Goal: Task Accomplishment & Management: Complete application form

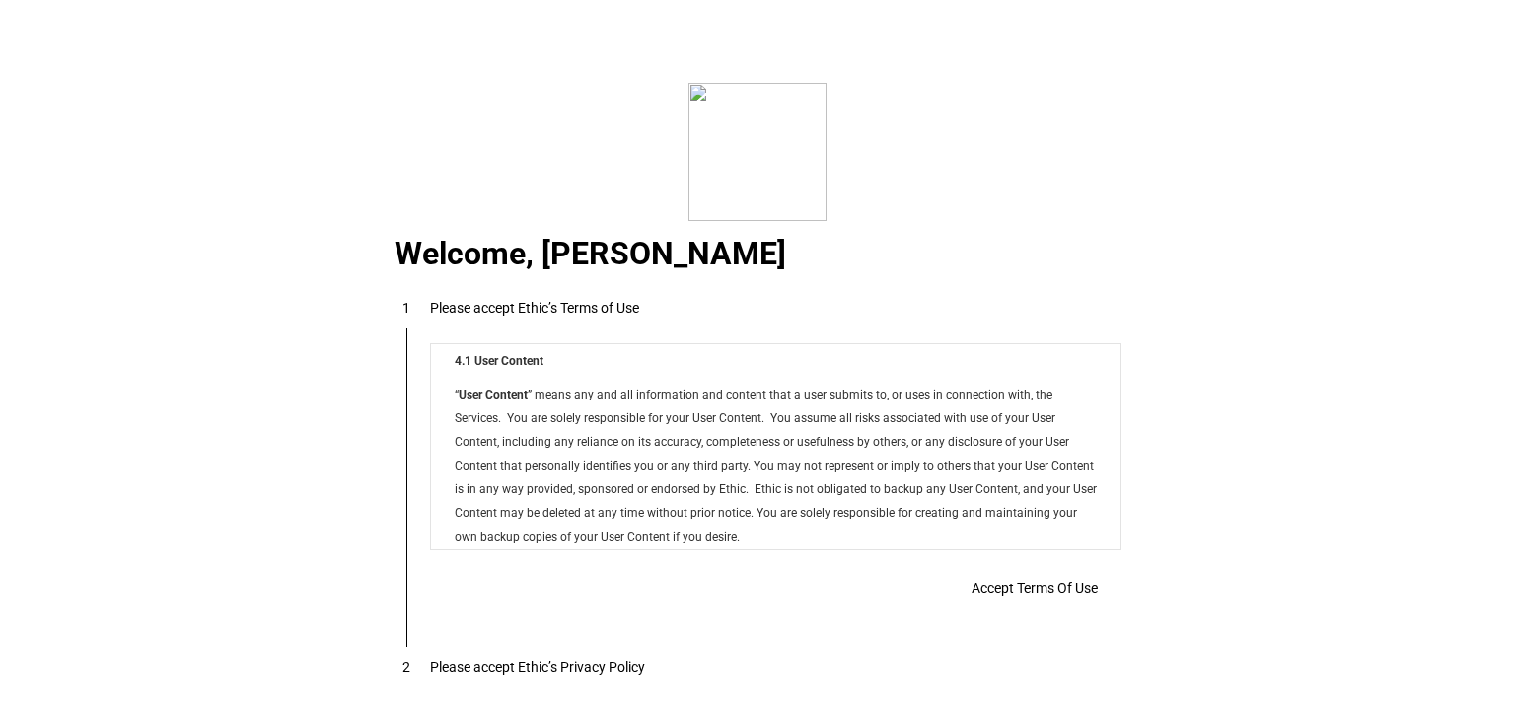
scroll to position [15968, 0]
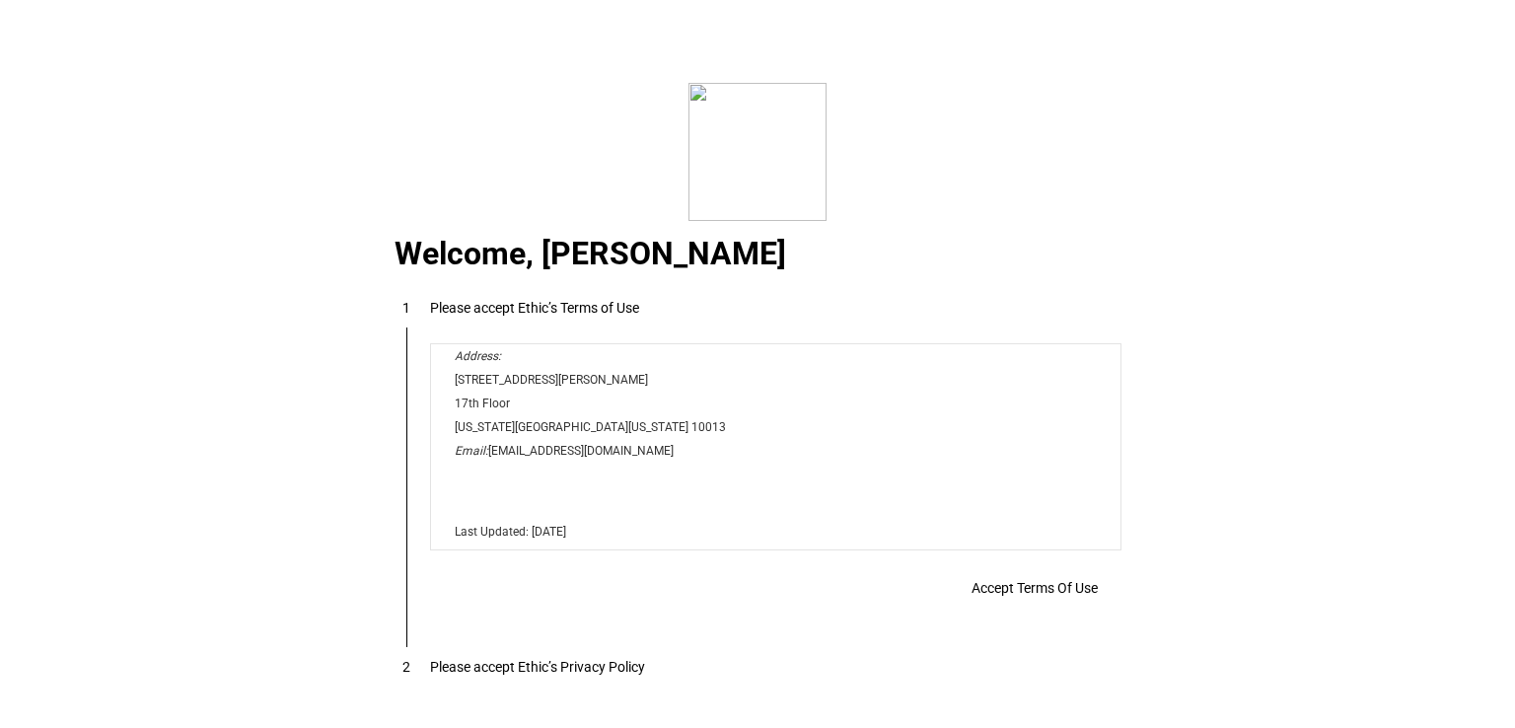
drag, startPoint x: 1113, startPoint y: 398, endPoint x: 1538, endPoint y: 914, distance: 668.3
click at [1026, 577] on span at bounding box center [1035, 587] width 174 height 47
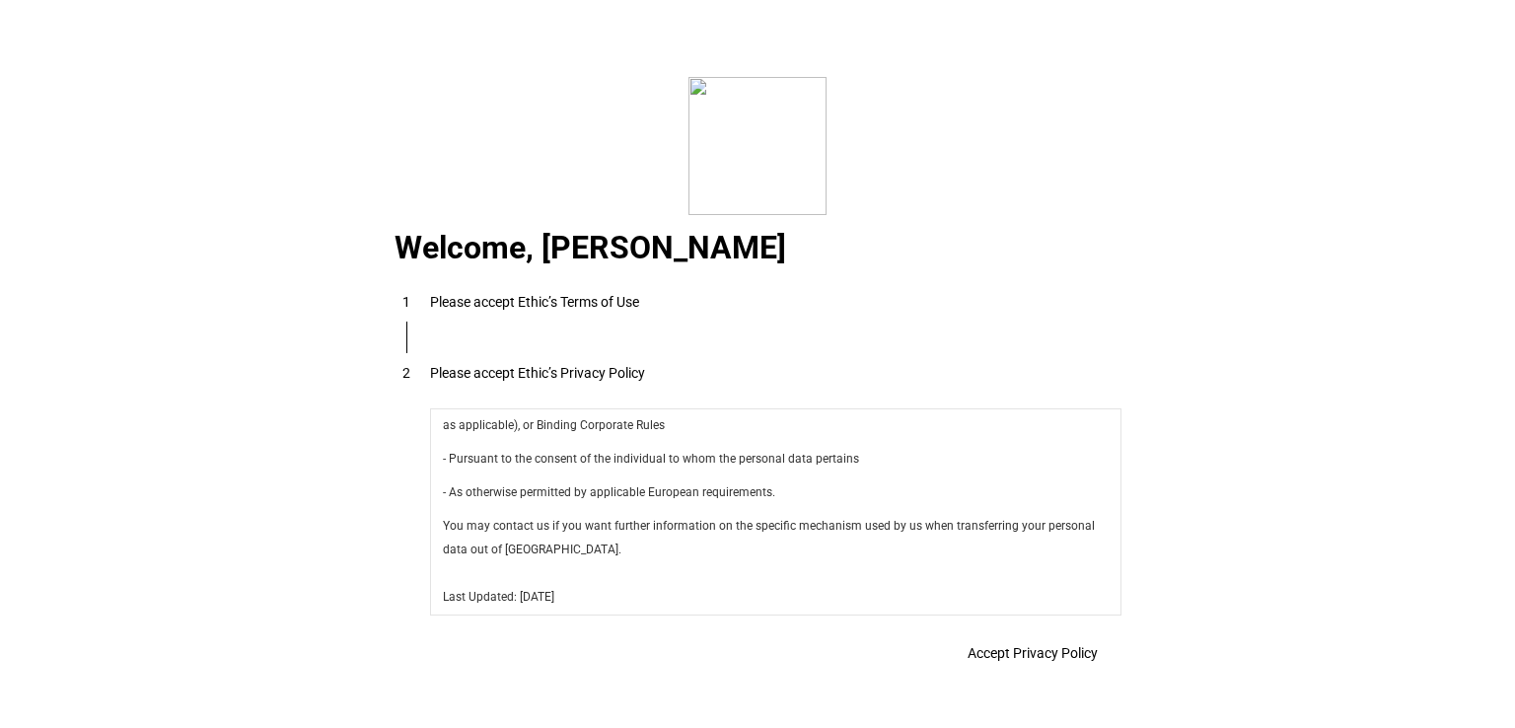
scroll to position [7018, 0]
click at [1022, 648] on span "Accept Privacy Policy" at bounding box center [1032, 653] width 130 height 16
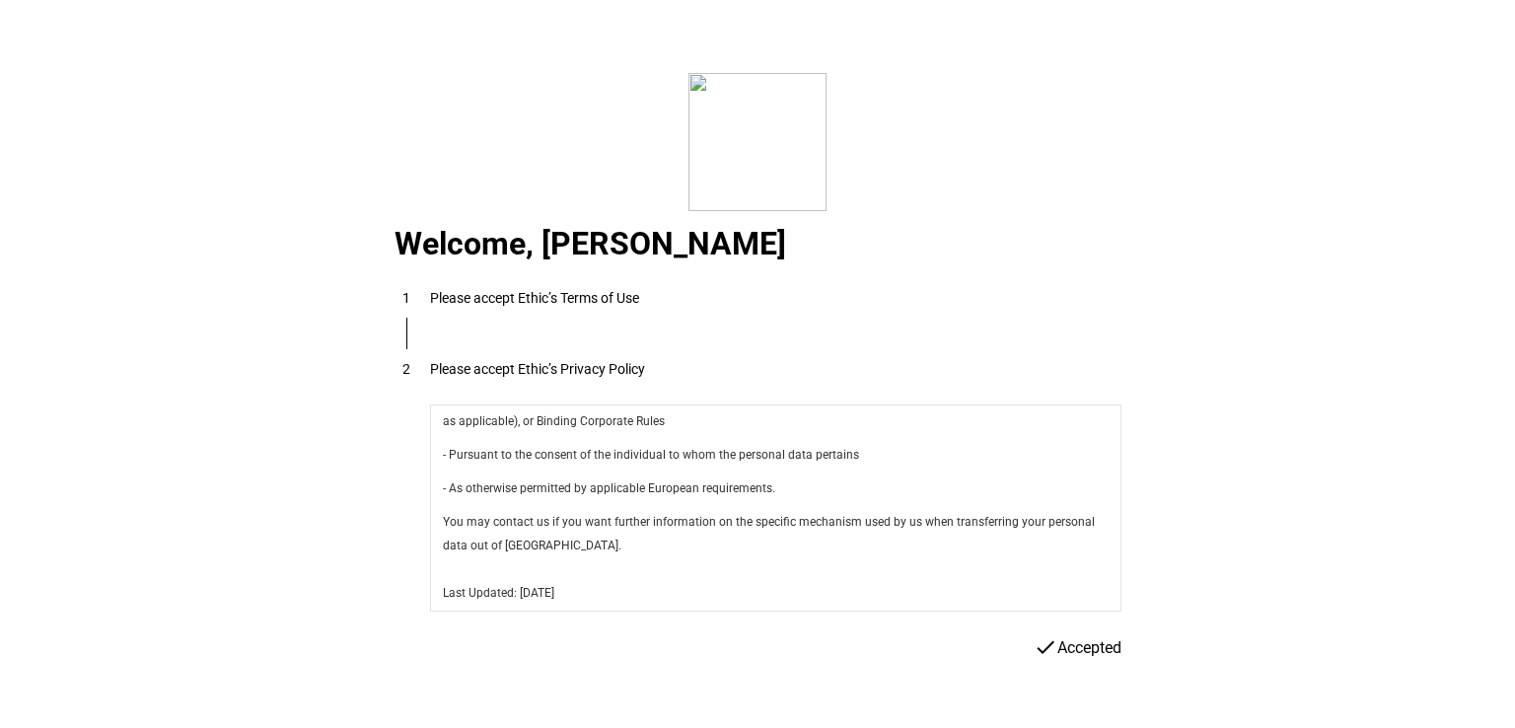
scroll to position [7, 0]
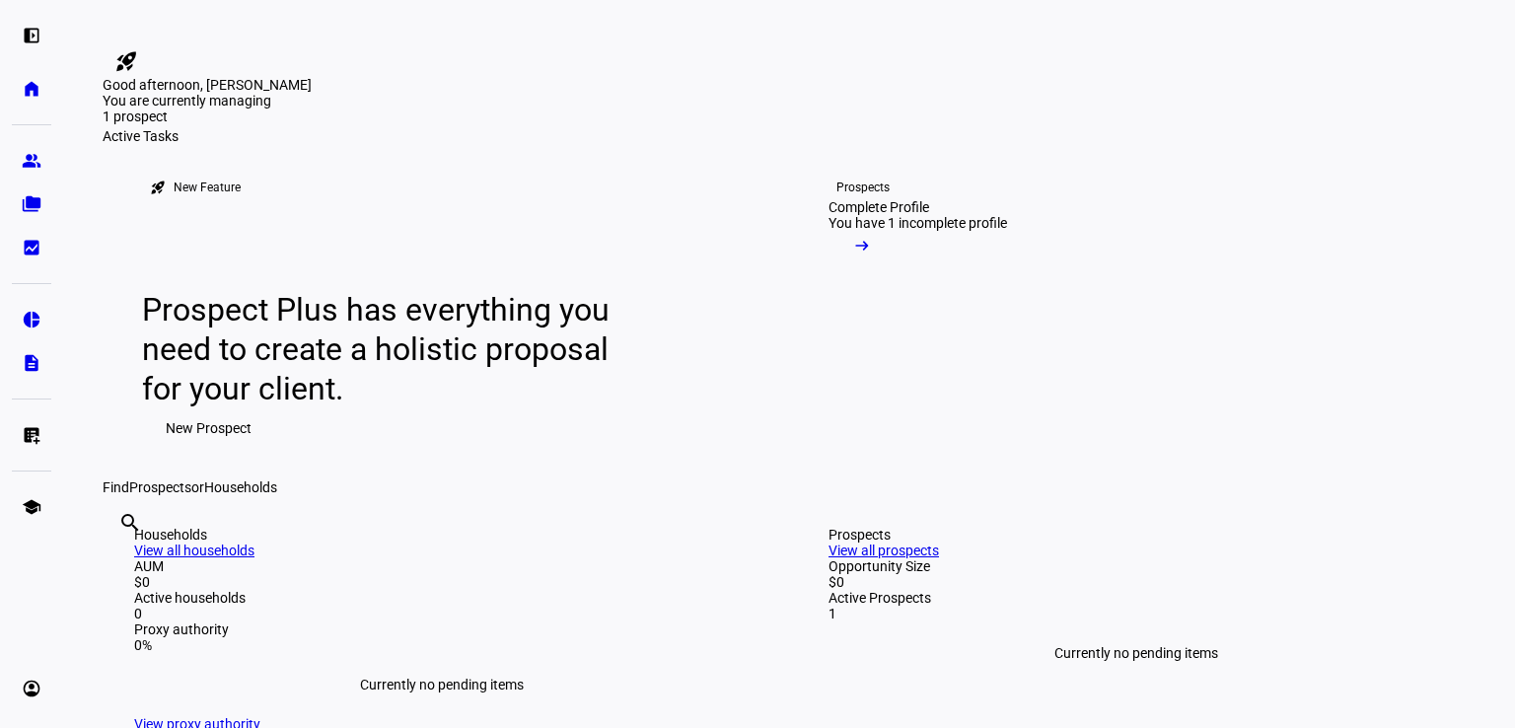
click at [872, 255] on mat-icon "arrow_right_alt" at bounding box center [862, 246] width 20 height 20
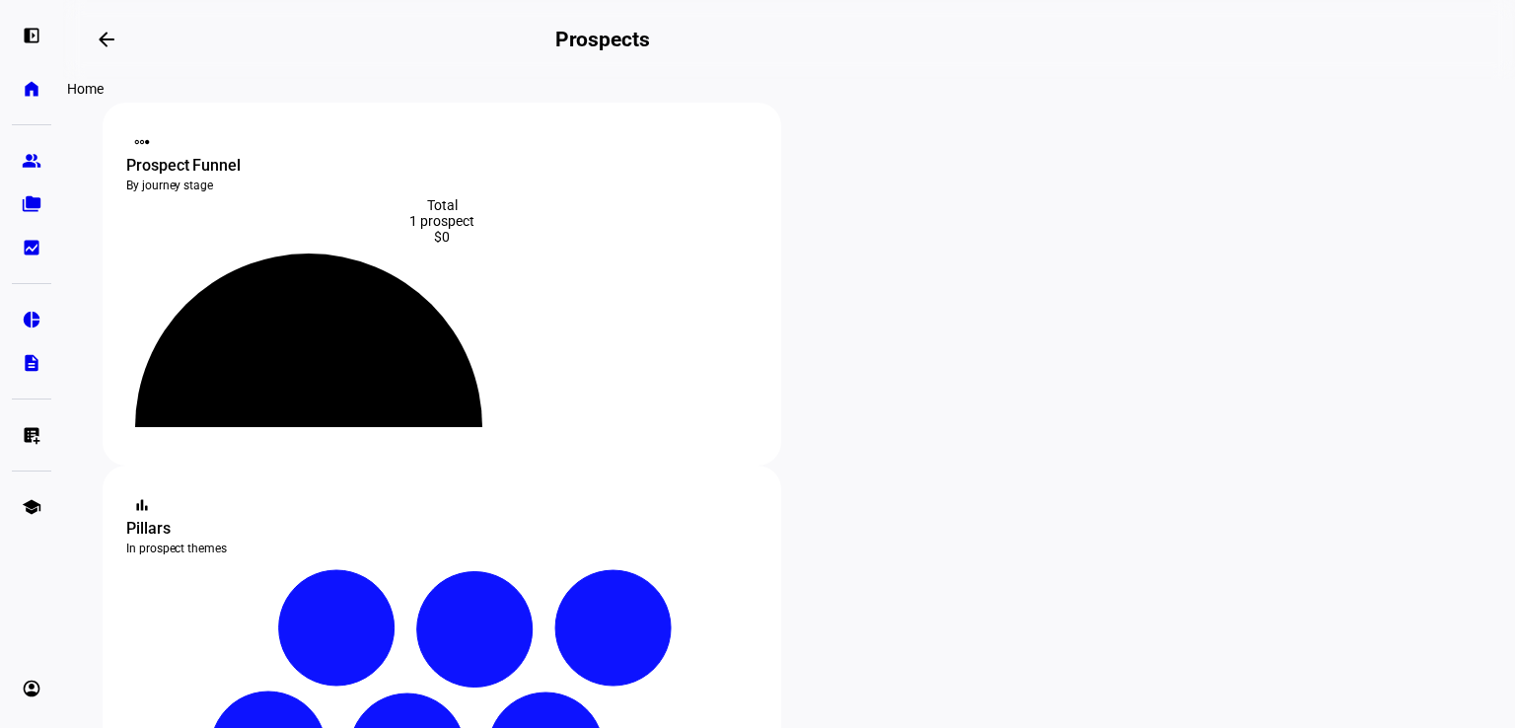
click at [25, 76] on link "home Home" at bounding box center [31, 88] width 39 height 39
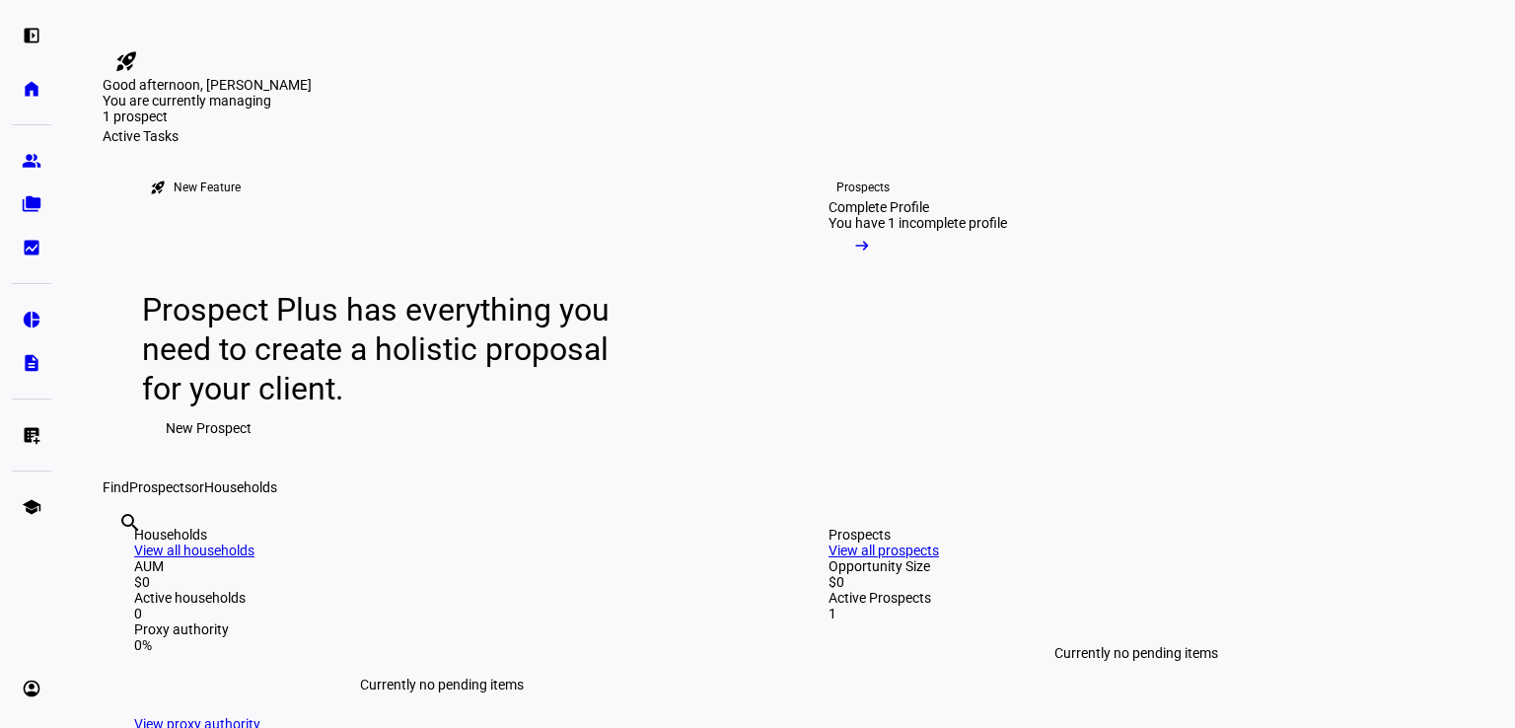
scroll to position [98, 0]
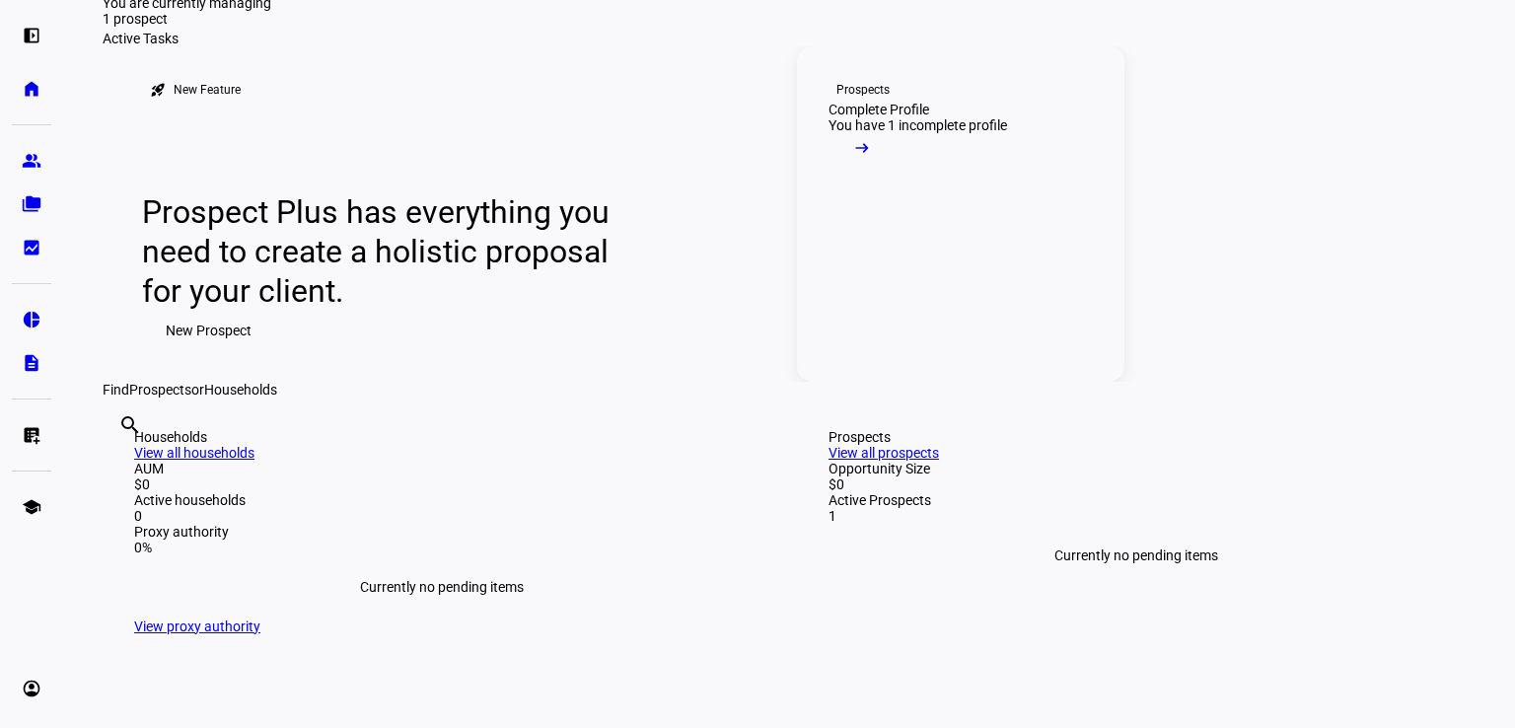
click at [850, 117] on div "Complete Profile" at bounding box center [878, 110] width 101 height 16
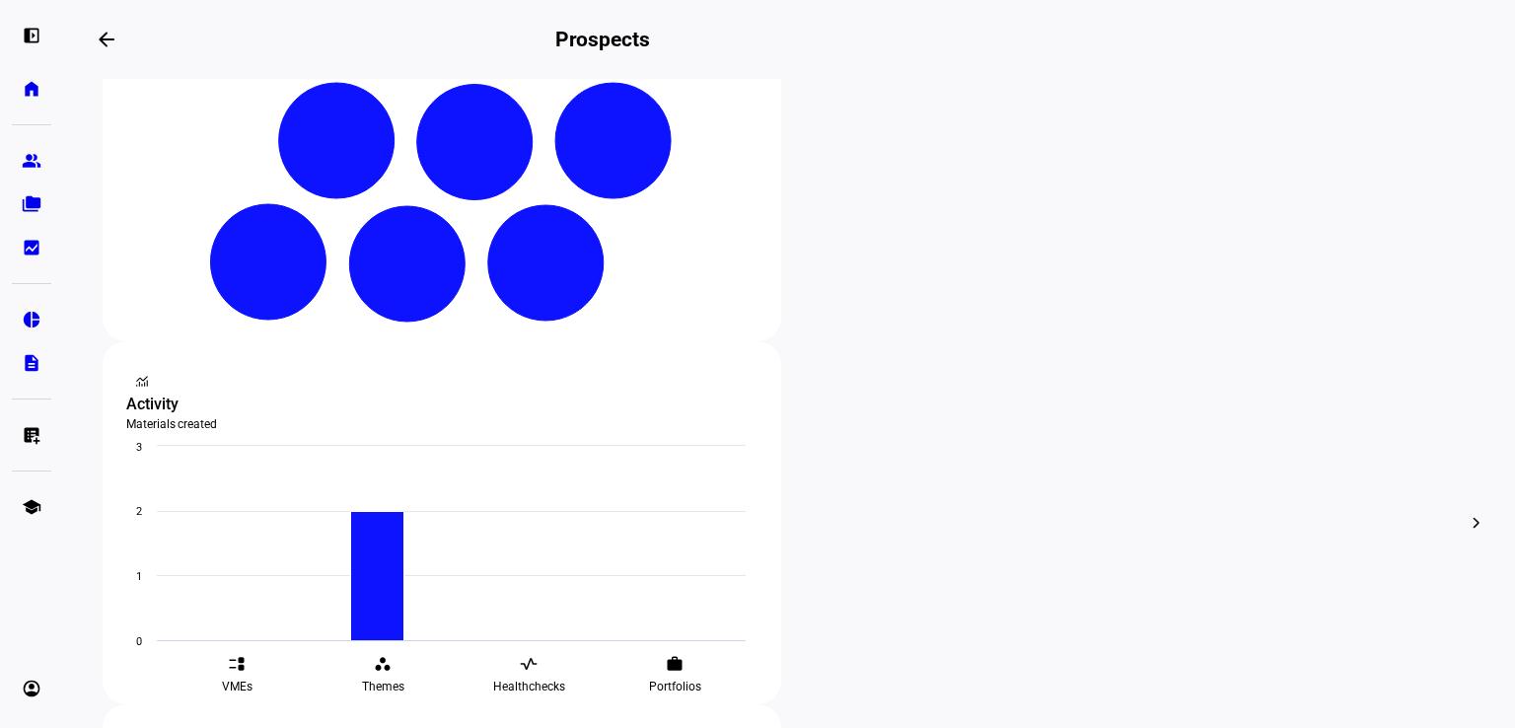
scroll to position [488, 0]
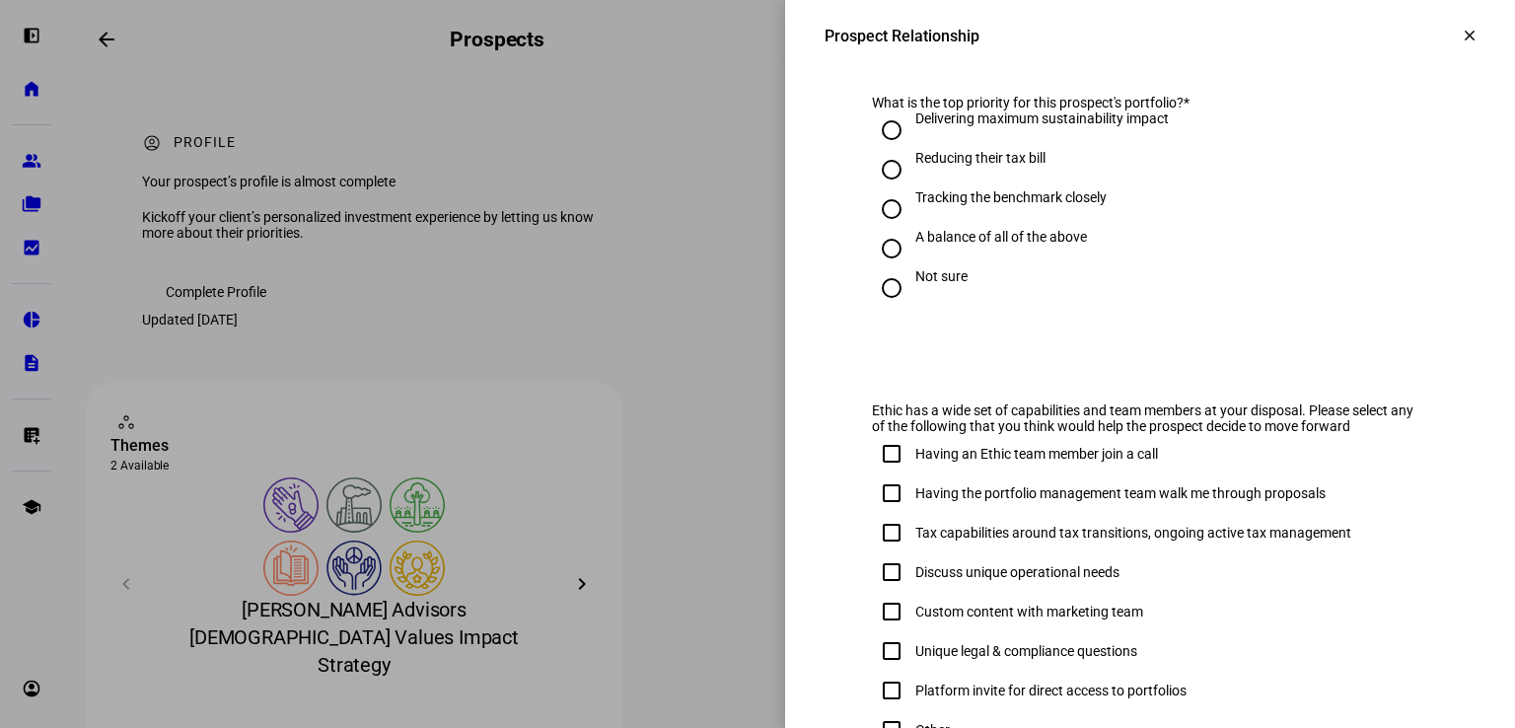
scroll to position [1168, 0]
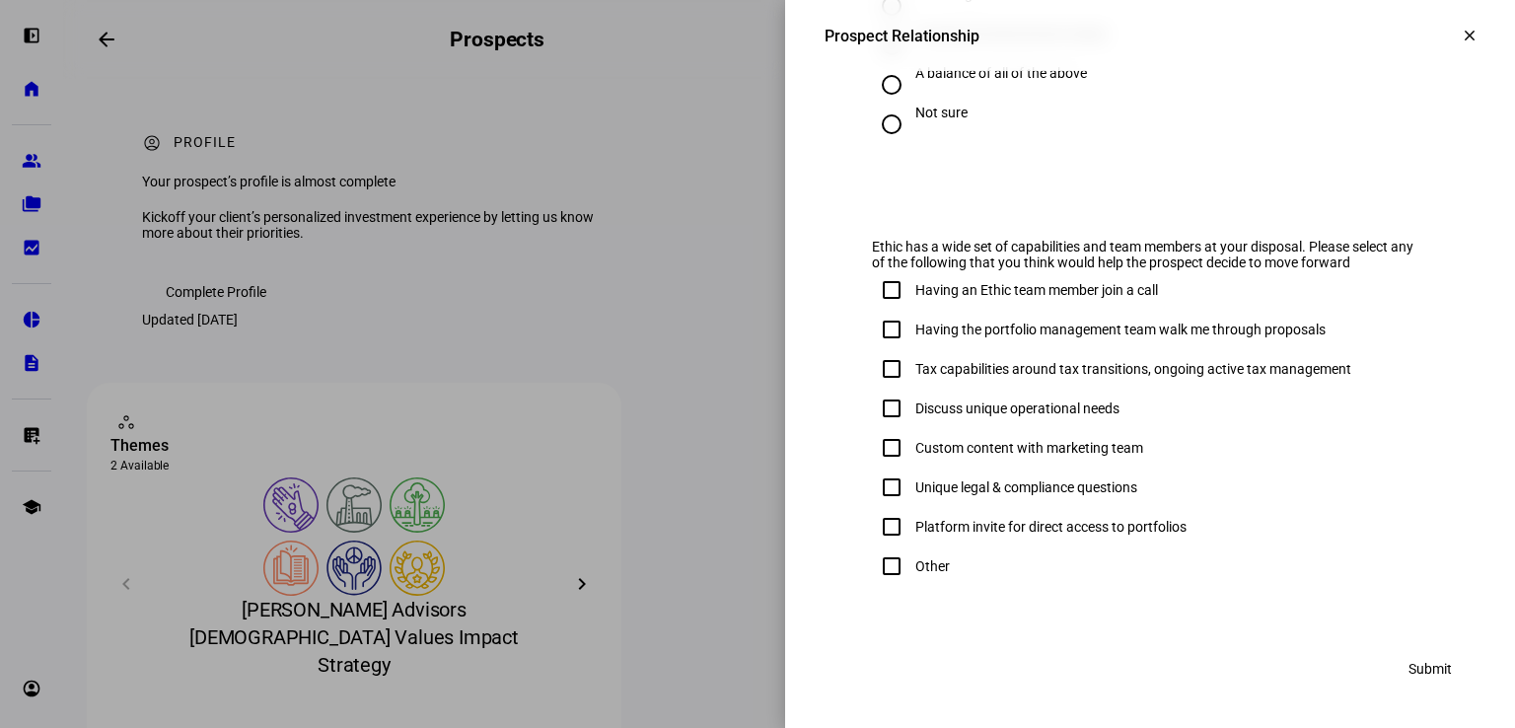
click at [1460, 35] on mat-icon "clear" at bounding box center [1469, 36] width 18 height 18
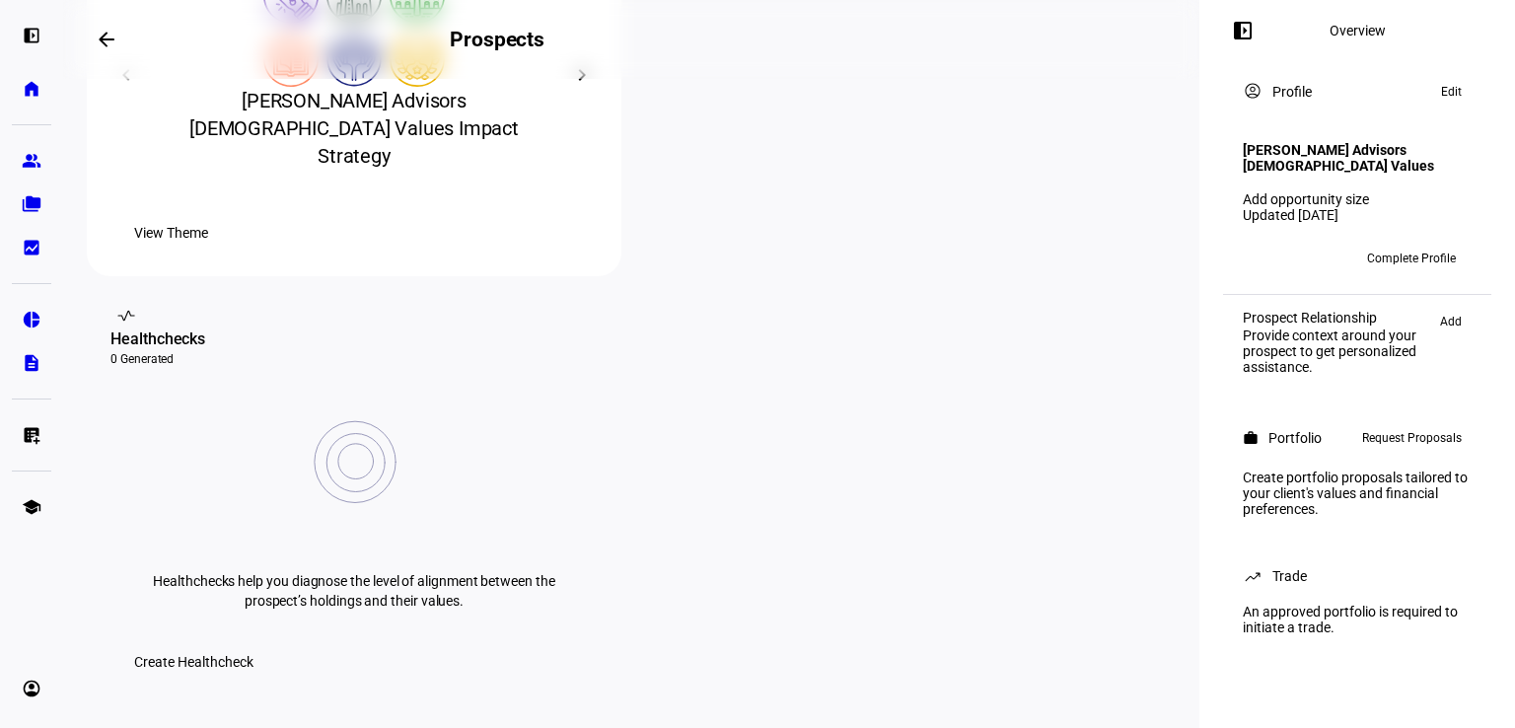
scroll to position [558, 0]
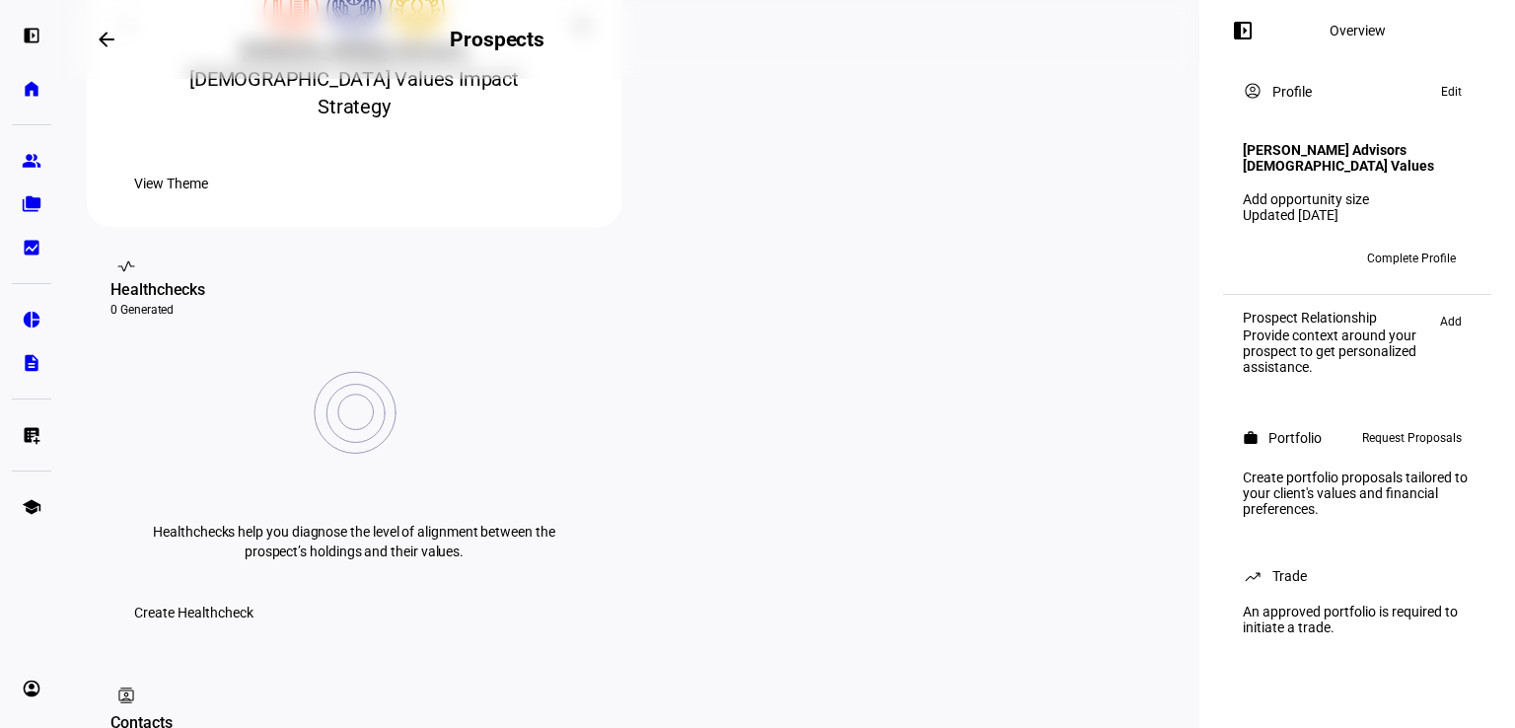
click at [1286, 191] on link "Add opportunity size" at bounding box center [1305, 199] width 126 height 16
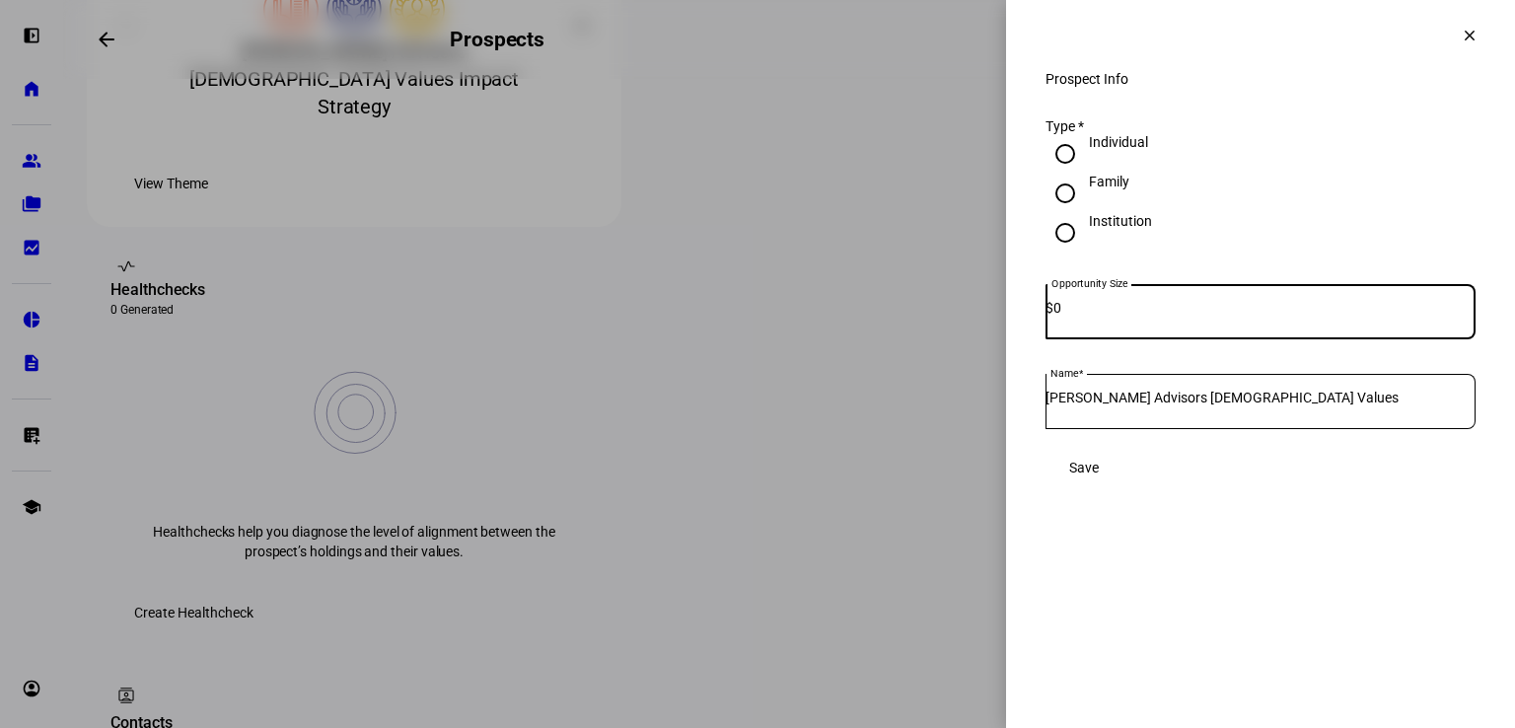
click at [1147, 316] on input "0" at bounding box center [1264, 308] width 422 height 16
type input "250,000"
click at [1122, 481] on span at bounding box center [1083, 467] width 77 height 39
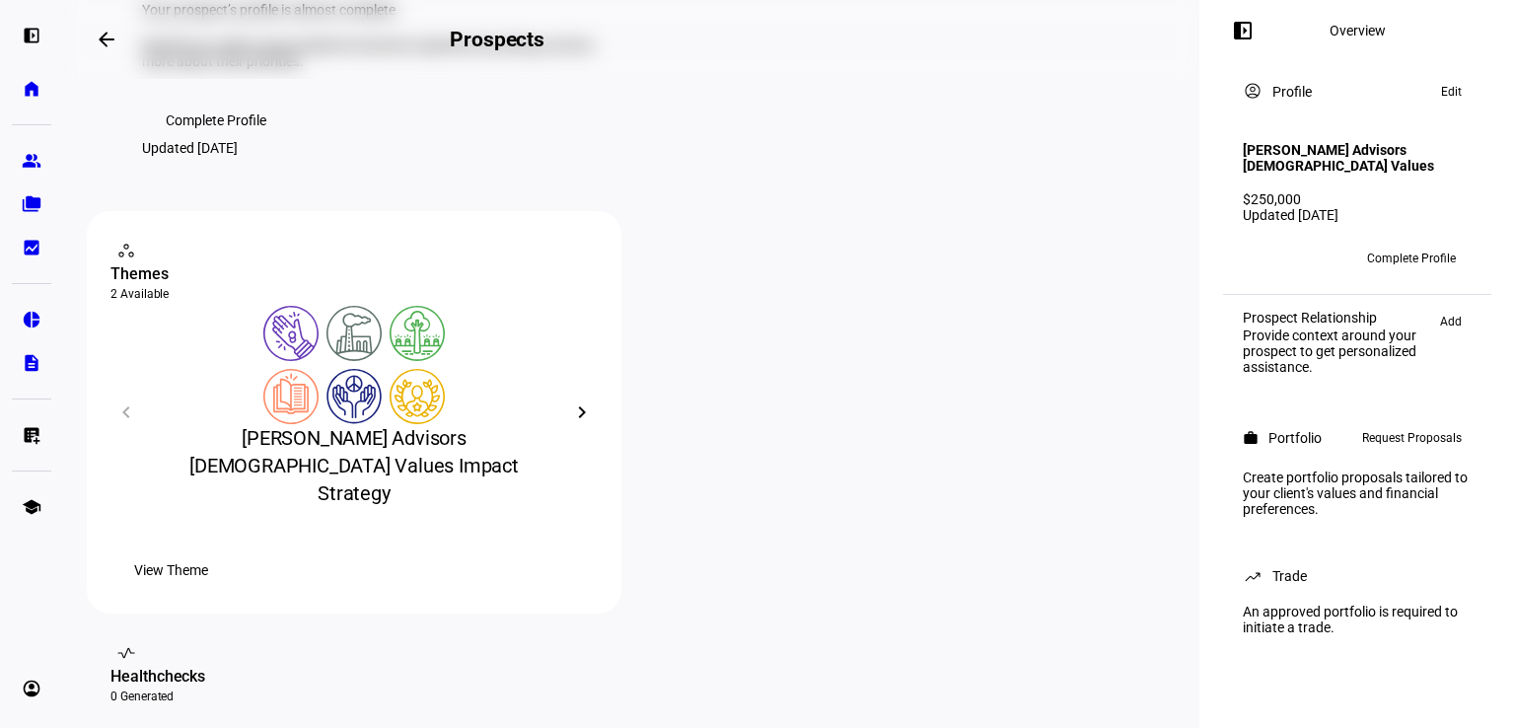
scroll to position [0, 0]
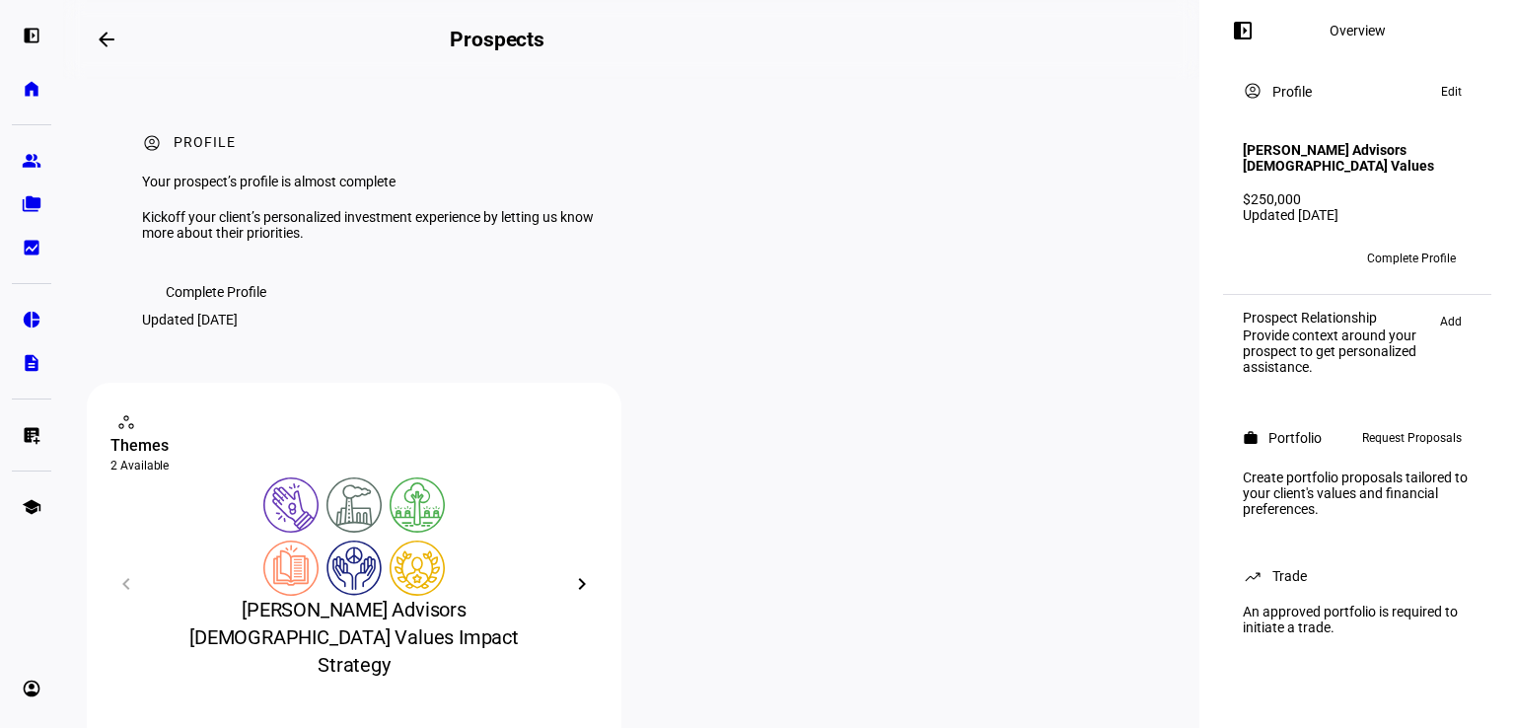
click at [235, 312] on span "Complete Profile" at bounding box center [216, 291] width 101 height 39
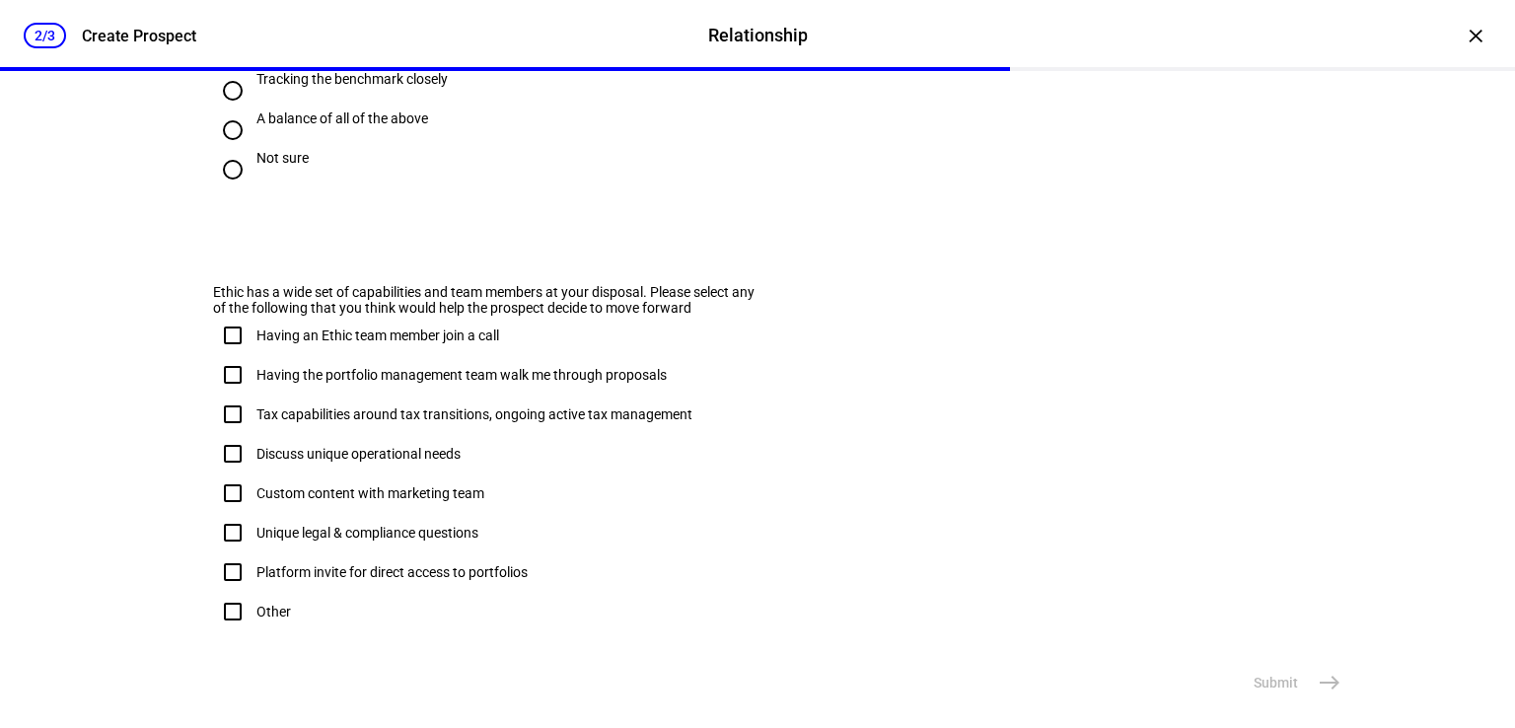
scroll to position [1337, 0]
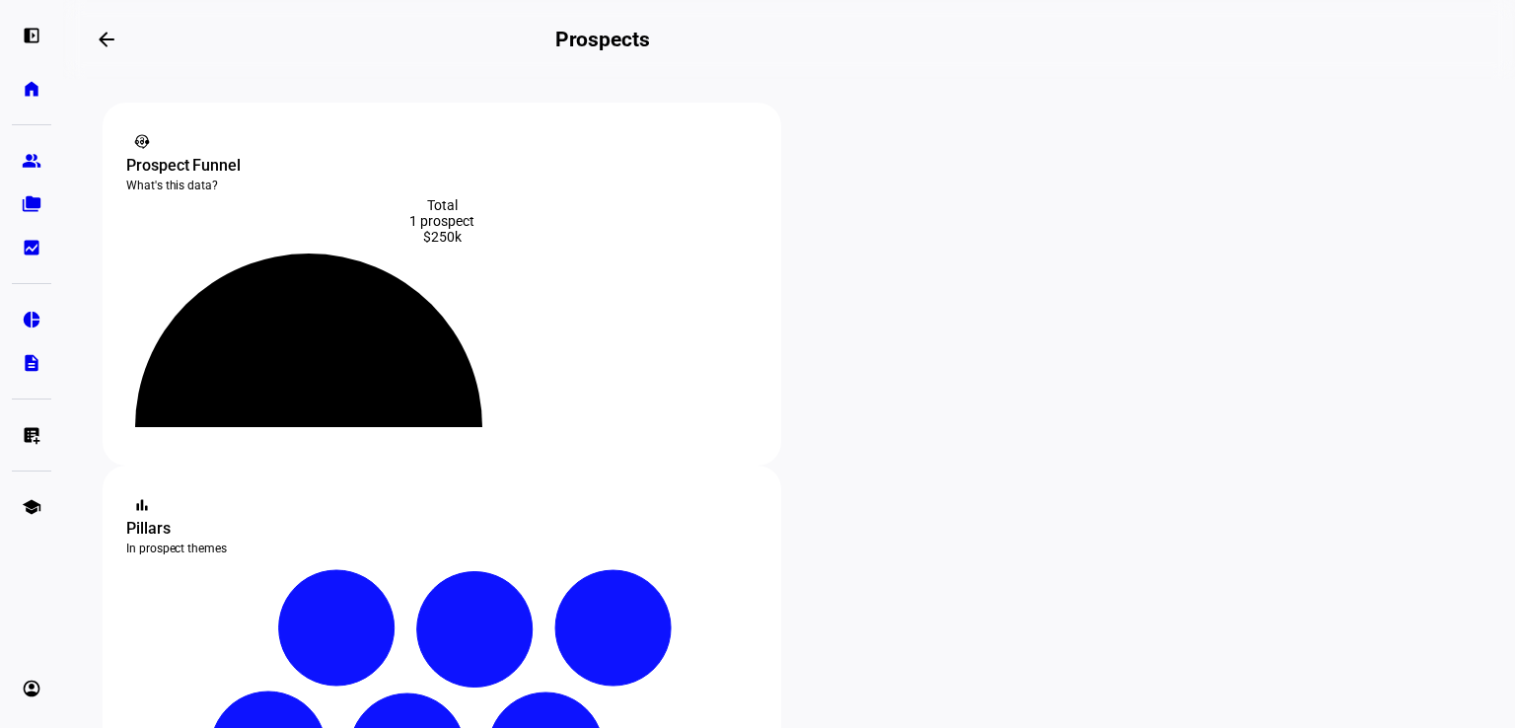
click at [136, 138] on mat-icon "contact_support" at bounding box center [142, 142] width 20 height 20
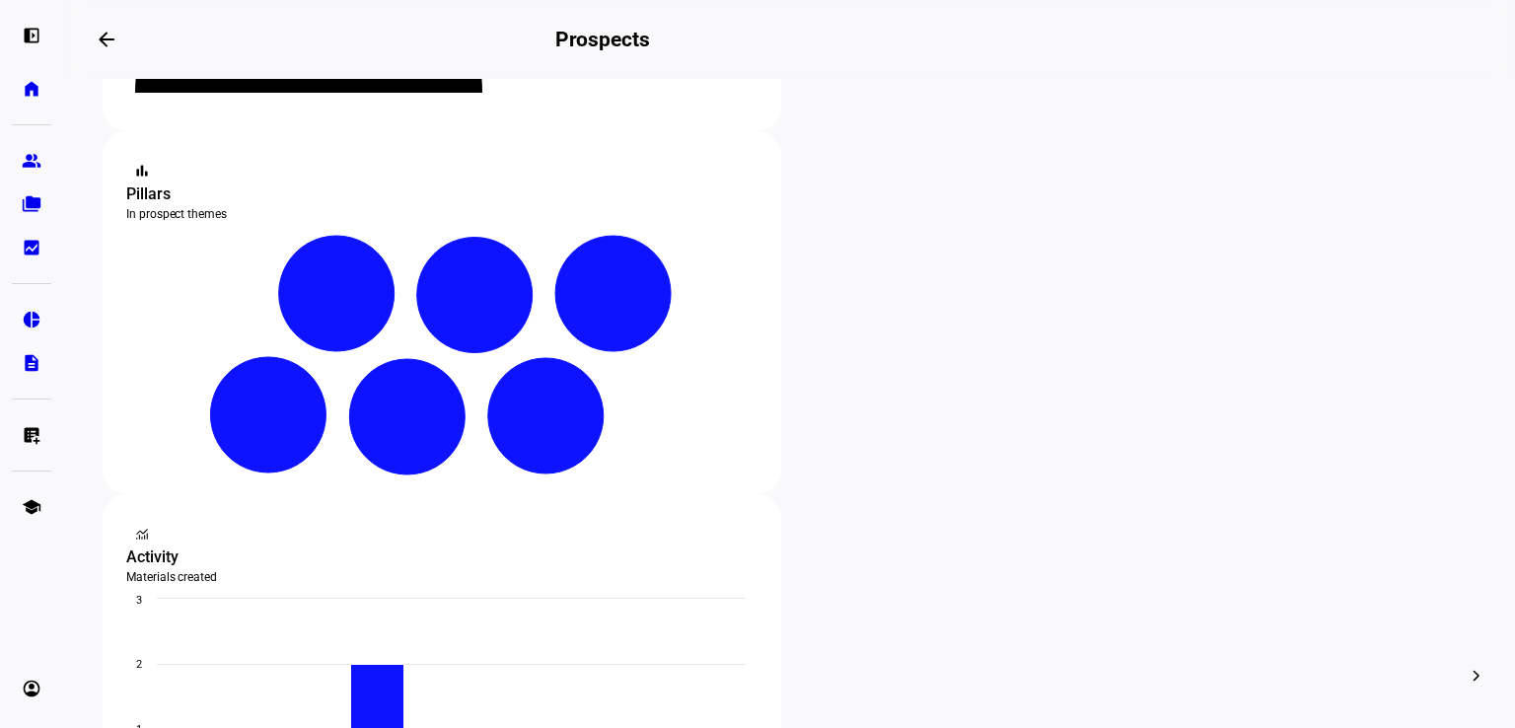
scroll to position [339, 0]
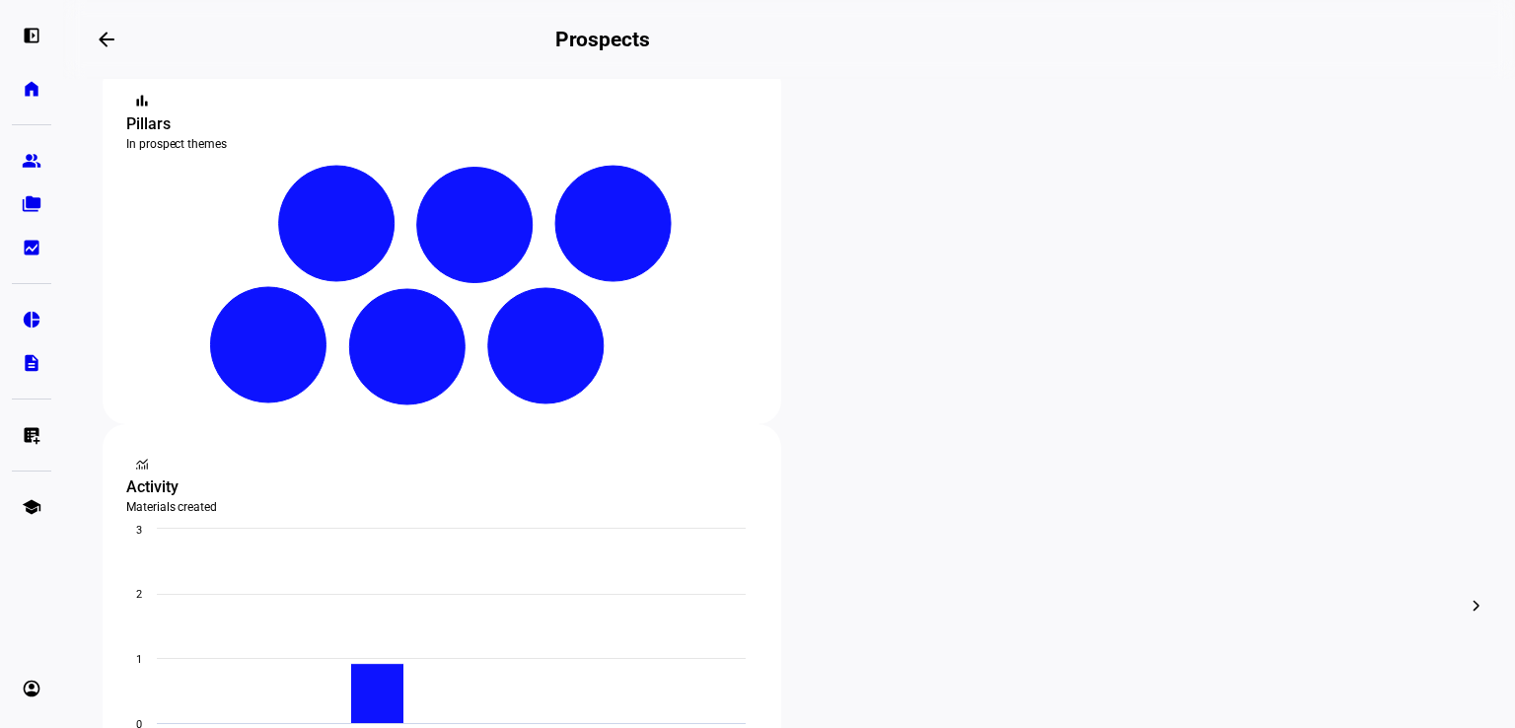
scroll to position [412, 0]
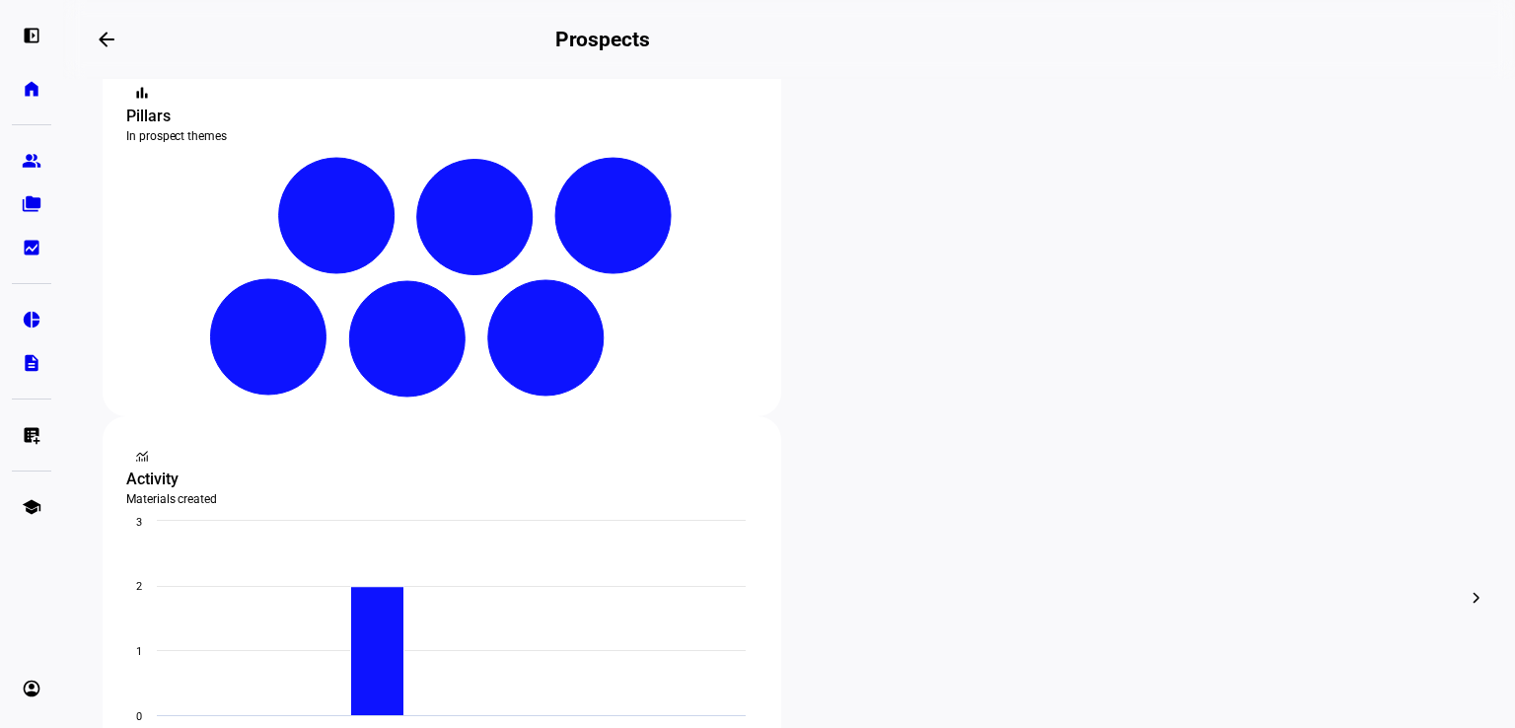
click at [429, 350] on mat-icon "edit" at bounding box center [420, 354] width 24 height 24
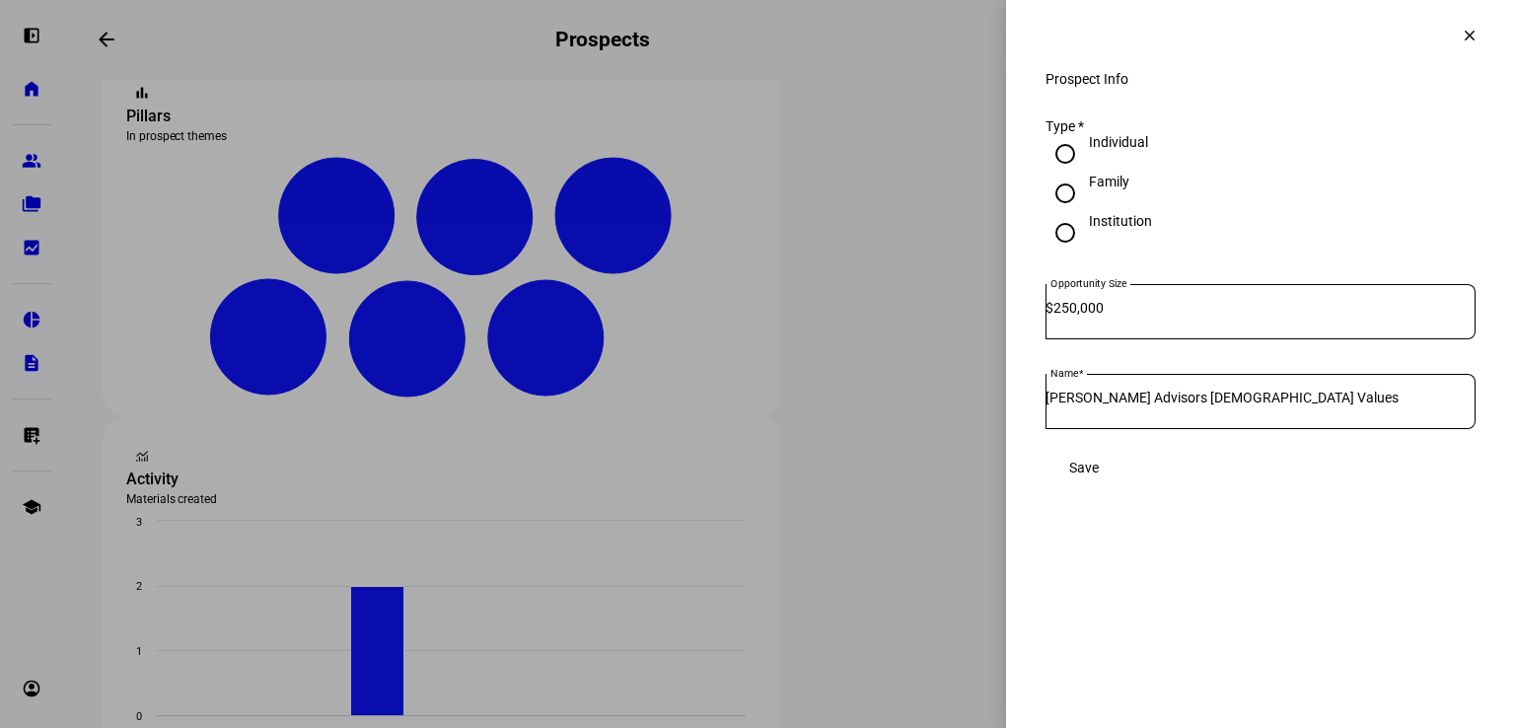
click at [1467, 15] on span at bounding box center [1469, 35] width 47 height 47
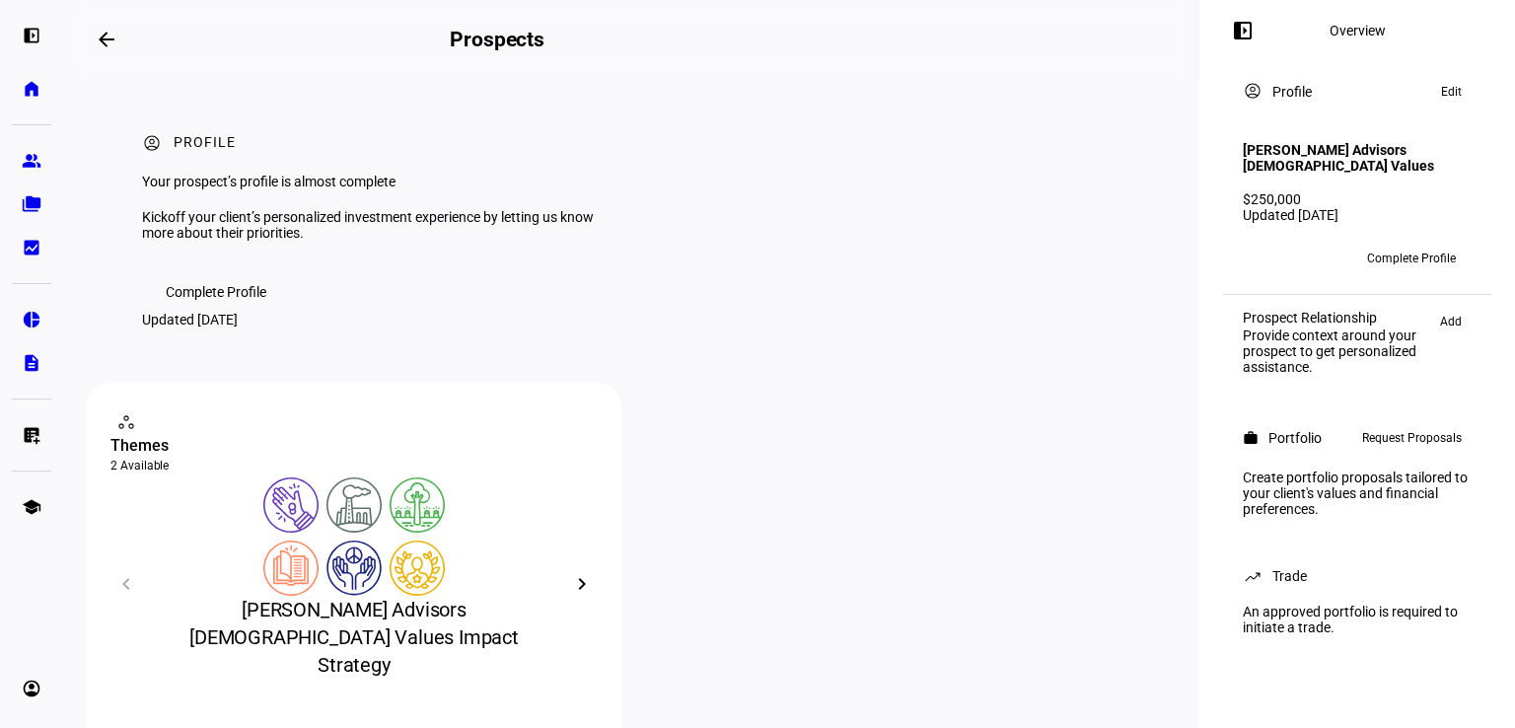
click at [223, 312] on span "Complete Profile" at bounding box center [216, 291] width 101 height 39
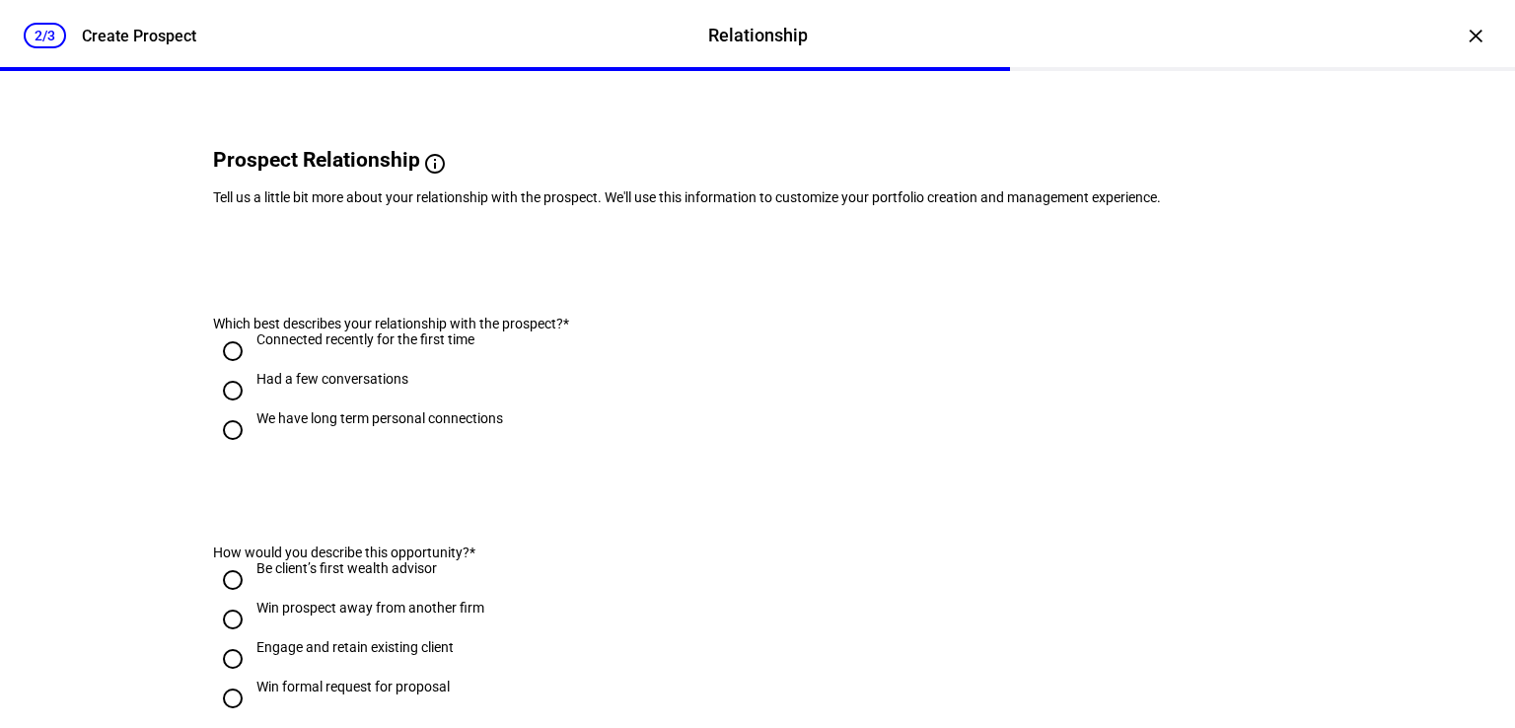
scroll to position [99, 0]
click at [463, 425] on div "We have long term personal connections" at bounding box center [379, 417] width 247 height 16
click at [252, 449] on input "We have long term personal connections" at bounding box center [232, 428] width 39 height 39
radio input "true"
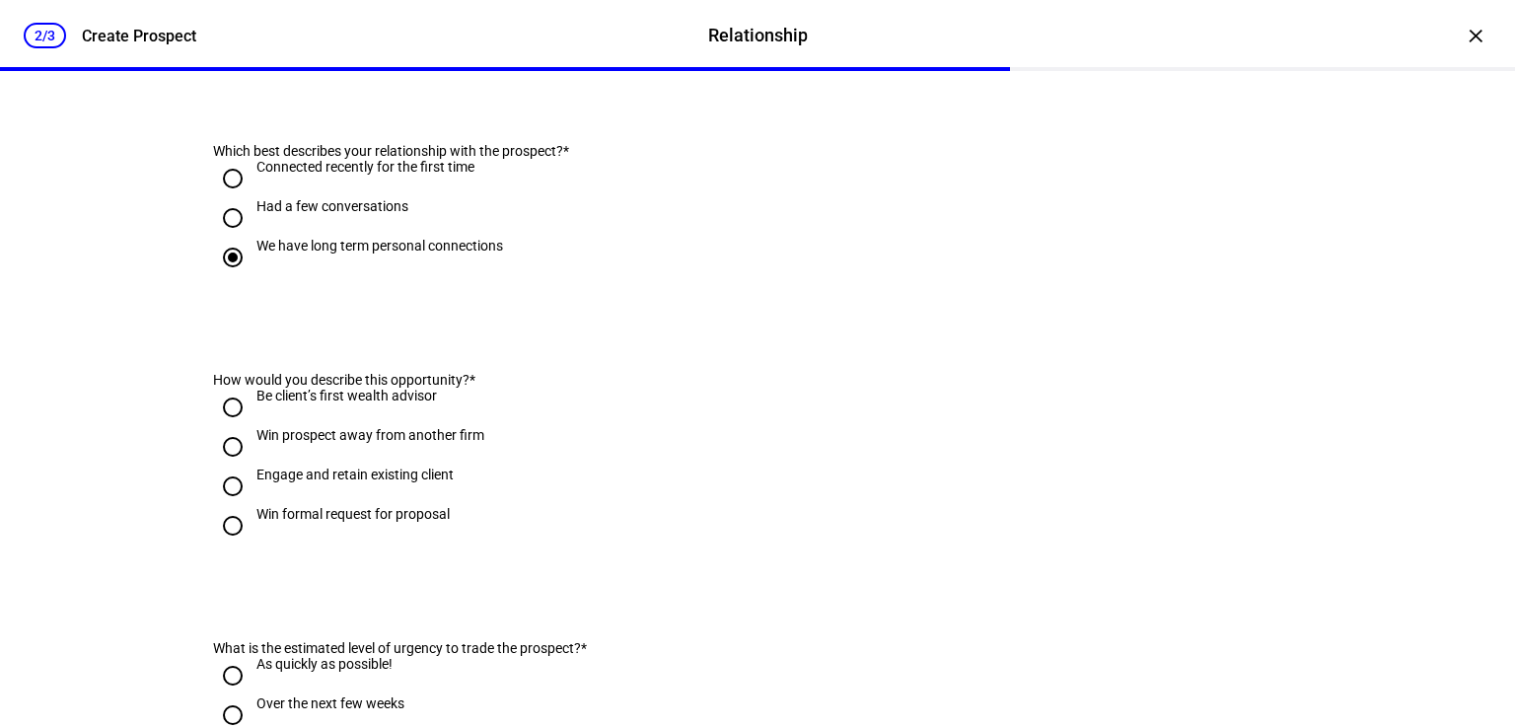
scroll to position [279, 0]
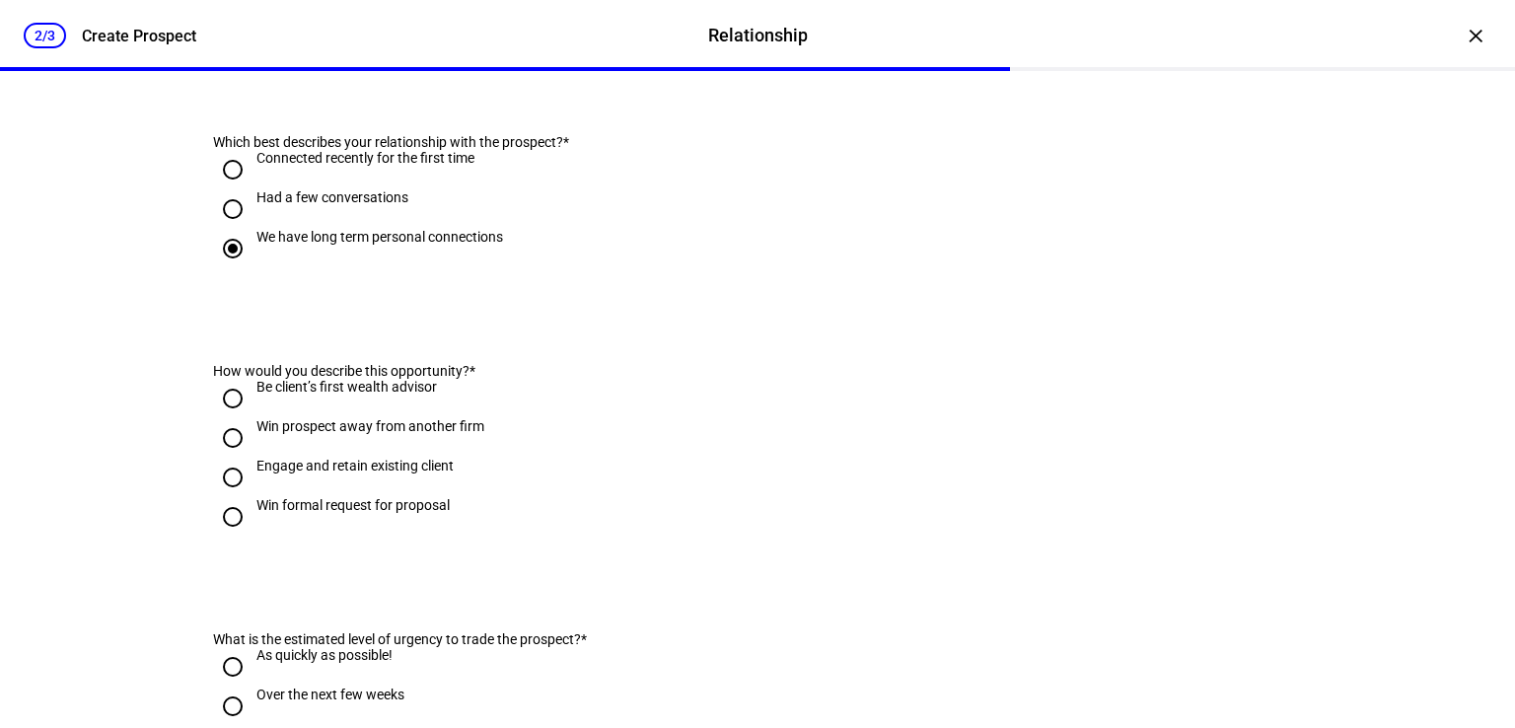
click at [451, 497] on div "Engage and retain existing client" at bounding box center [485, 477] width 544 height 39
click at [425, 473] on div "Engage and retain existing client" at bounding box center [354, 466] width 197 height 16
click at [252, 497] on input "Engage and retain existing client" at bounding box center [232, 477] width 39 height 39
radio input "true"
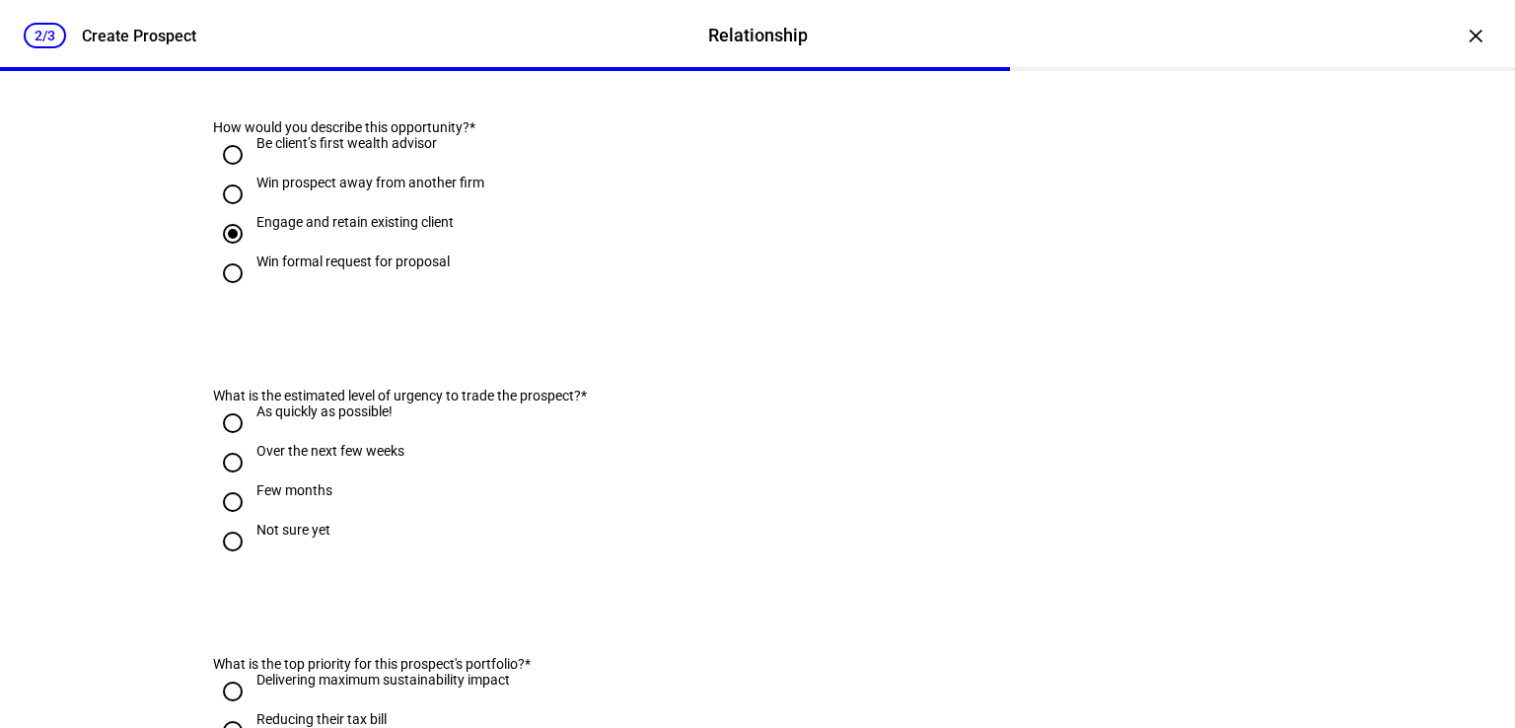
scroll to position [540, 0]
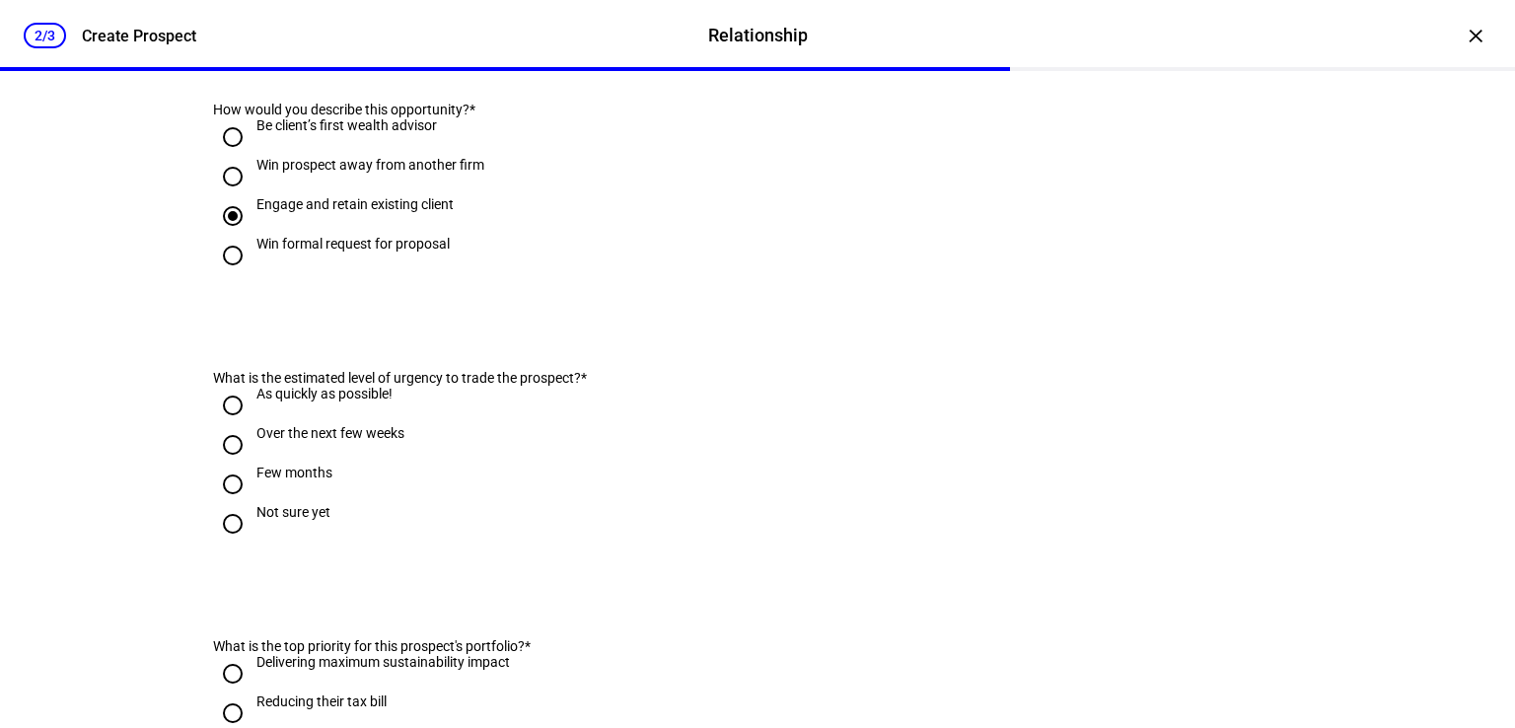
click at [302, 520] on div "Not sure yet" at bounding box center [293, 512] width 74 height 16
click at [252, 543] on input "Not sure yet" at bounding box center [232, 523] width 39 height 39
radio input "true"
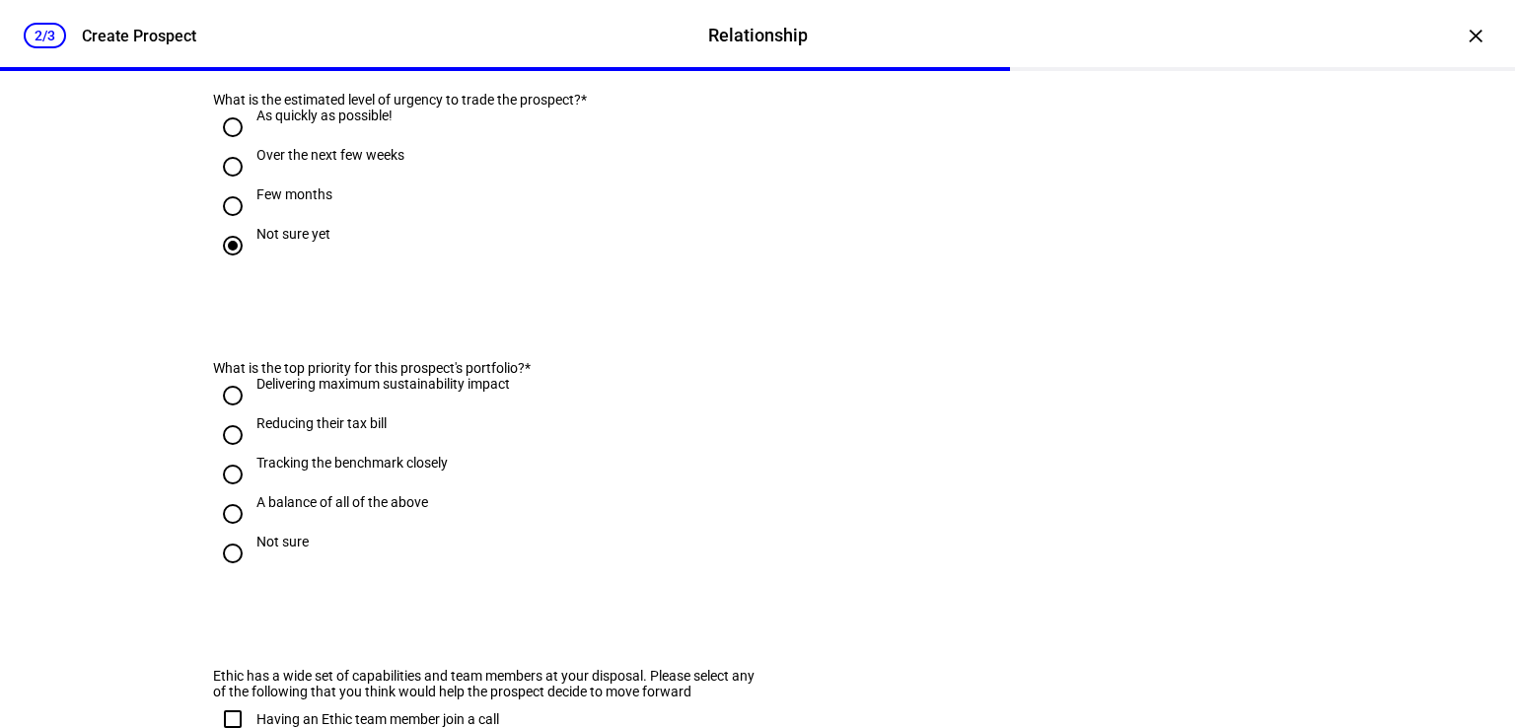
scroll to position [819, 0]
click at [461, 390] on div "Delivering maximum sustainability impact" at bounding box center [382, 383] width 253 height 16
click at [252, 414] on input "Delivering maximum sustainability impact" at bounding box center [232, 394] width 39 height 39
radio input "true"
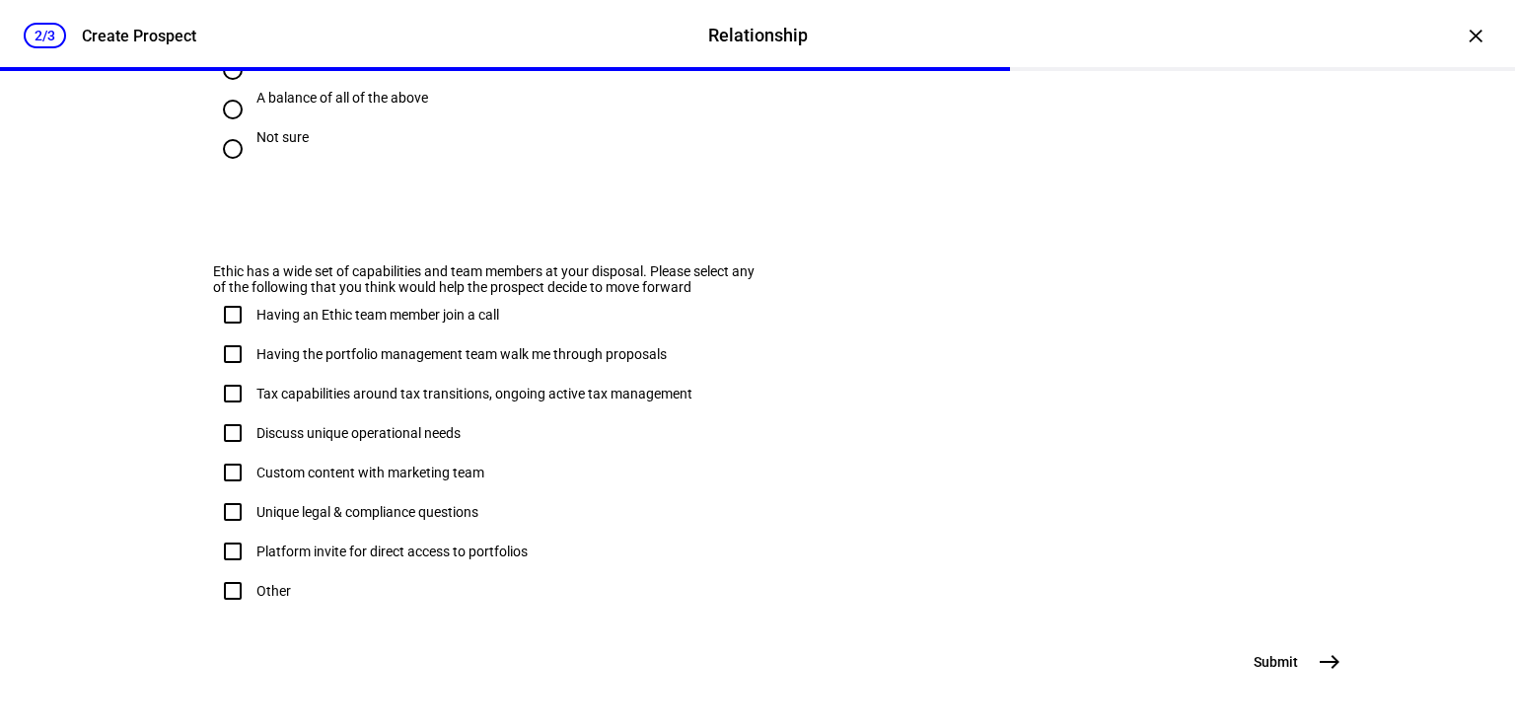
scroll to position [1337, 0]
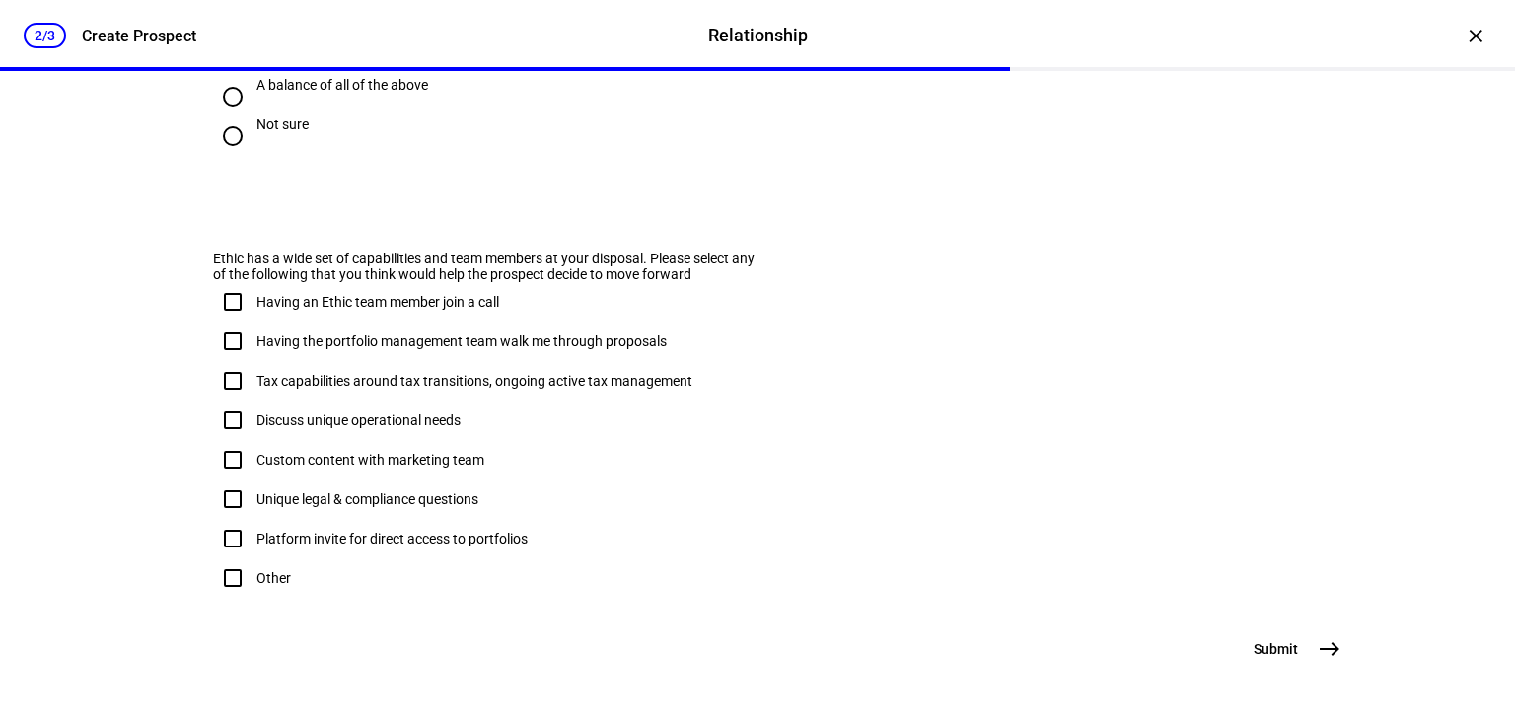
click at [1300, 654] on button "Submit east" at bounding box center [1294, 648] width 107 height 39
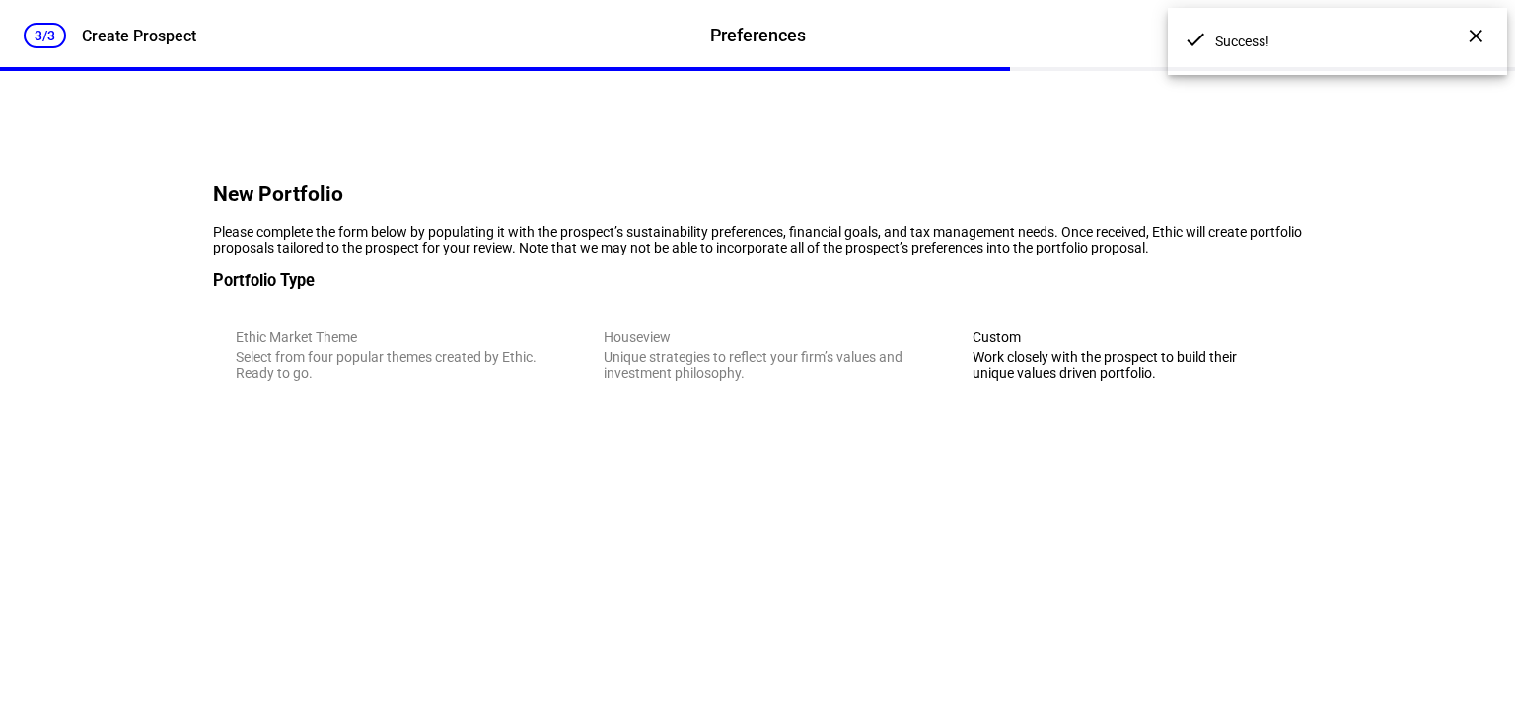
scroll to position [0, 0]
click at [1024, 381] on div "Work closely with the prospect to build their unique values driven portfolio." at bounding box center [1125, 365] width 307 height 32
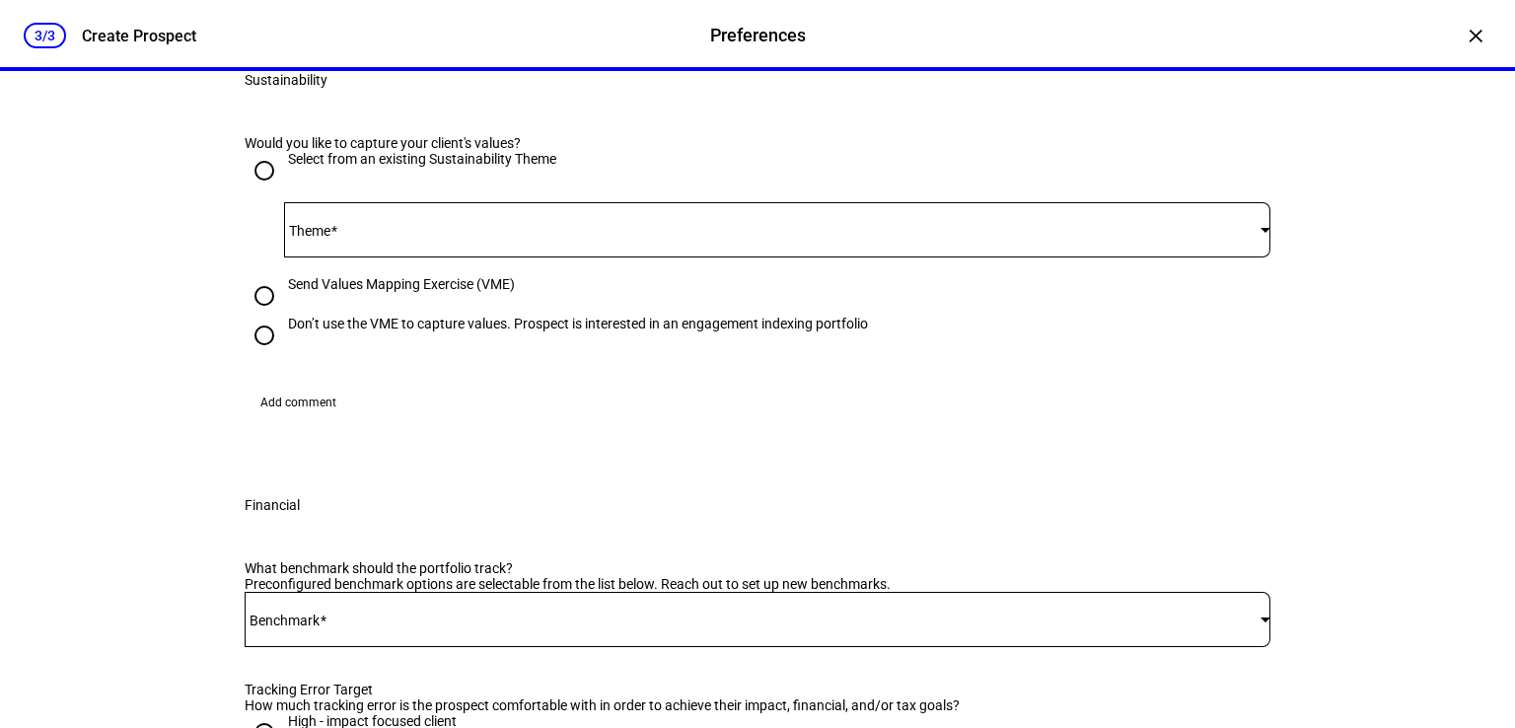
scroll to position [359, 0]
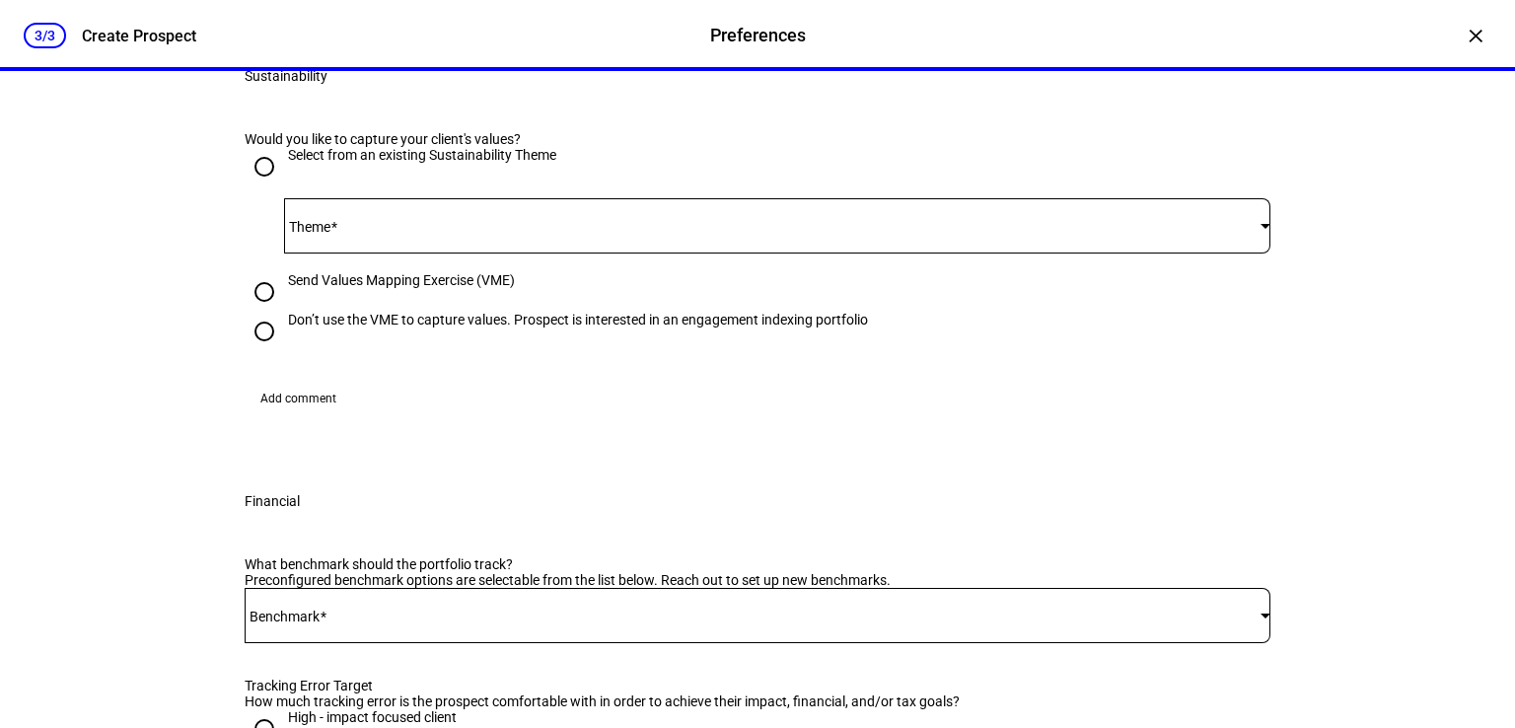
click at [402, 234] on span at bounding box center [772, 226] width 976 height 16
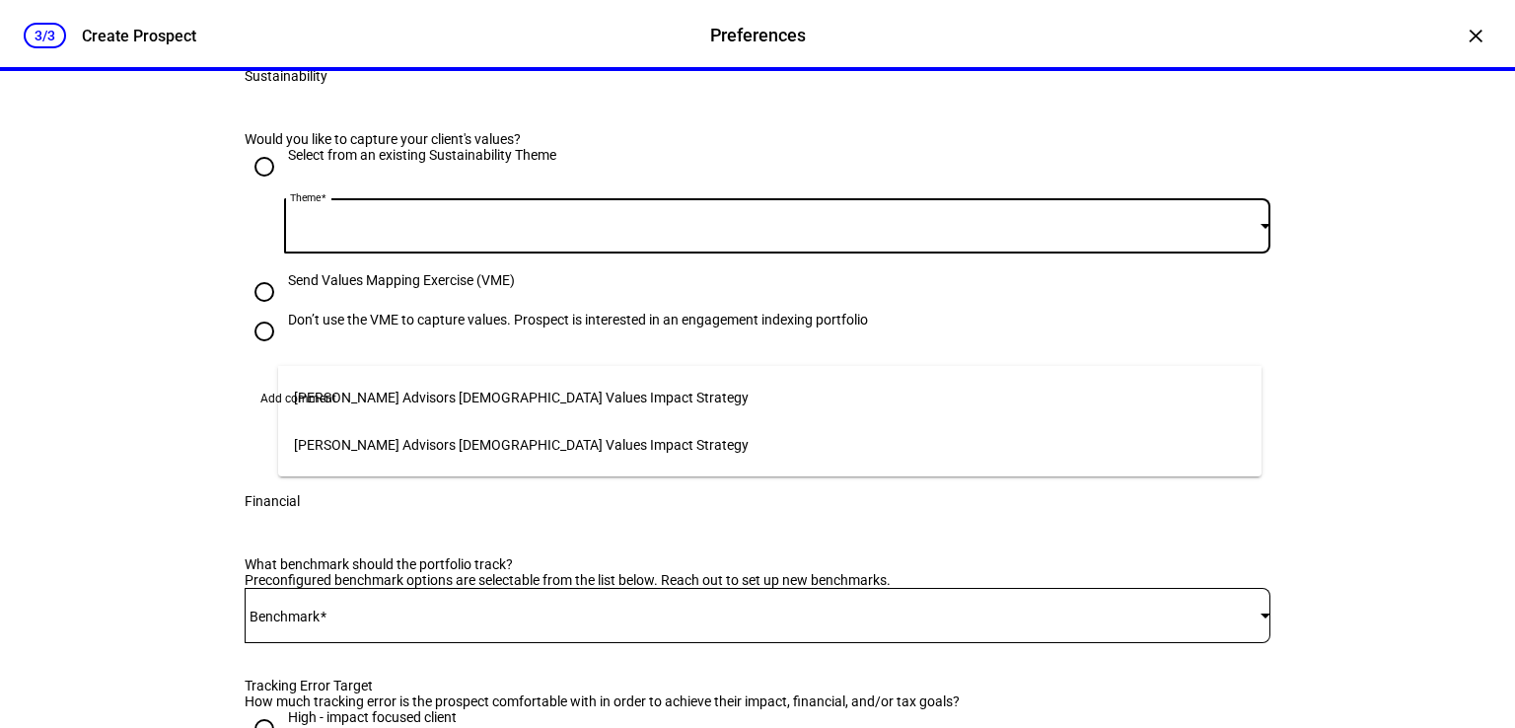
click at [314, 403] on mat-option "[PERSON_NAME] Advisors [DEMOGRAPHIC_DATA] Values Impact Strategy" at bounding box center [769, 397] width 983 height 47
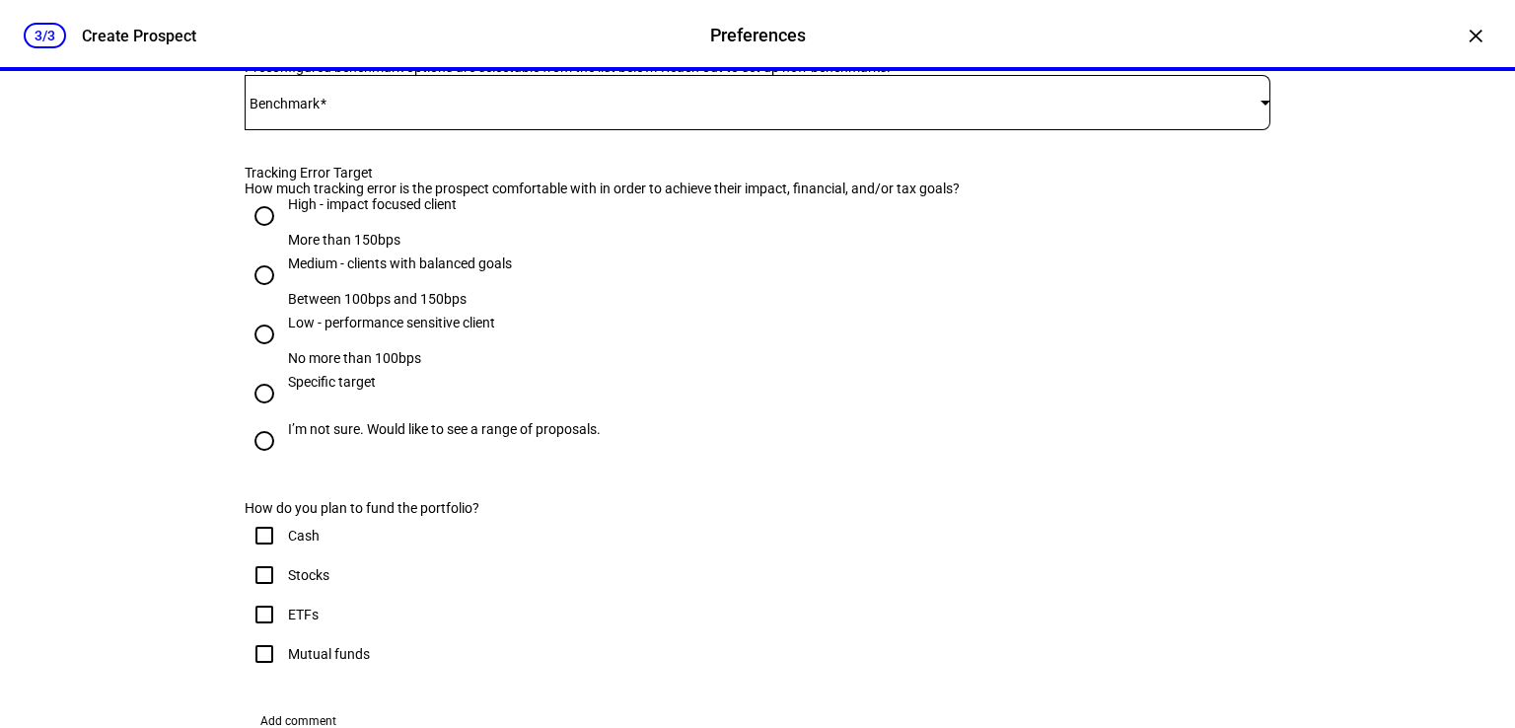
scroll to position [883, 0]
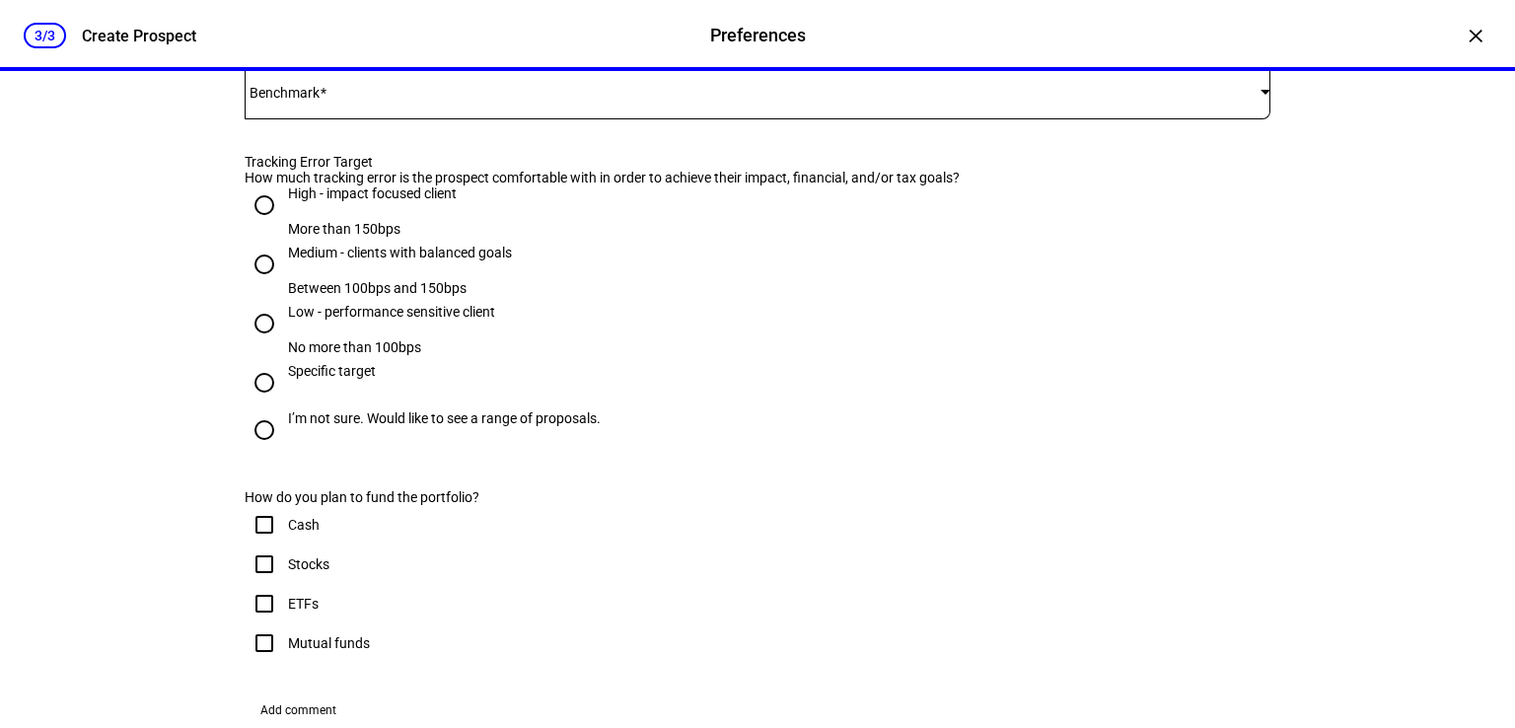
click at [467, 119] on div at bounding box center [758, 91] width 1026 height 55
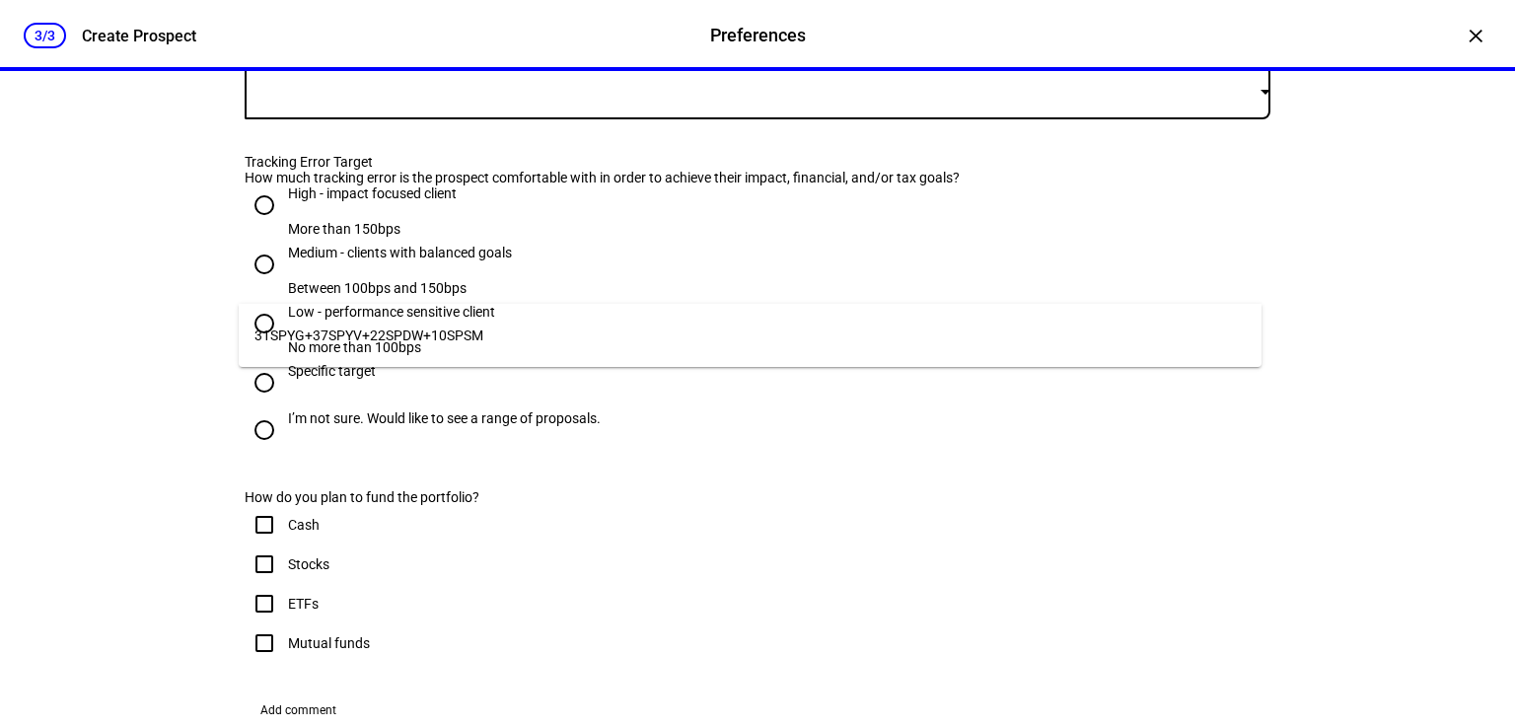
click at [436, 327] on span "31SPYG+37SPYV+22SPDW+10SPSM" at bounding box center [368, 335] width 229 height 16
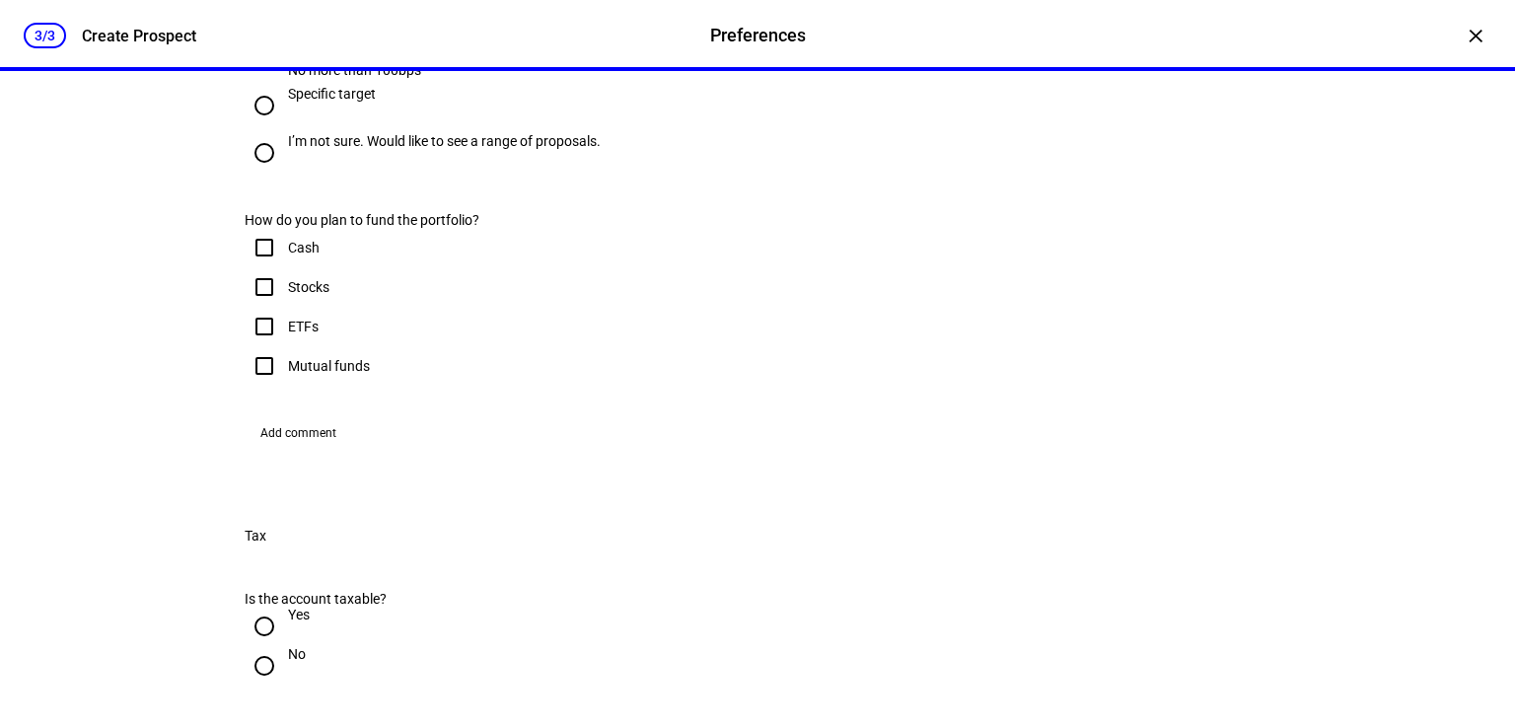
scroll to position [964, 0]
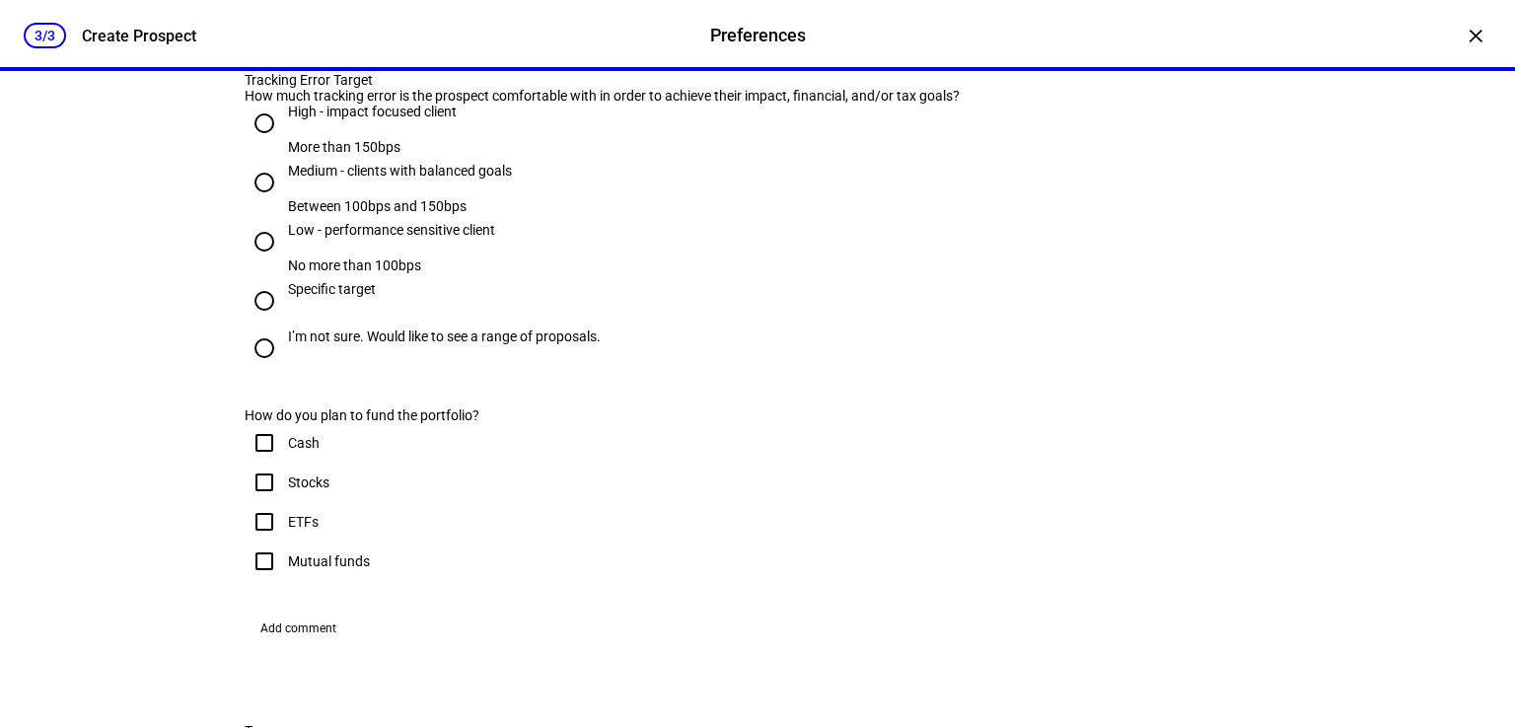
click at [487, 178] on div "Medium - clients with balanced goals" at bounding box center [400, 171] width 224 height 16
click at [284, 202] on input "Medium - clients with balanced goals Between 100bps and 150bps" at bounding box center [264, 182] width 39 height 39
radio input "true"
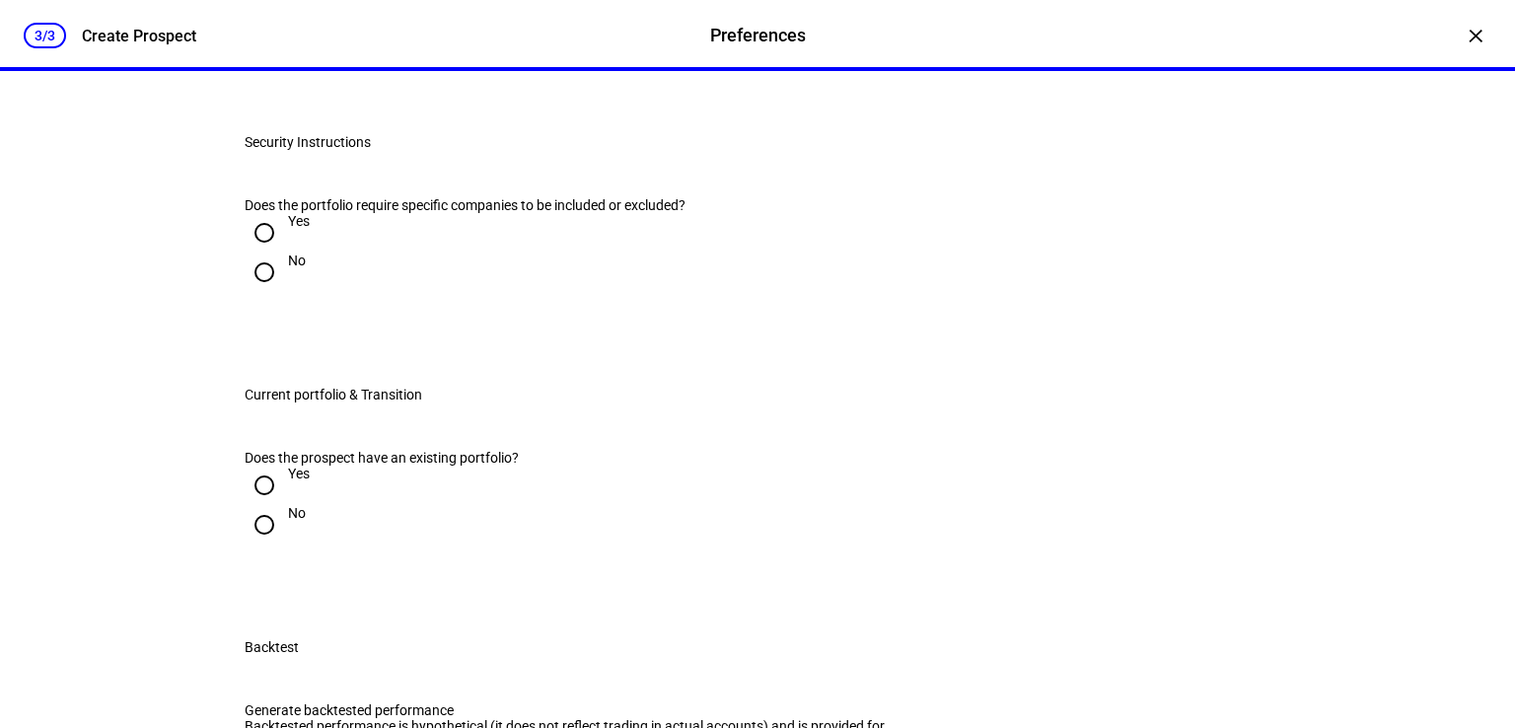
scroll to position [1745, 0]
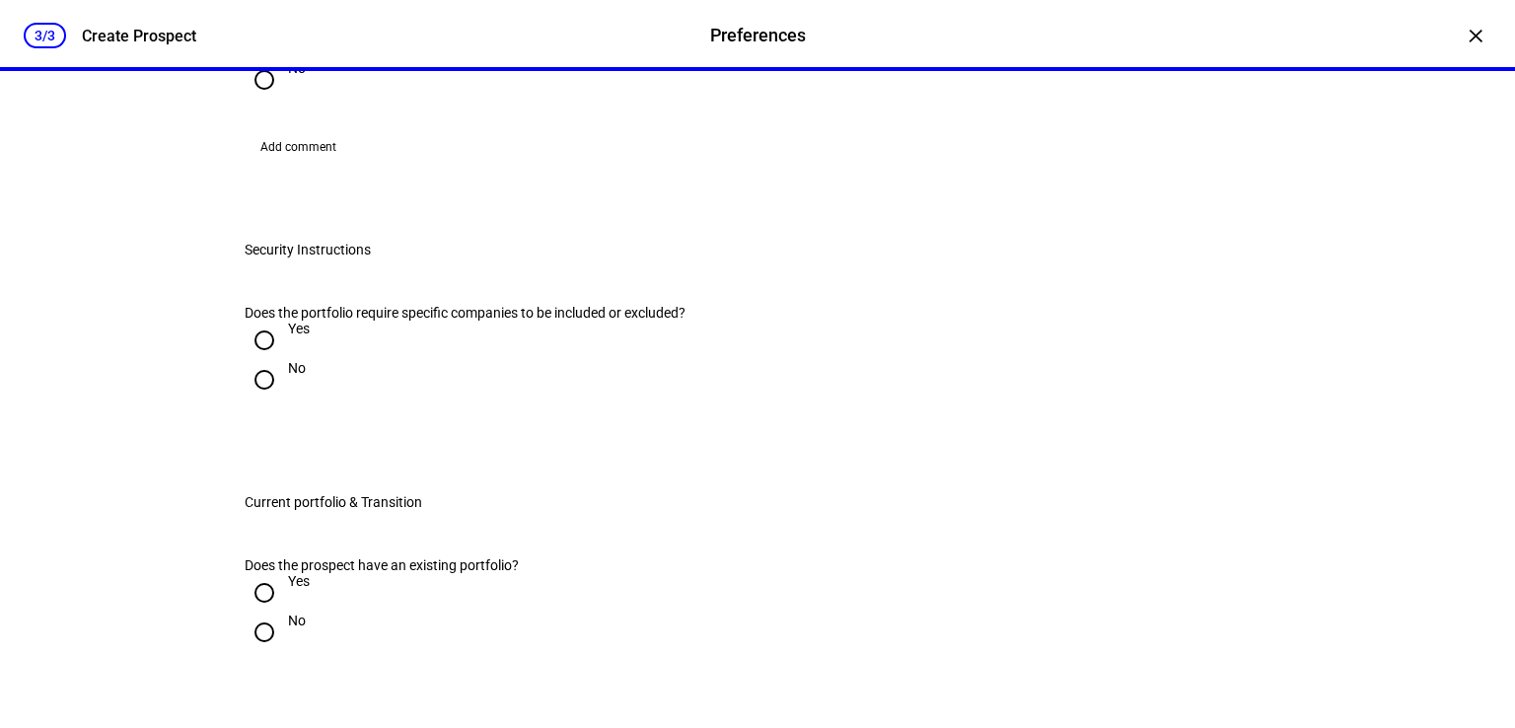
click at [271, 60] on input "Yes" at bounding box center [264, 40] width 39 height 39
radio input "true"
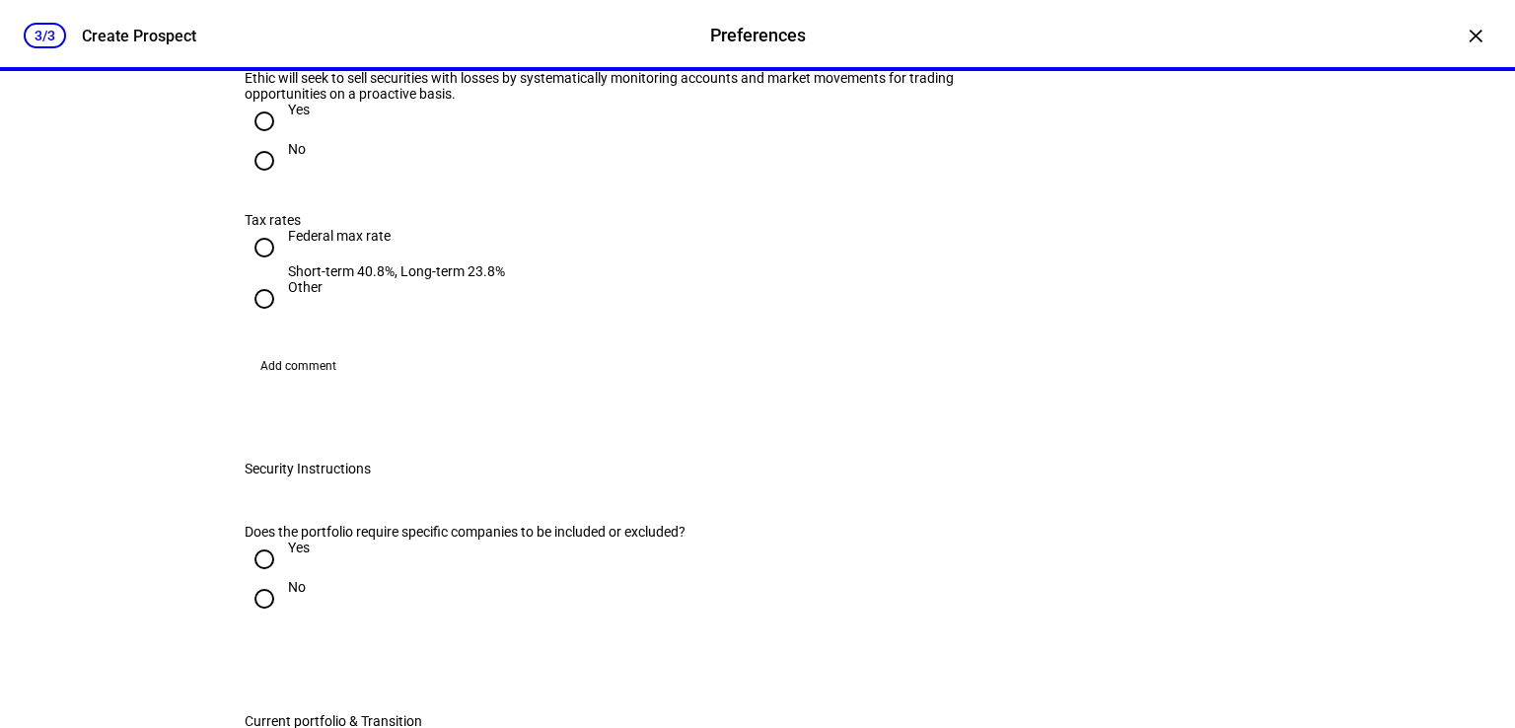
scroll to position [1824, 0]
click at [260, 178] on input "No" at bounding box center [264, 158] width 39 height 39
radio input "true"
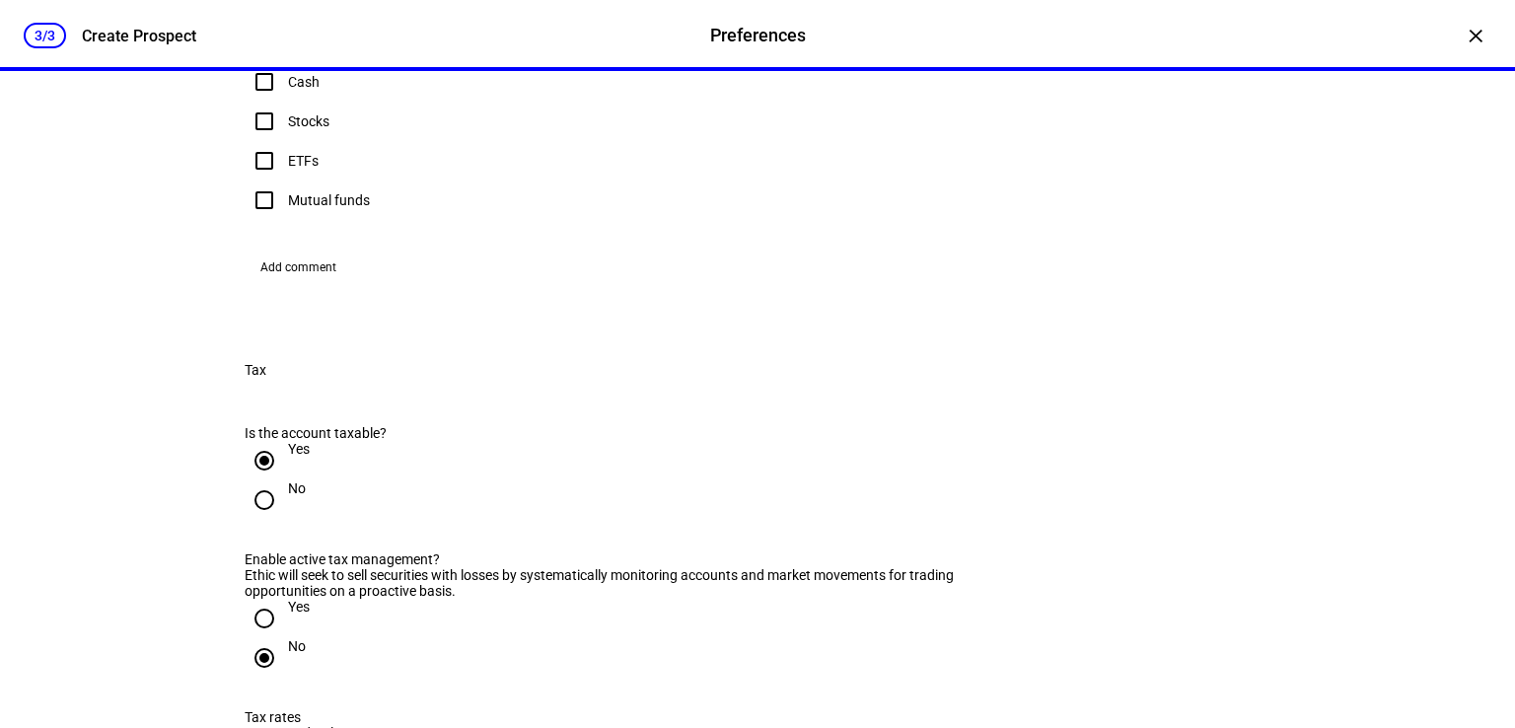
scroll to position [1324, 0]
click at [255, 221] on input "Mutual funds" at bounding box center [264, 200] width 39 height 39
checkbox input "true"
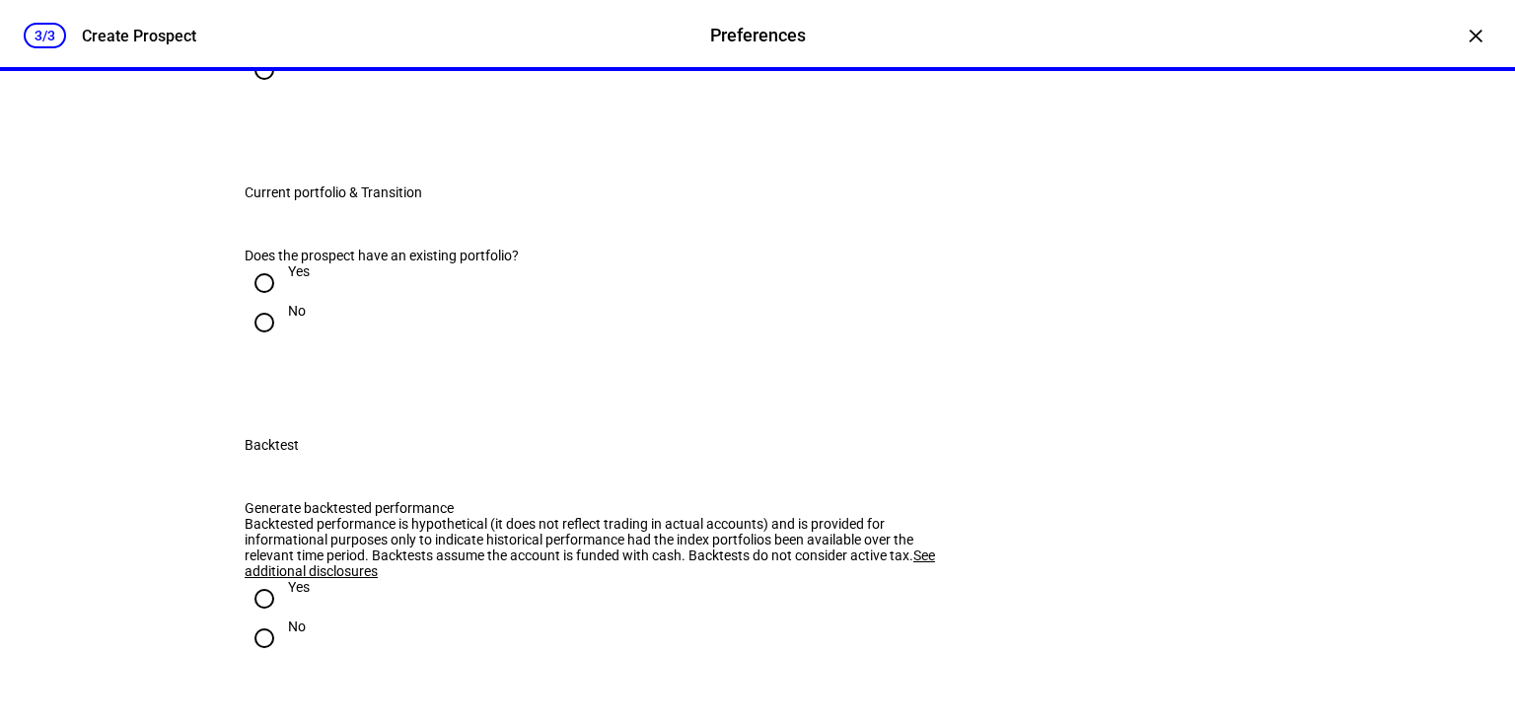
scroll to position [2353, 0]
click at [258, 52] on div at bounding box center [264, 28] width 47 height 47
radio input "true"
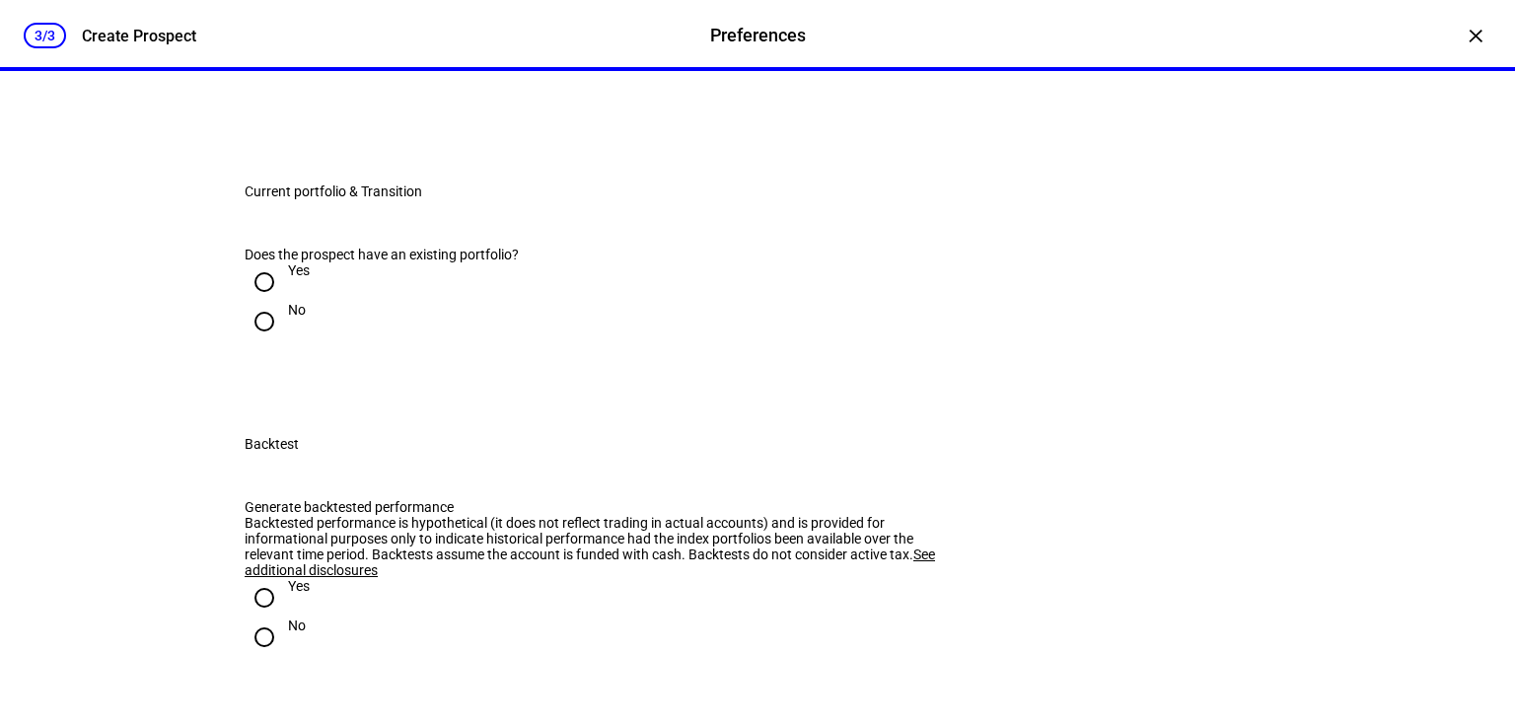
radio input "true"
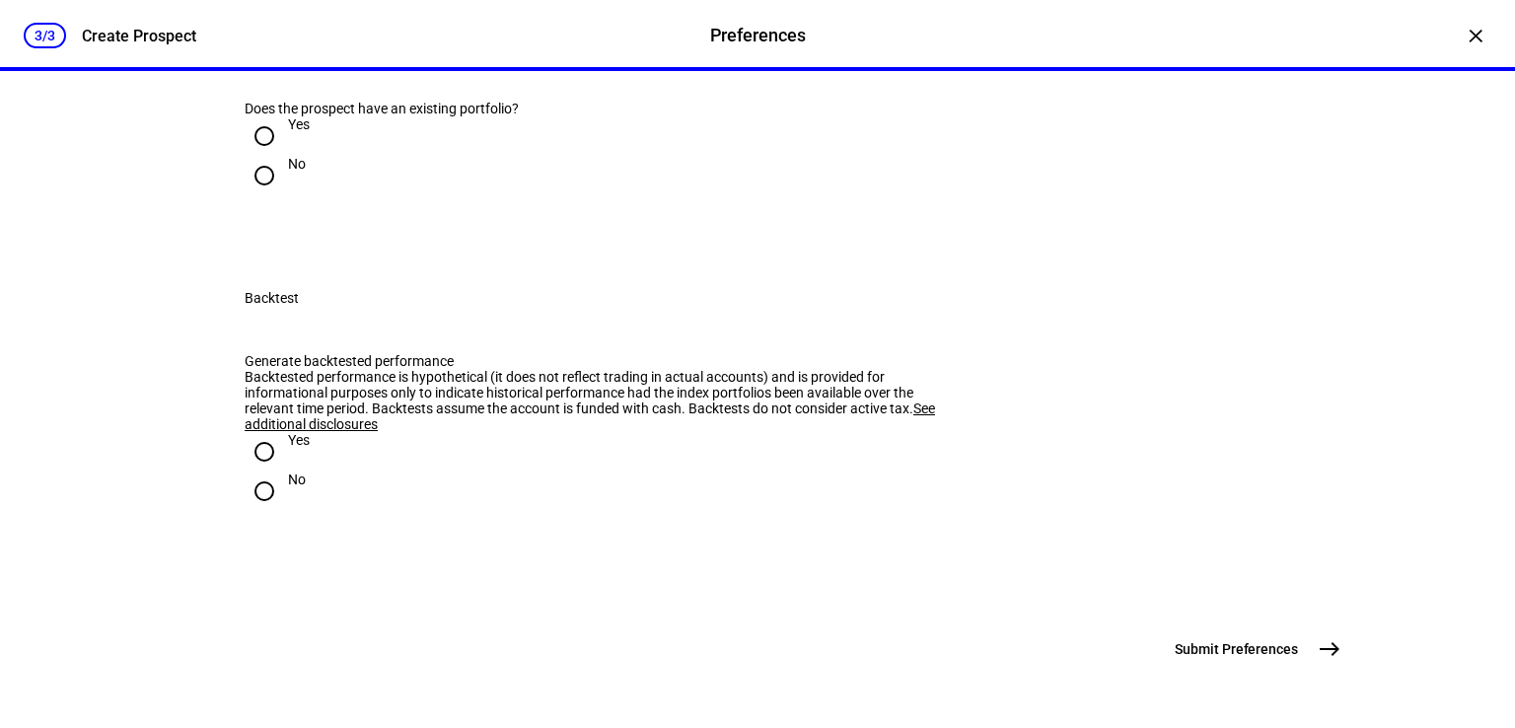
scroll to position [2767, 0]
click at [255, 156] on input "Yes" at bounding box center [264, 135] width 39 height 39
radio input "true"
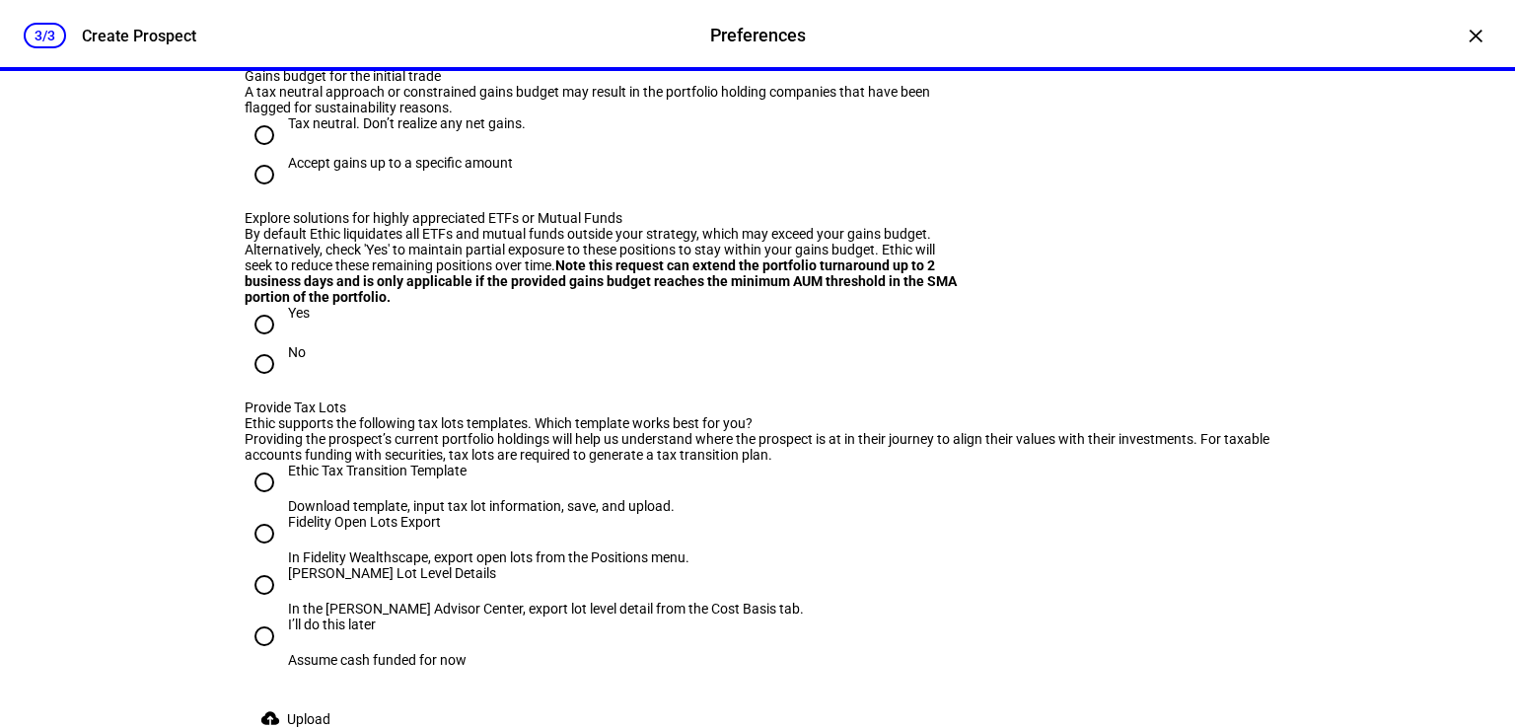
click at [275, 40] on div at bounding box center [264, 16] width 47 height 47
radio input "true"
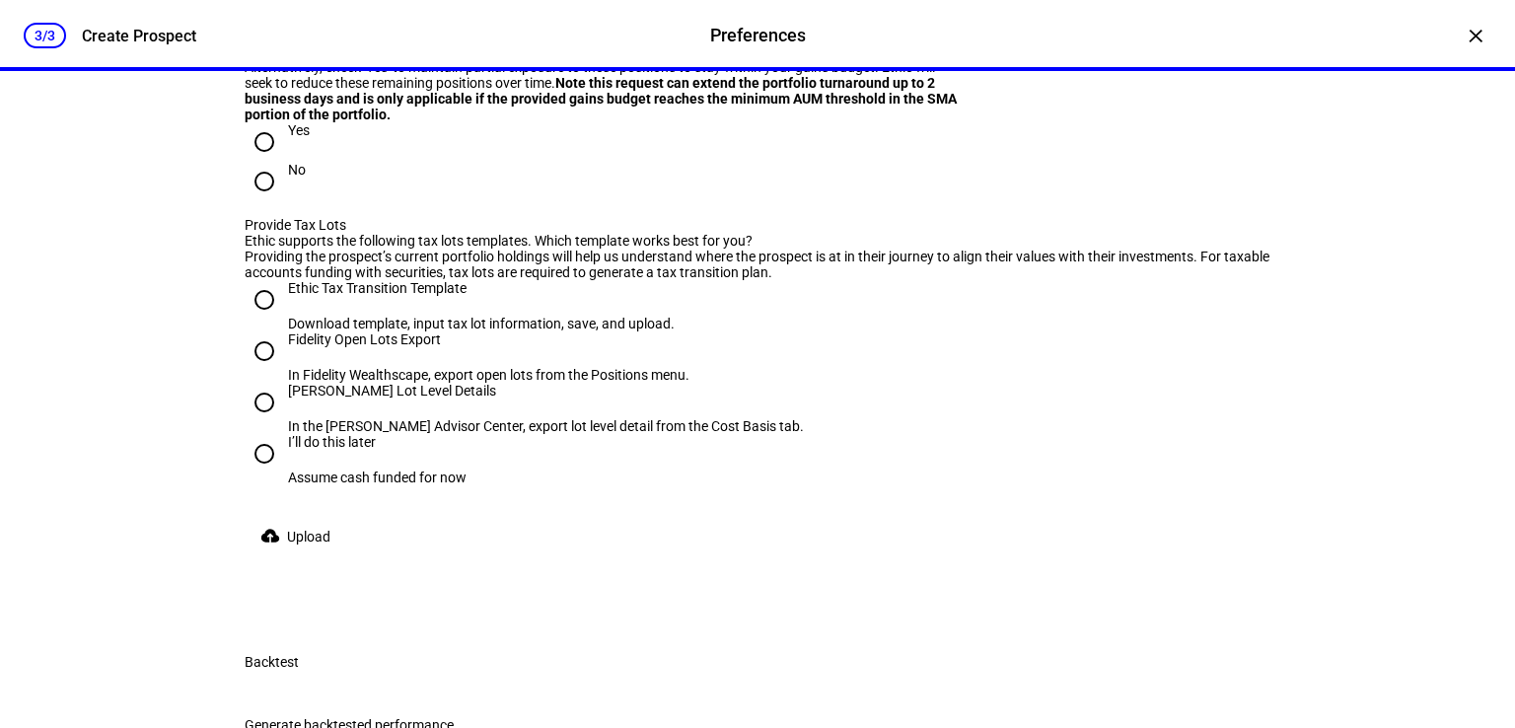
scroll to position [2953, 0]
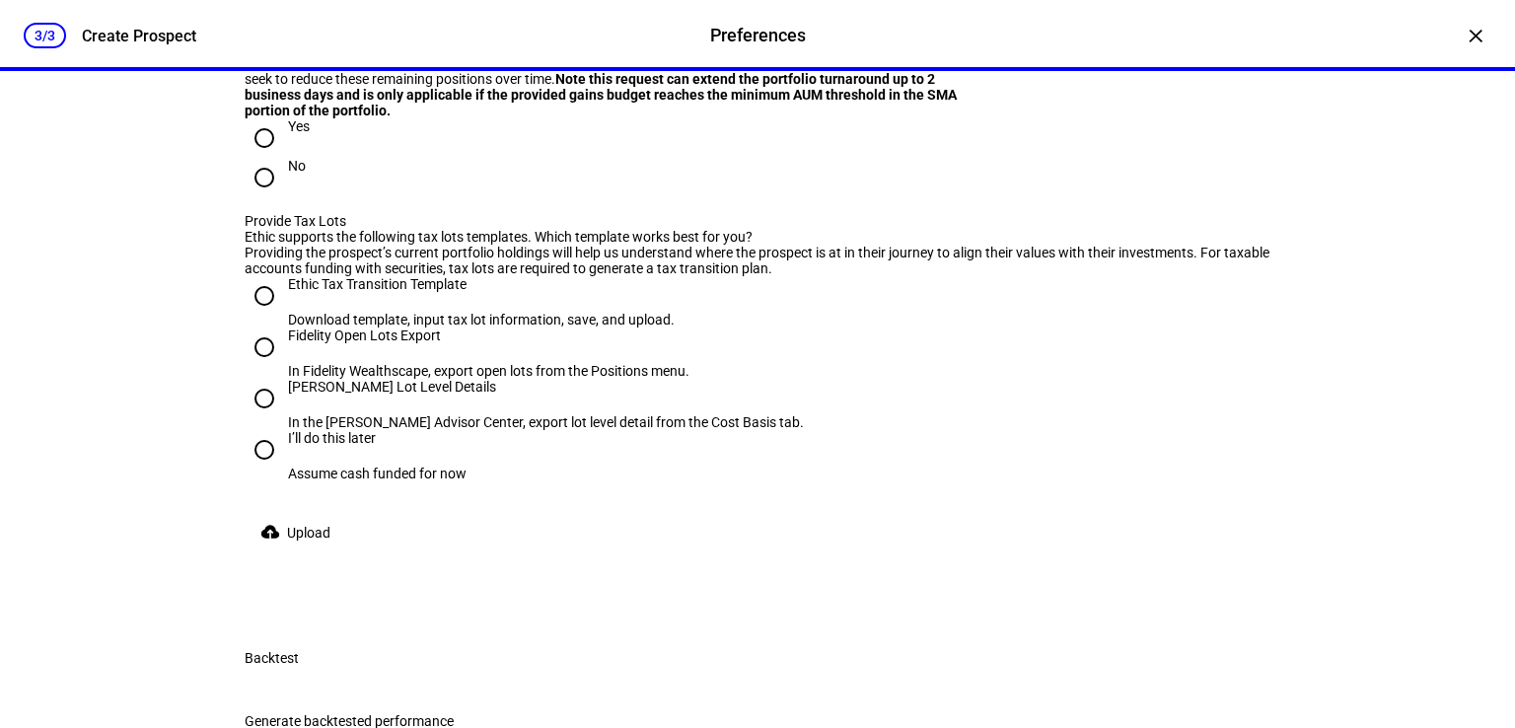
radio input "true"
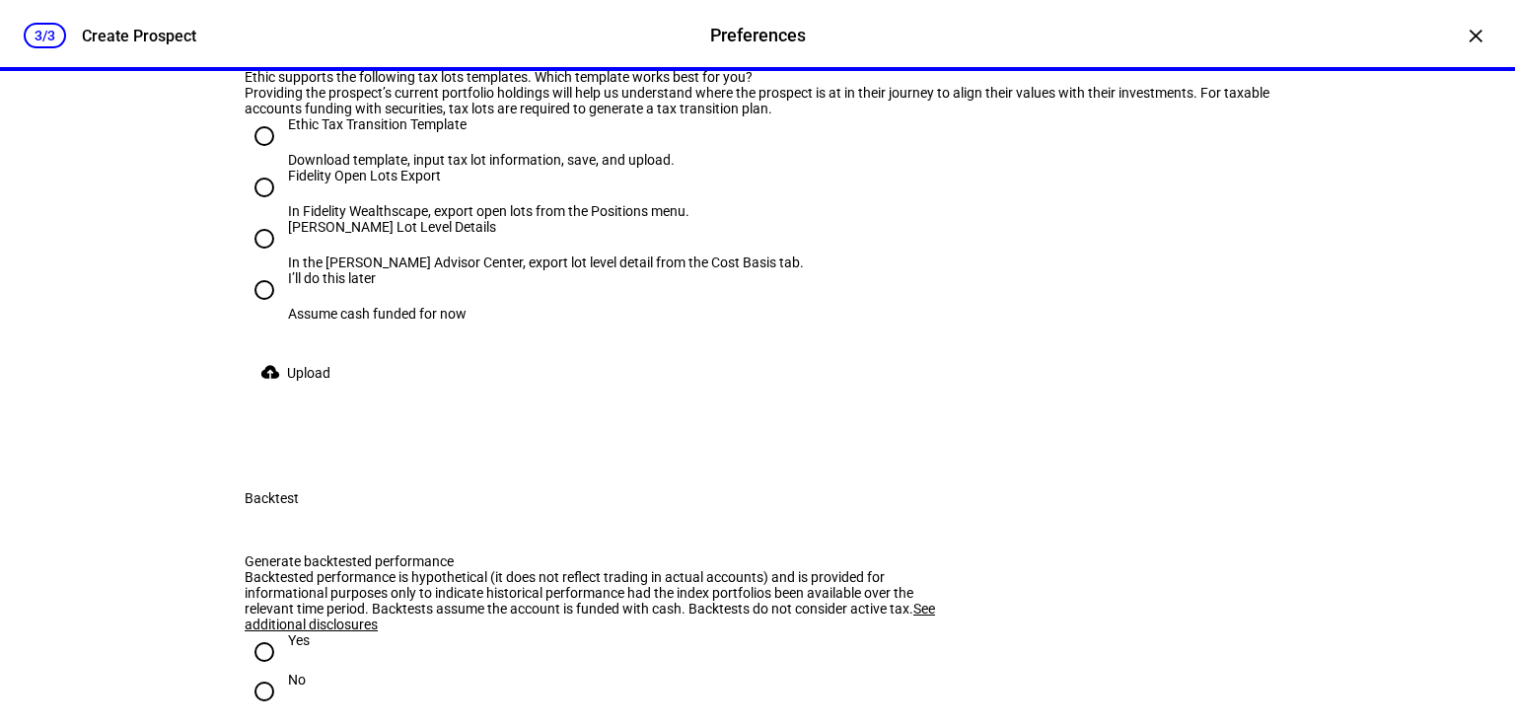
scroll to position [3206, 0]
click at [267, 35] on input "No" at bounding box center [264, 14] width 39 height 39
radio input "true"
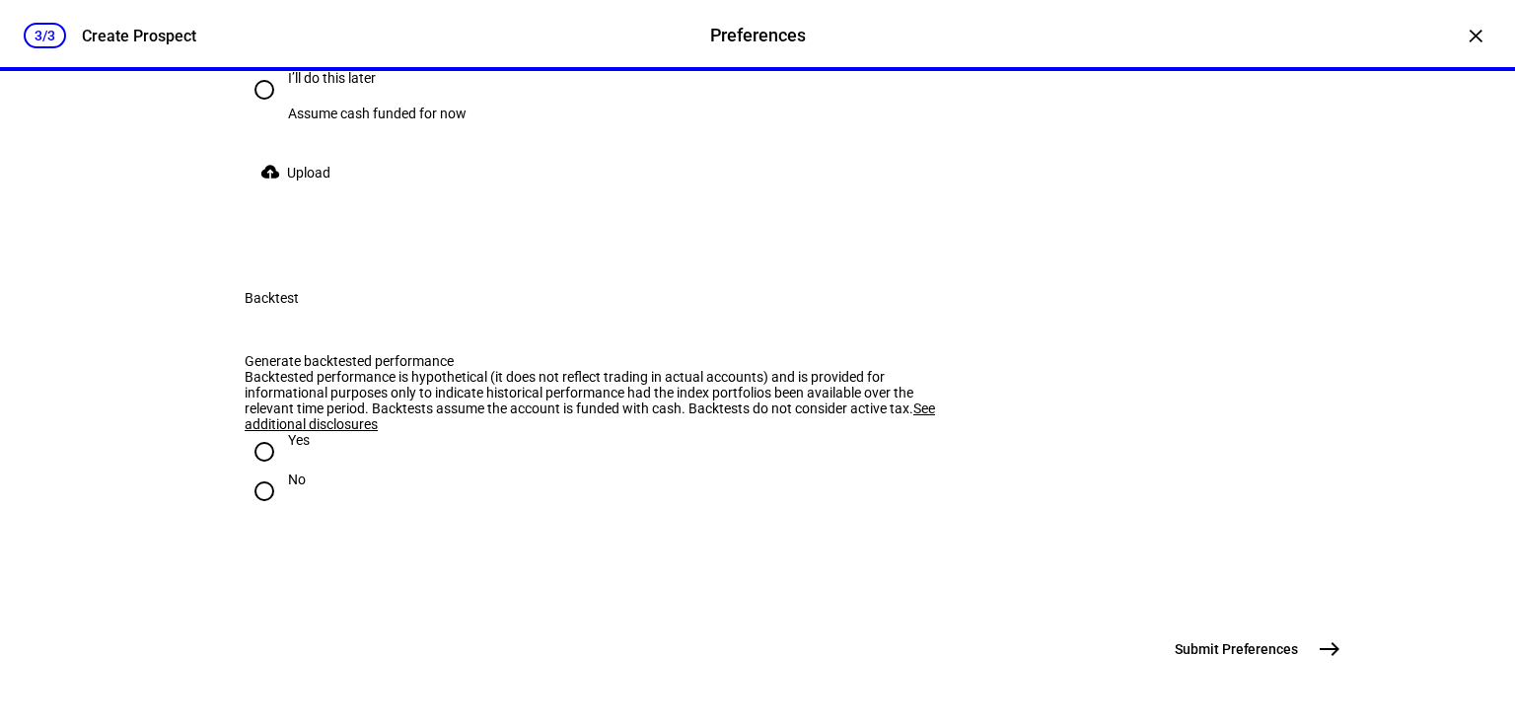
scroll to position [3518, 0]
click at [308, 86] on div "I’ll do this later" at bounding box center [377, 78] width 178 height 16
click at [284, 109] on input "I’ll do this later Assume cash funded for now" at bounding box center [264, 89] width 39 height 39
radio input "true"
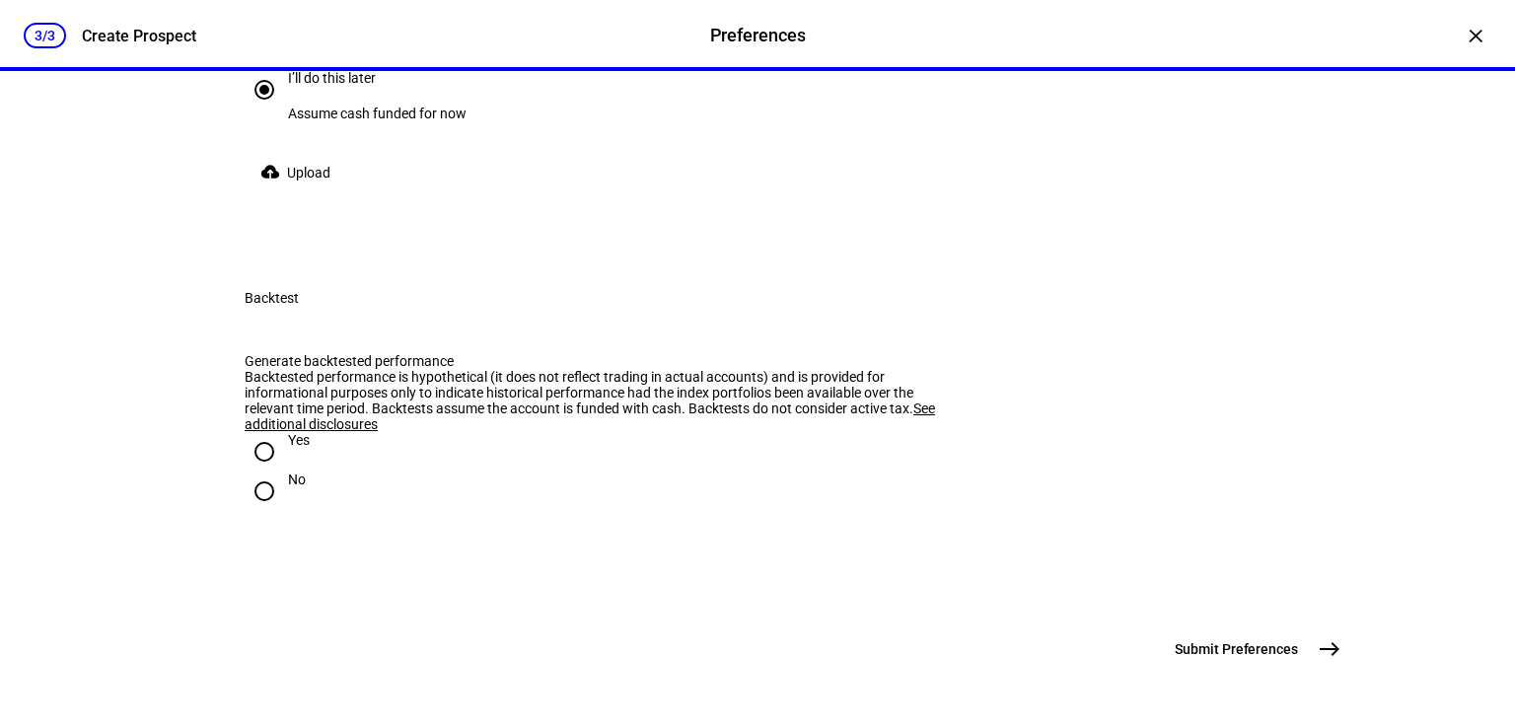
click at [288, 448] on div "Yes" at bounding box center [299, 440] width 22 height 16
click at [280, 455] on input "Yes" at bounding box center [264, 451] width 39 height 39
radio input "true"
click at [1310, 652] on span "east" at bounding box center [1329, 648] width 39 height 39
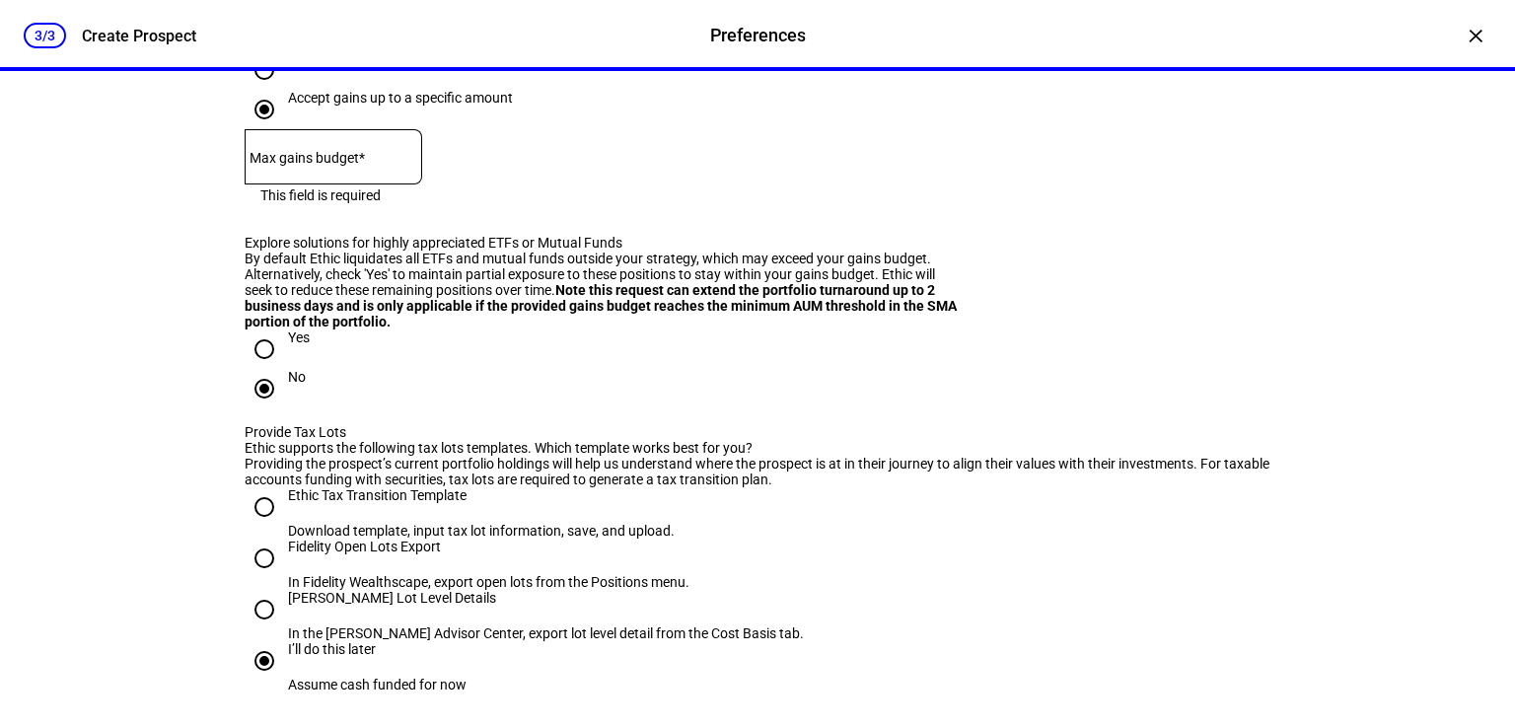
scroll to position [2812, 0]
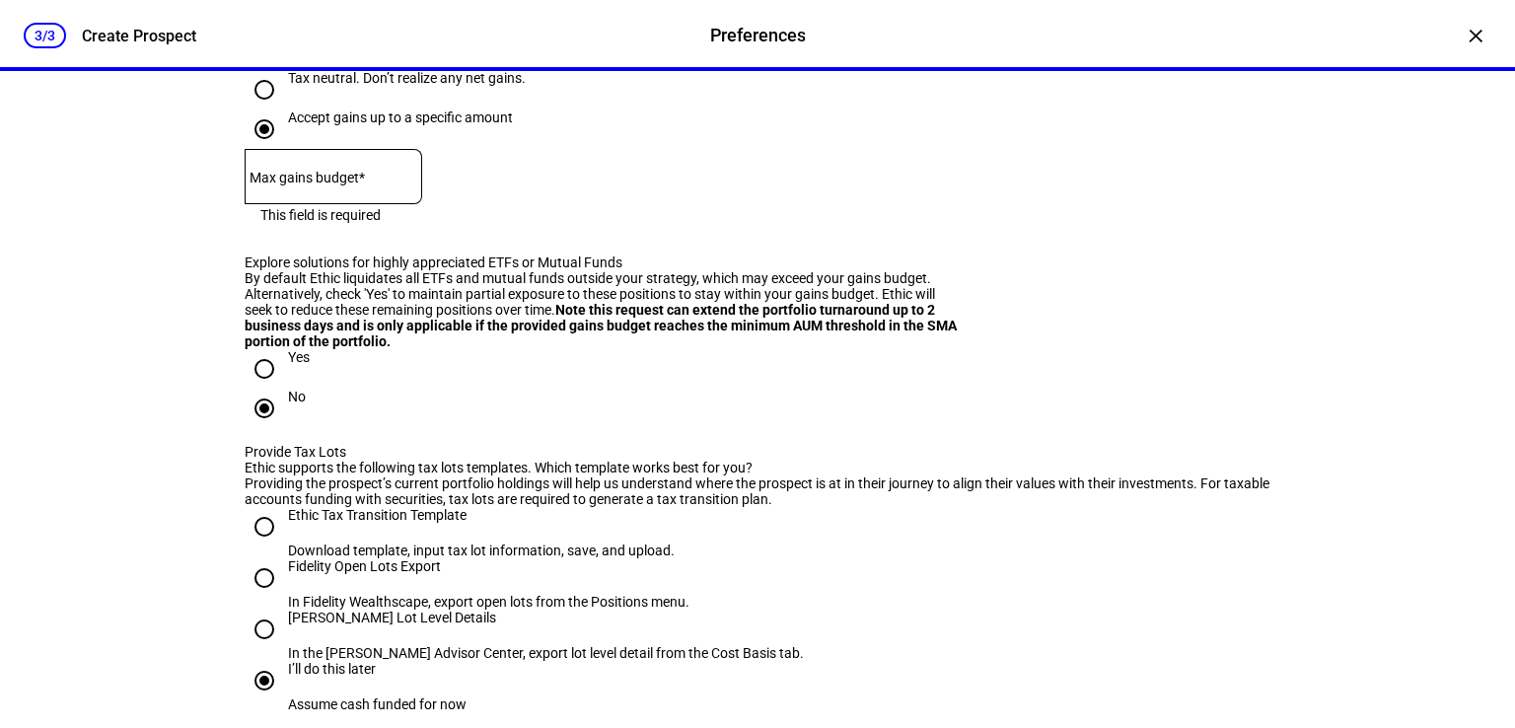
click at [365, 185] on mat-label "Max gains budget*" at bounding box center [306, 178] width 115 height 16
type input "25,000"
click at [1168, 239] on div "Accept gains up to a specific amount Max gains budget* $ 25,000" at bounding box center [758, 173] width 1026 height 129
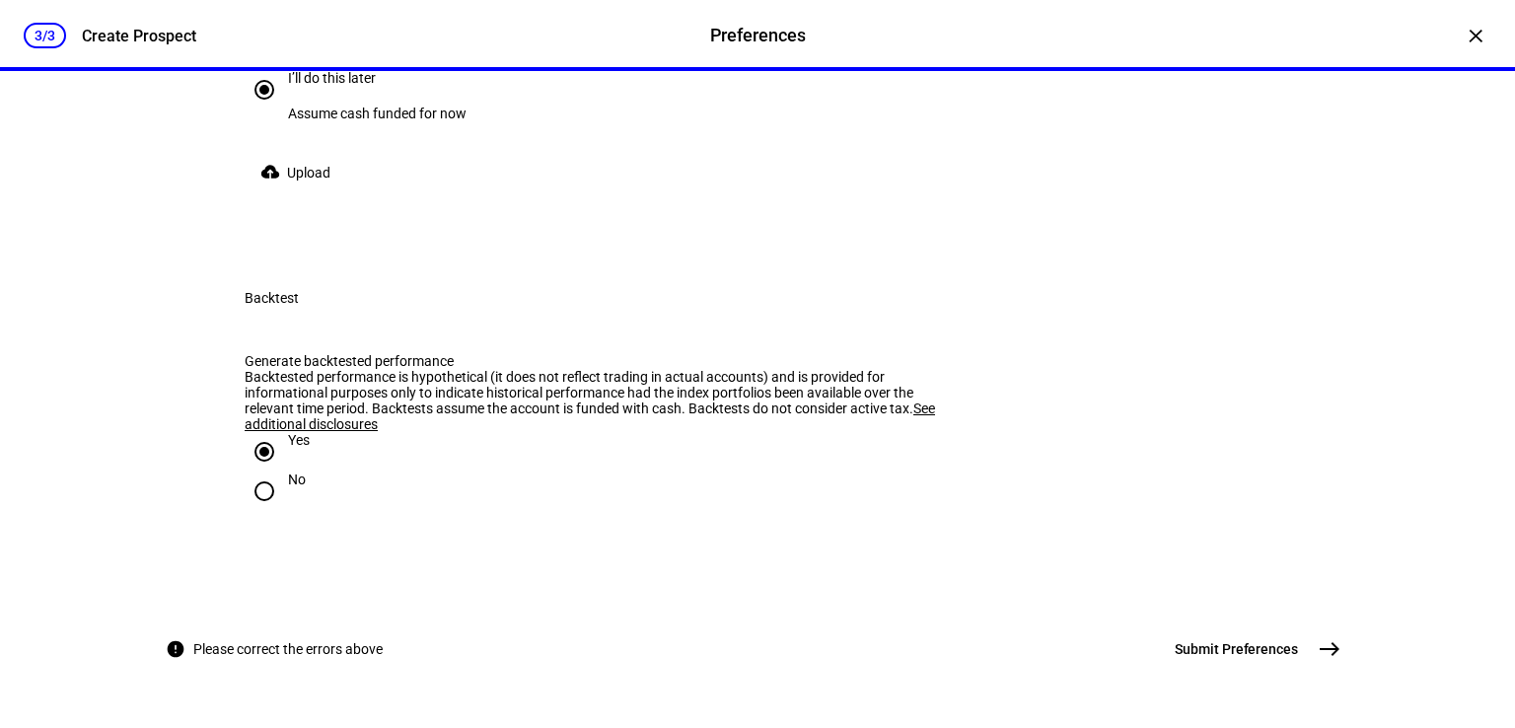
scroll to position [4039, 0]
click at [1281, 648] on span "Submit Preferences" at bounding box center [1235, 649] width 123 height 20
click at [1326, 665] on span "east" at bounding box center [1329, 648] width 39 height 39
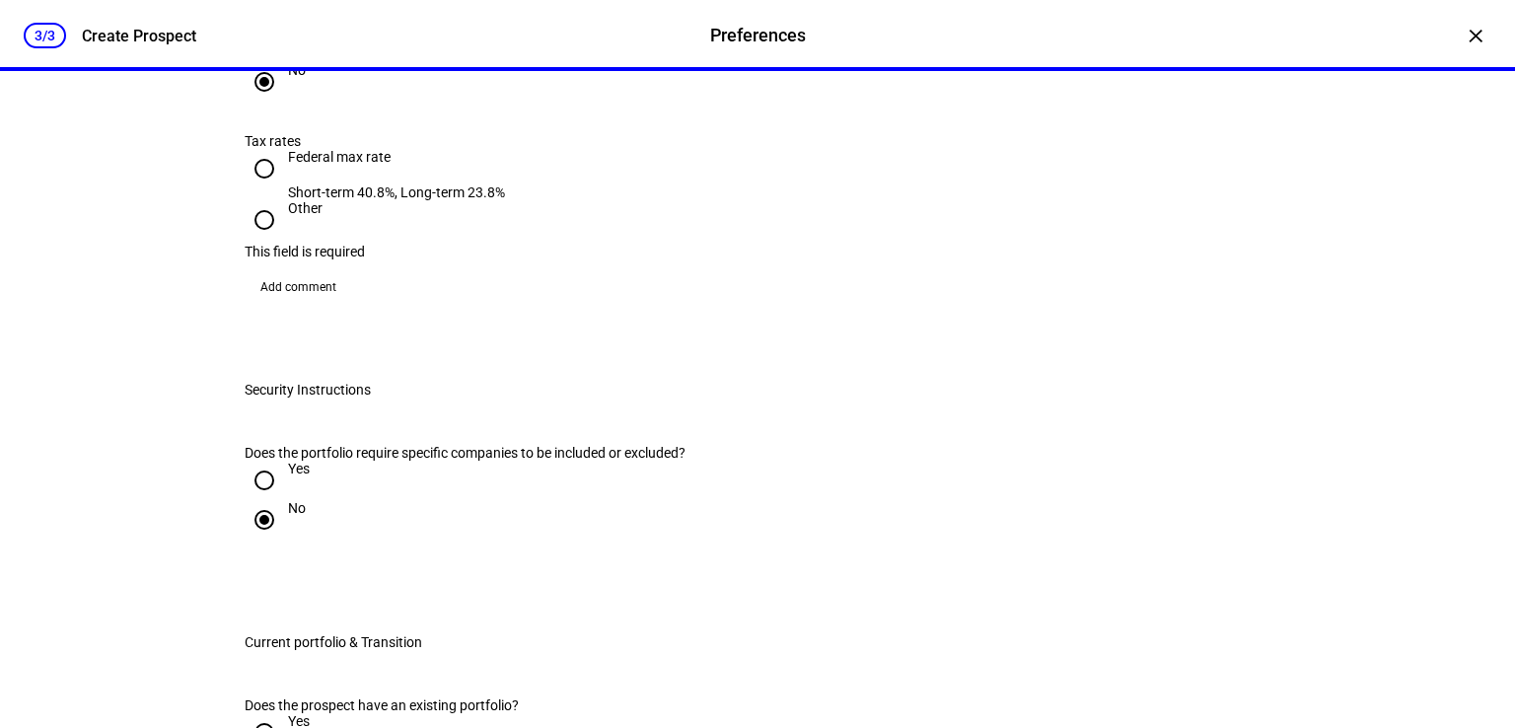
scroll to position [1902, 0]
click at [263, 239] on input "Other" at bounding box center [264, 218] width 39 height 39
radio input "true"
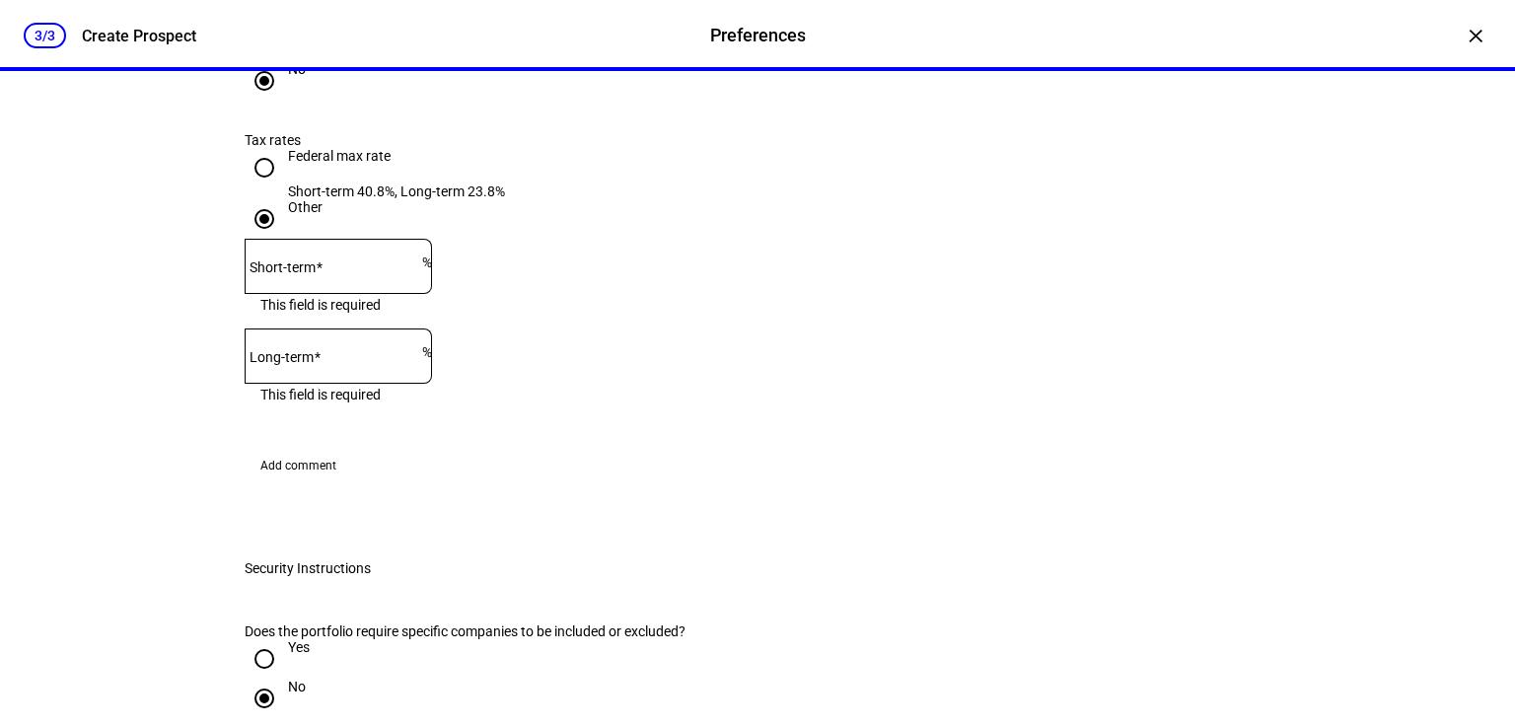
click at [258, 187] on input "Federal max rate Short-term 40.8%, Long-term 23.8%" at bounding box center [264, 167] width 39 height 39
radio input "true"
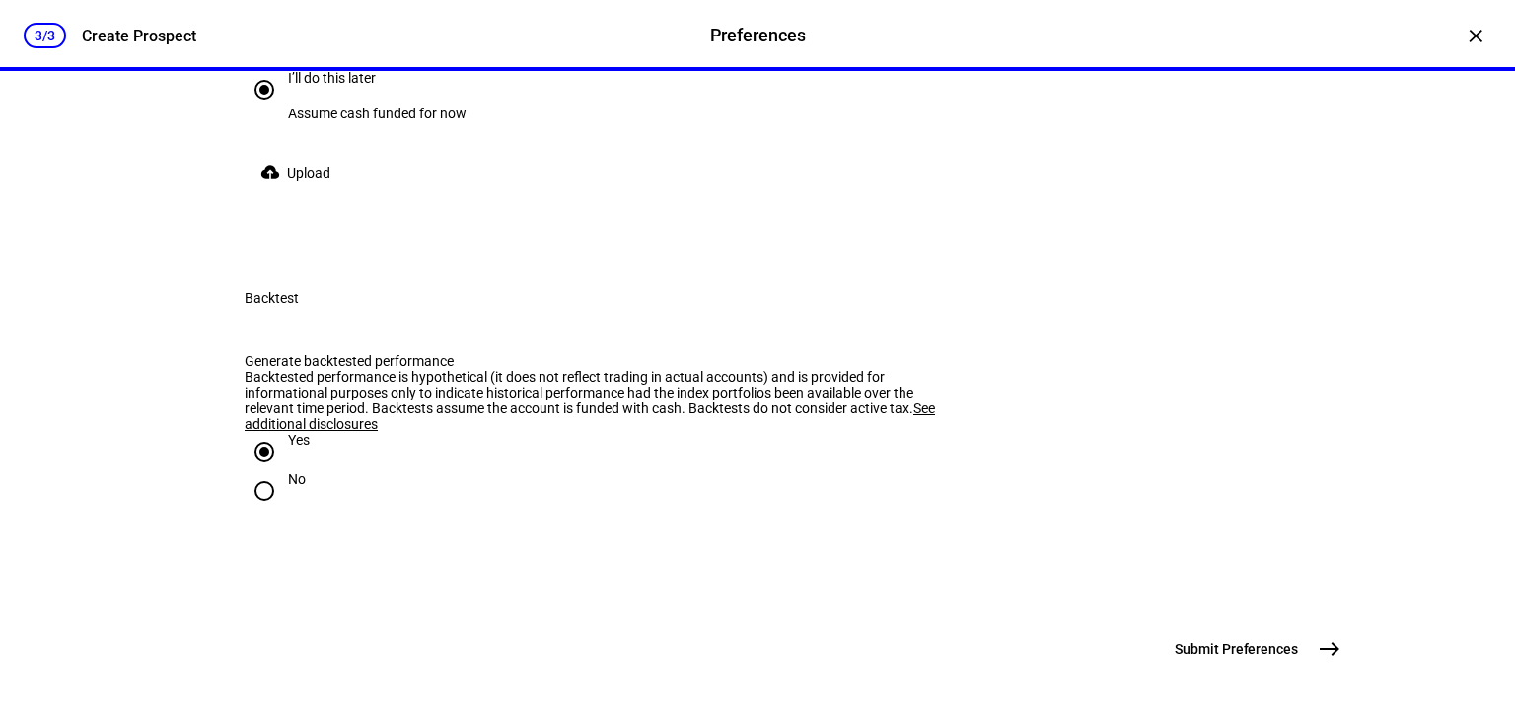
scroll to position [4039, 0]
click at [1317, 652] on mat-icon "east" at bounding box center [1329, 649] width 24 height 24
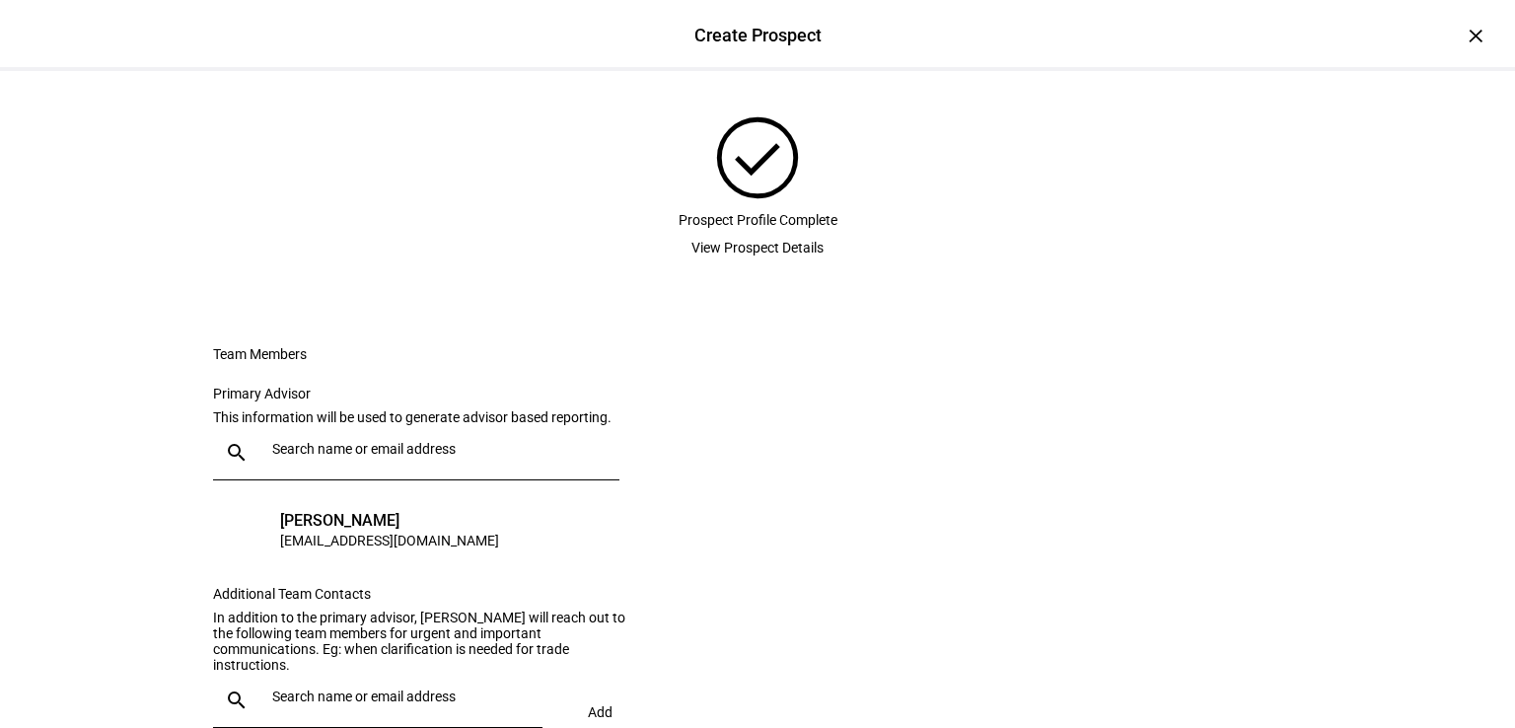
scroll to position [295, 0]
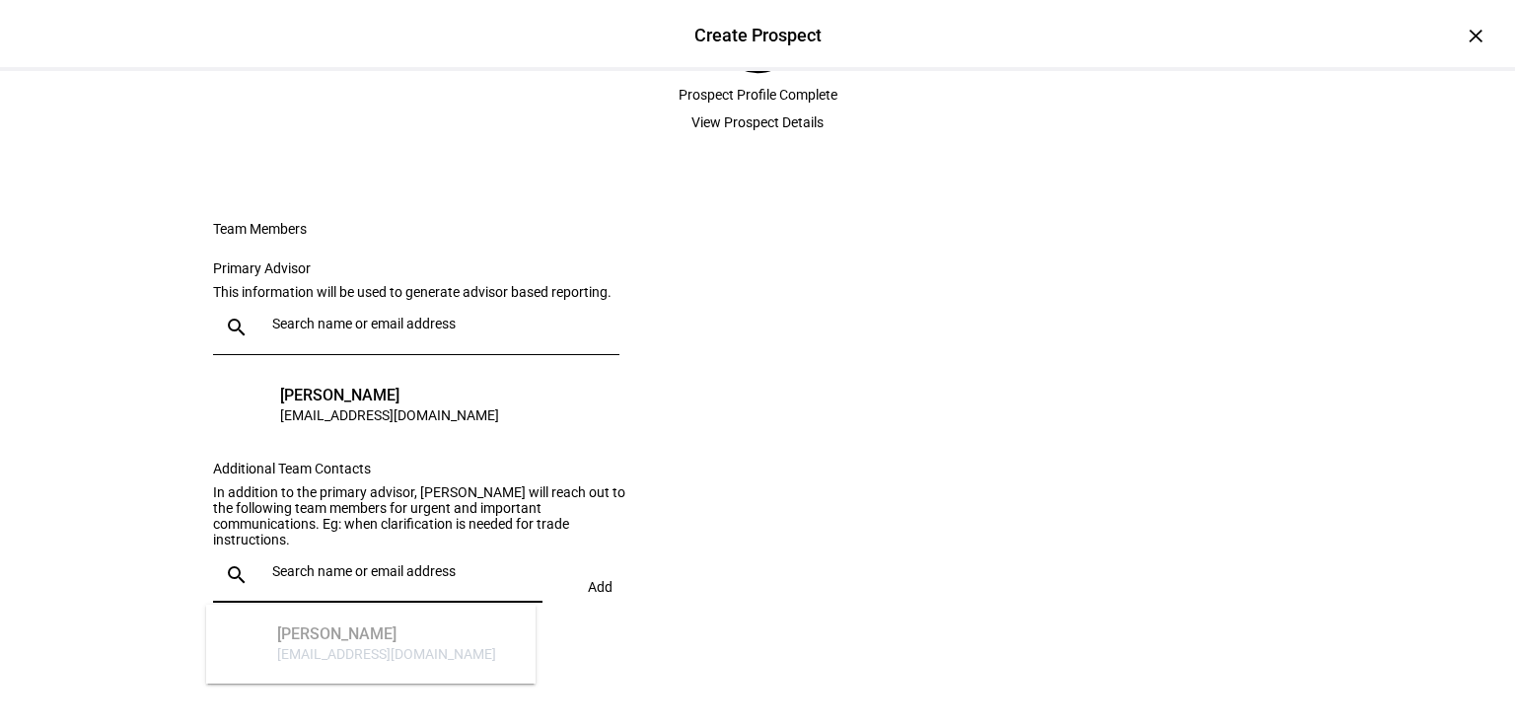
click at [379, 578] on input "text" at bounding box center [403, 571] width 262 height 16
type input "[EMAIL_ADDRESS][DOMAIN_NAME]"
click at [687, 506] on eth-form-card "Team Members Primary Advisor This information will be used to generate advisor …" at bounding box center [757, 421] width 1183 height 495
click at [576, 581] on div "search [EMAIL_ADDRESS][DOMAIN_NAME] Add" at bounding box center [428, 584] width 430 height 74
click at [479, 570] on input "[EMAIL_ADDRESS][DOMAIN_NAME]" at bounding box center [403, 571] width 262 height 16
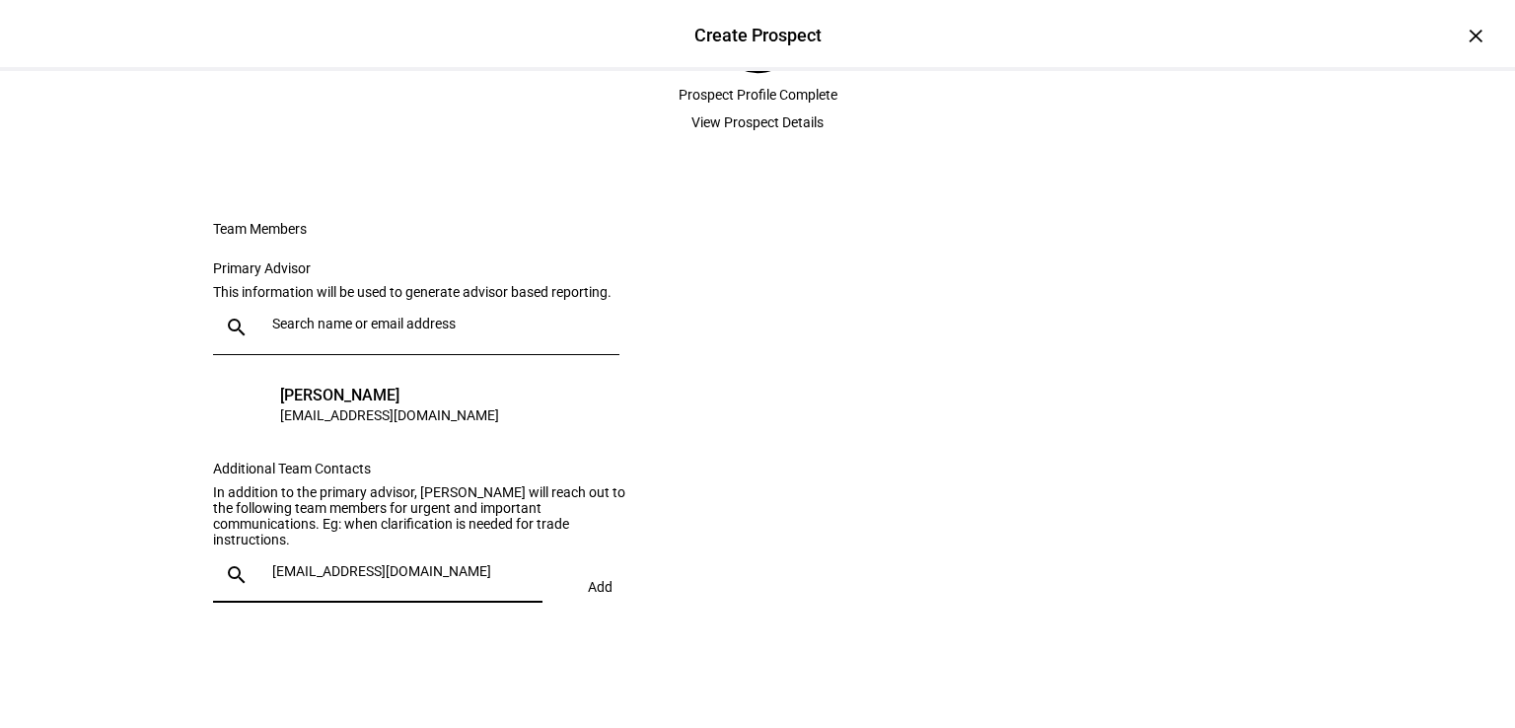
click at [479, 570] on input "[EMAIL_ADDRESS][DOMAIN_NAME]" at bounding box center [403, 571] width 262 height 16
click at [495, 573] on input "[EMAIL_ADDRESS][DOMAIN_NAME]" at bounding box center [403, 571] width 262 height 16
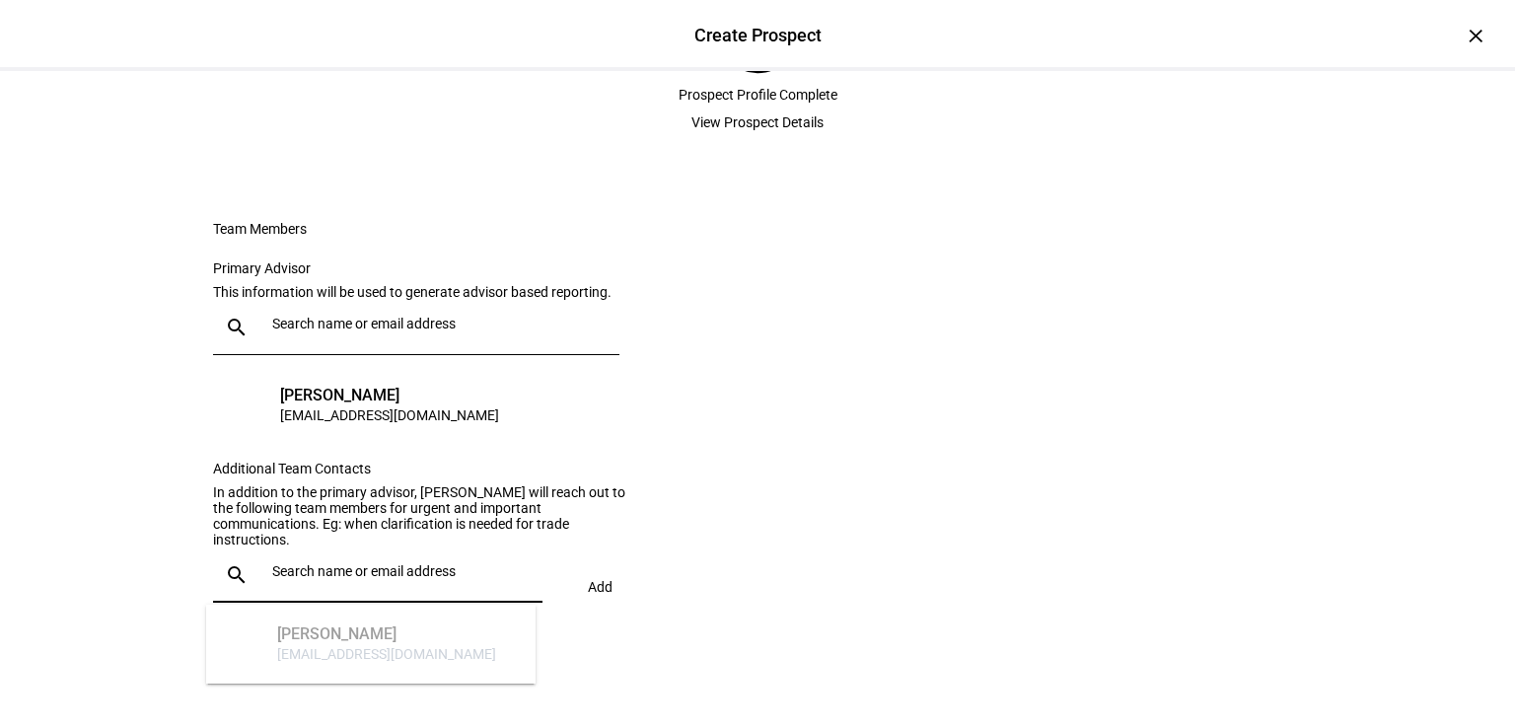
click at [772, 479] on eth-form-card "Team Members Primary Advisor This information will be used to generate advisor …" at bounding box center [757, 421] width 1183 height 495
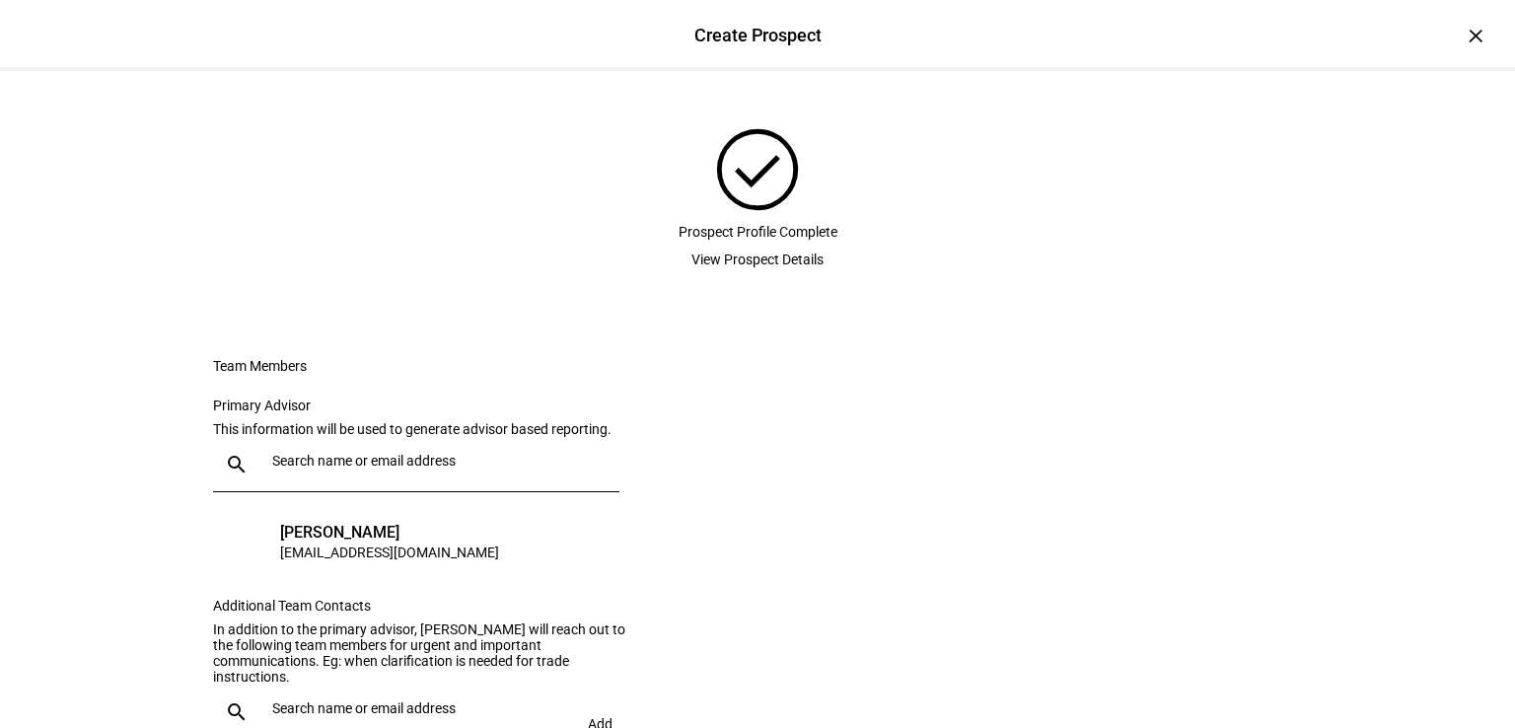
click at [748, 279] on span "View Prospect Details" at bounding box center [757, 259] width 132 height 39
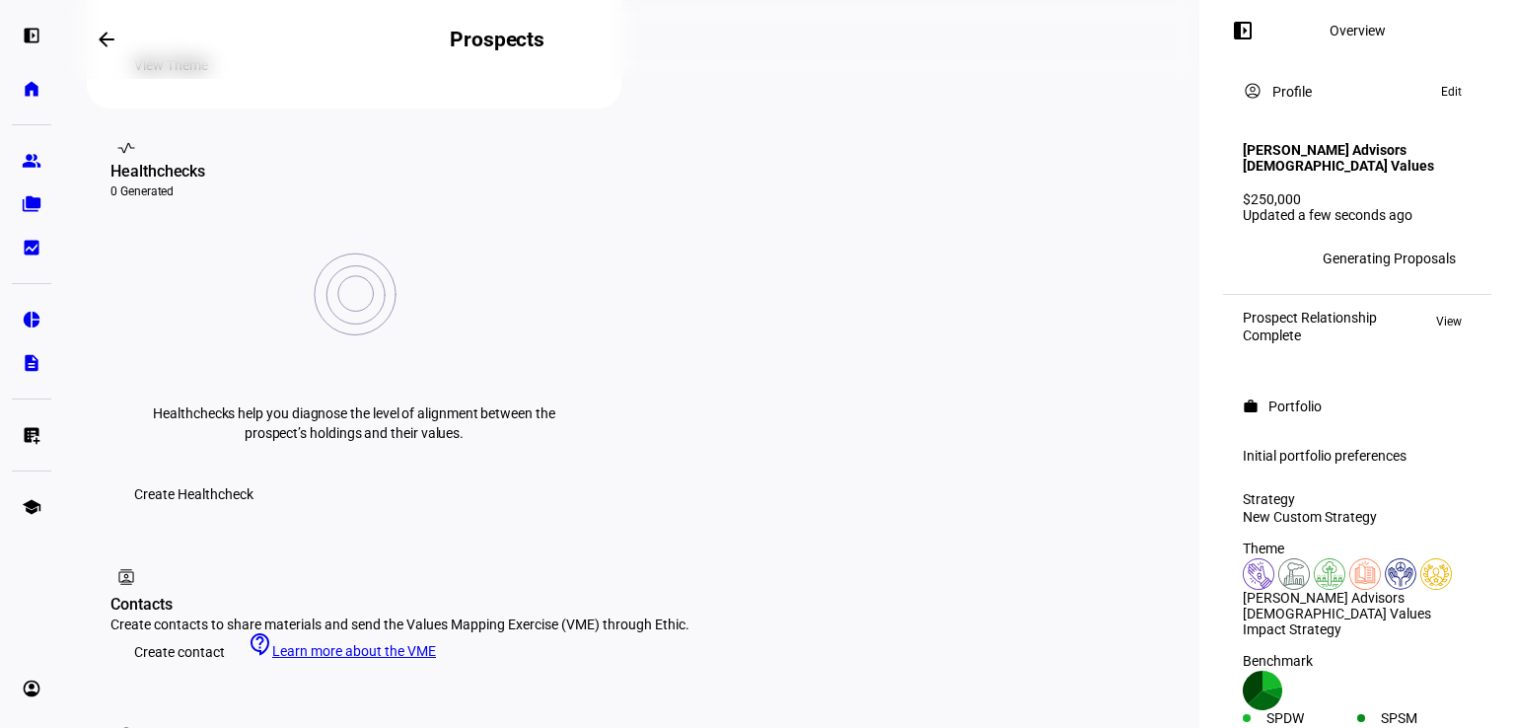
scroll to position [668, 0]
click at [1441, 93] on span "Edit" at bounding box center [1451, 92] width 21 height 24
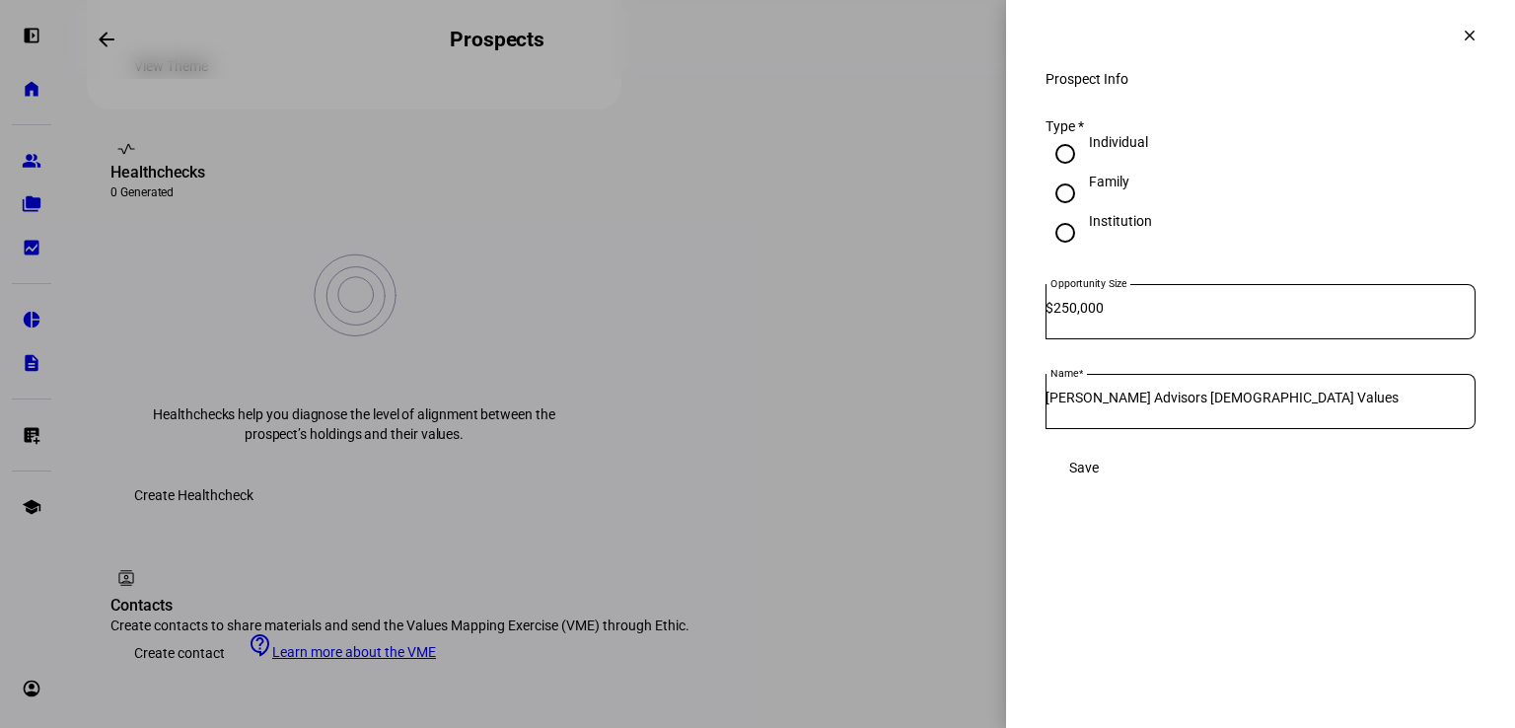
click at [1463, 28] on mat-icon "clear" at bounding box center [1469, 36] width 18 height 18
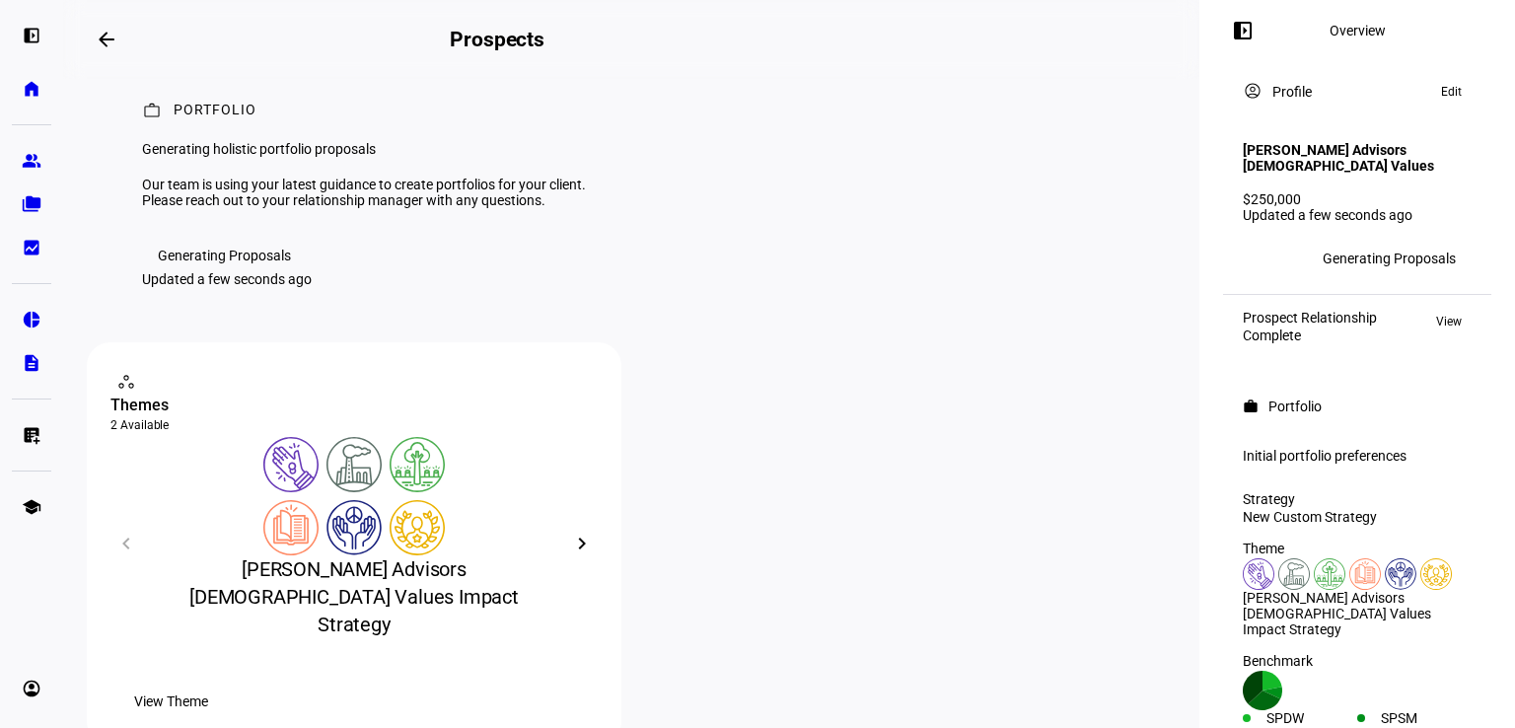
scroll to position [0, 0]
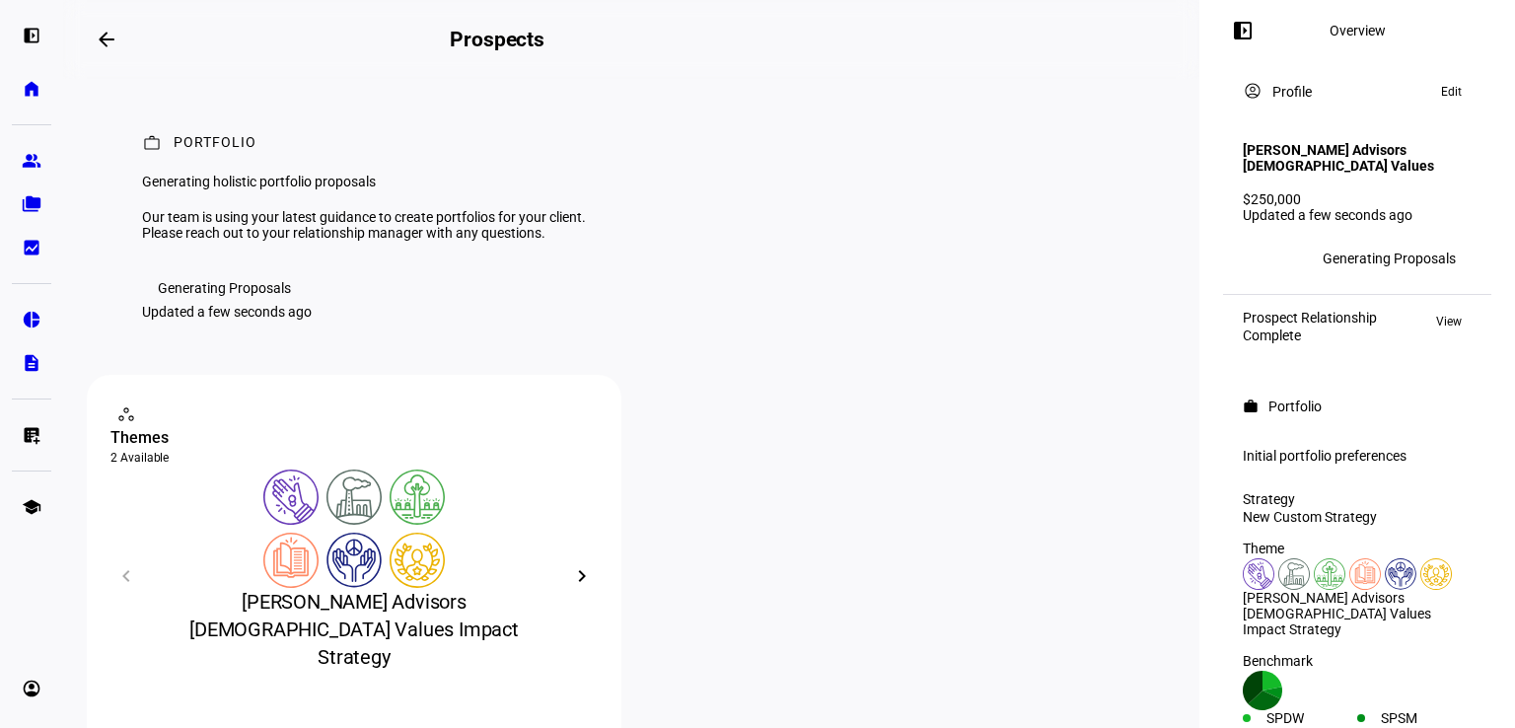
click at [220, 296] on div "Generating Proposals" at bounding box center [224, 288] width 133 height 16
click at [1443, 324] on span "View" at bounding box center [1449, 322] width 26 height 24
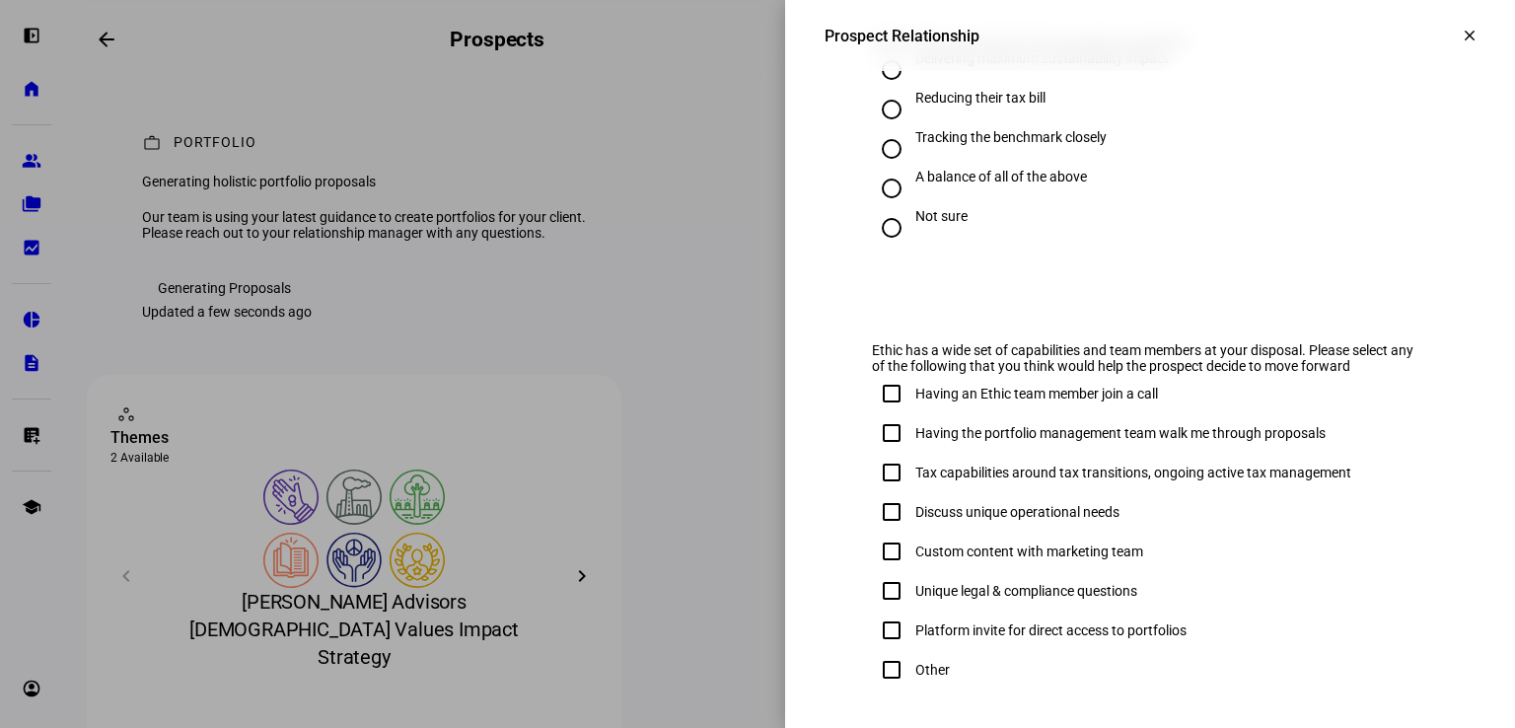
scroll to position [1168, 0]
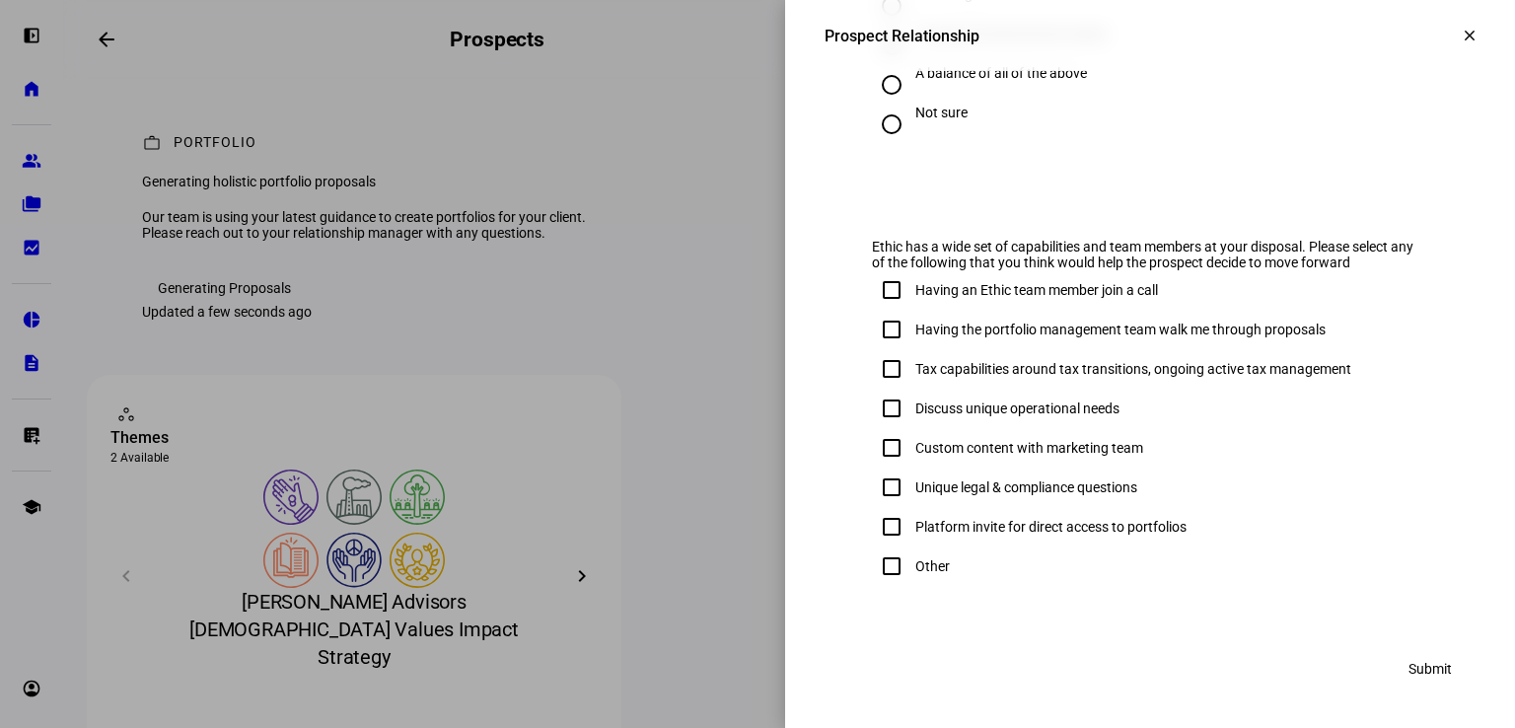
click at [1460, 40] on mat-icon "clear" at bounding box center [1469, 36] width 18 height 18
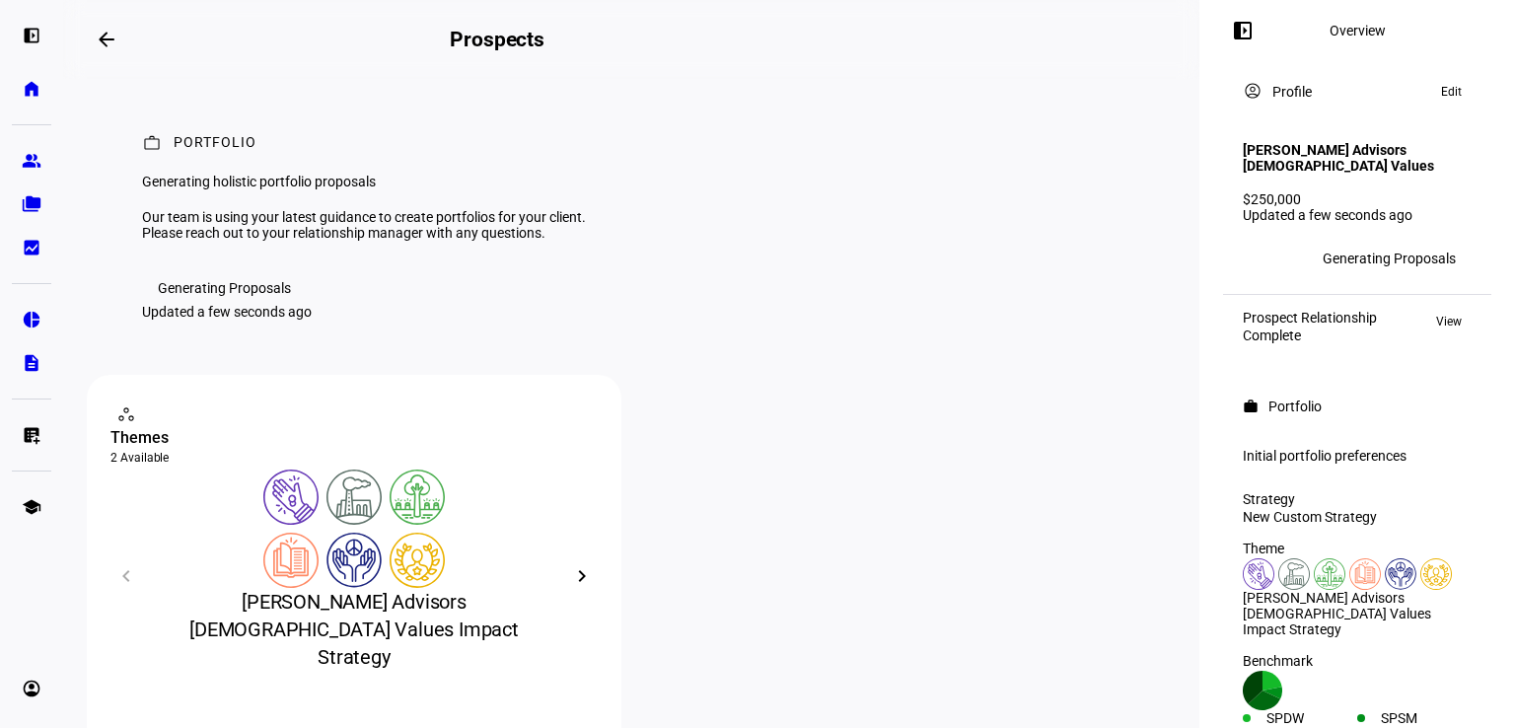
scroll to position [228, 0]
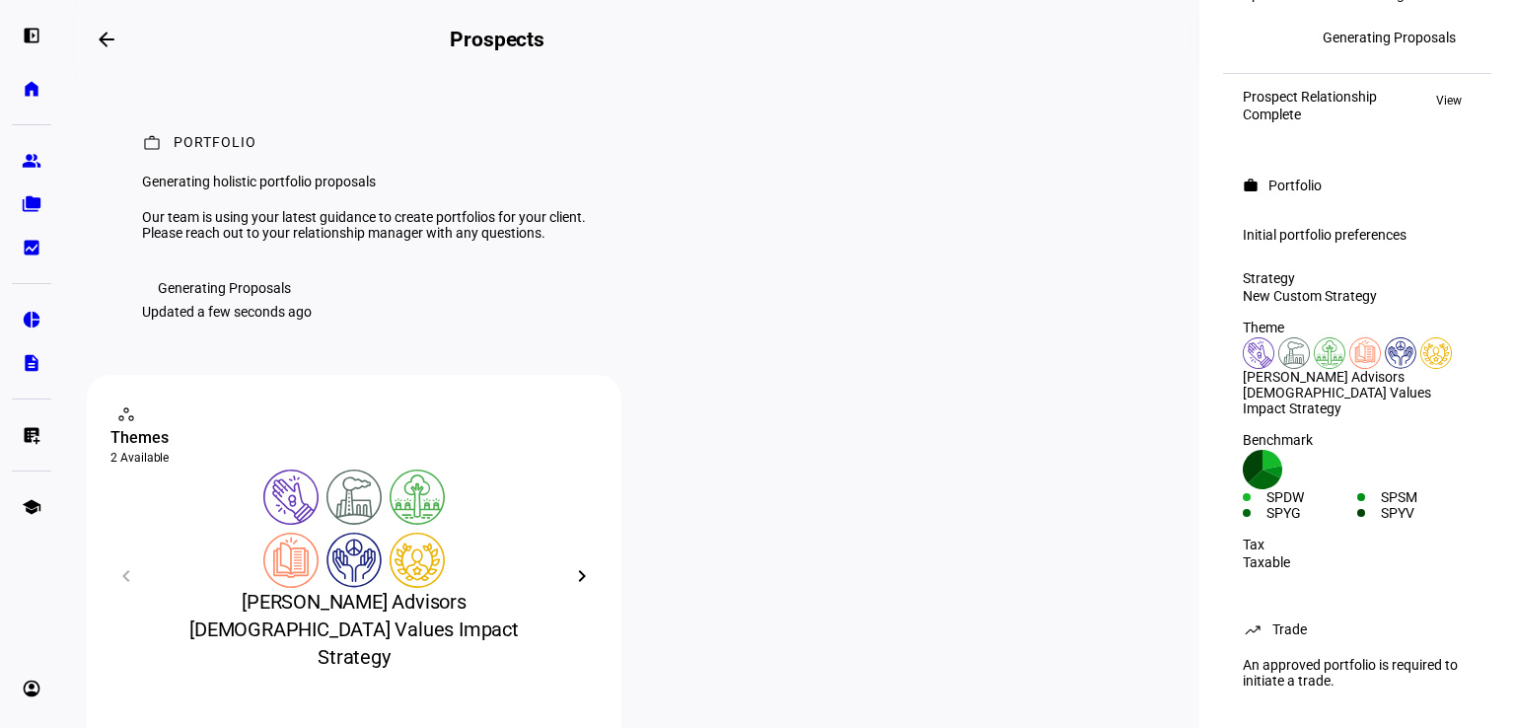
click at [1283, 177] on div "Portfolio" at bounding box center [1294, 185] width 53 height 16
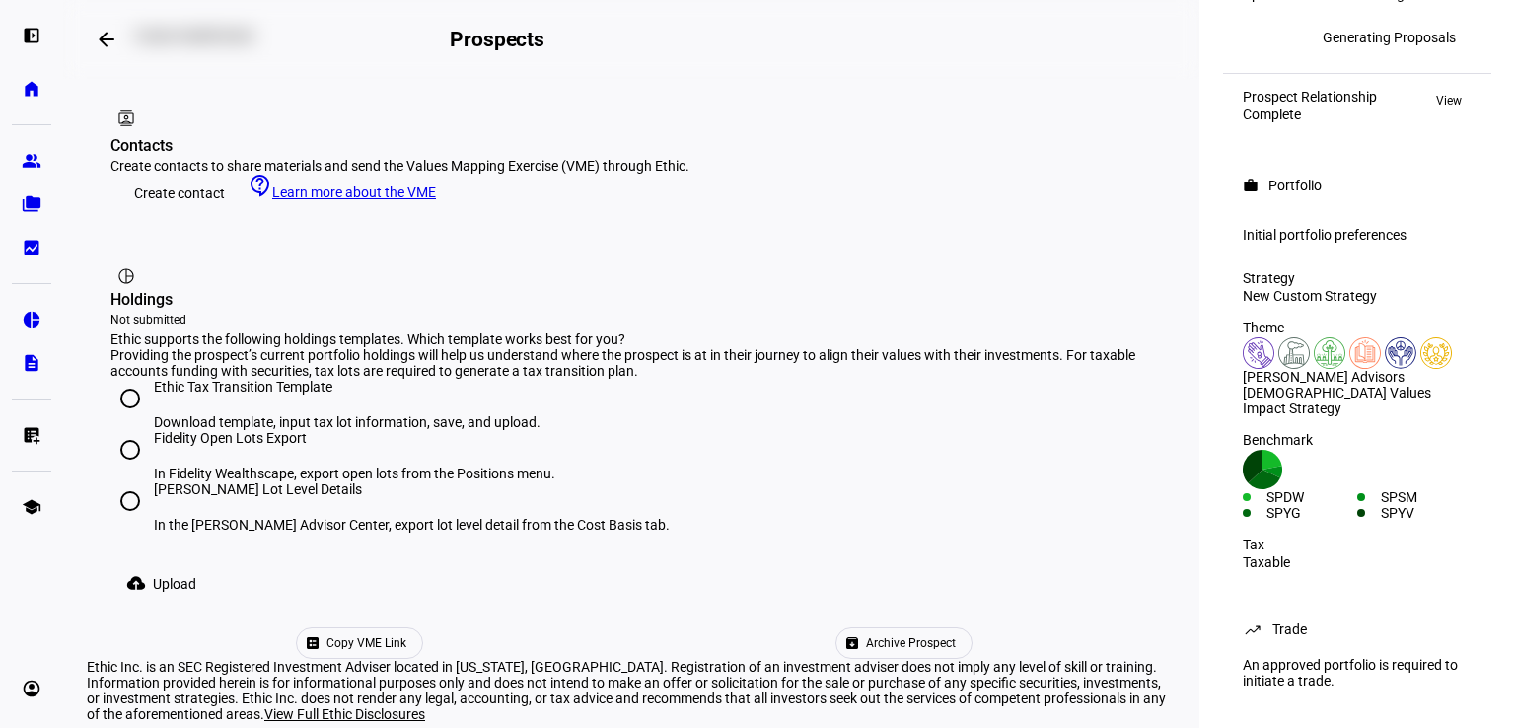
scroll to position [0, 0]
